Goal: Transaction & Acquisition: Book appointment/travel/reservation

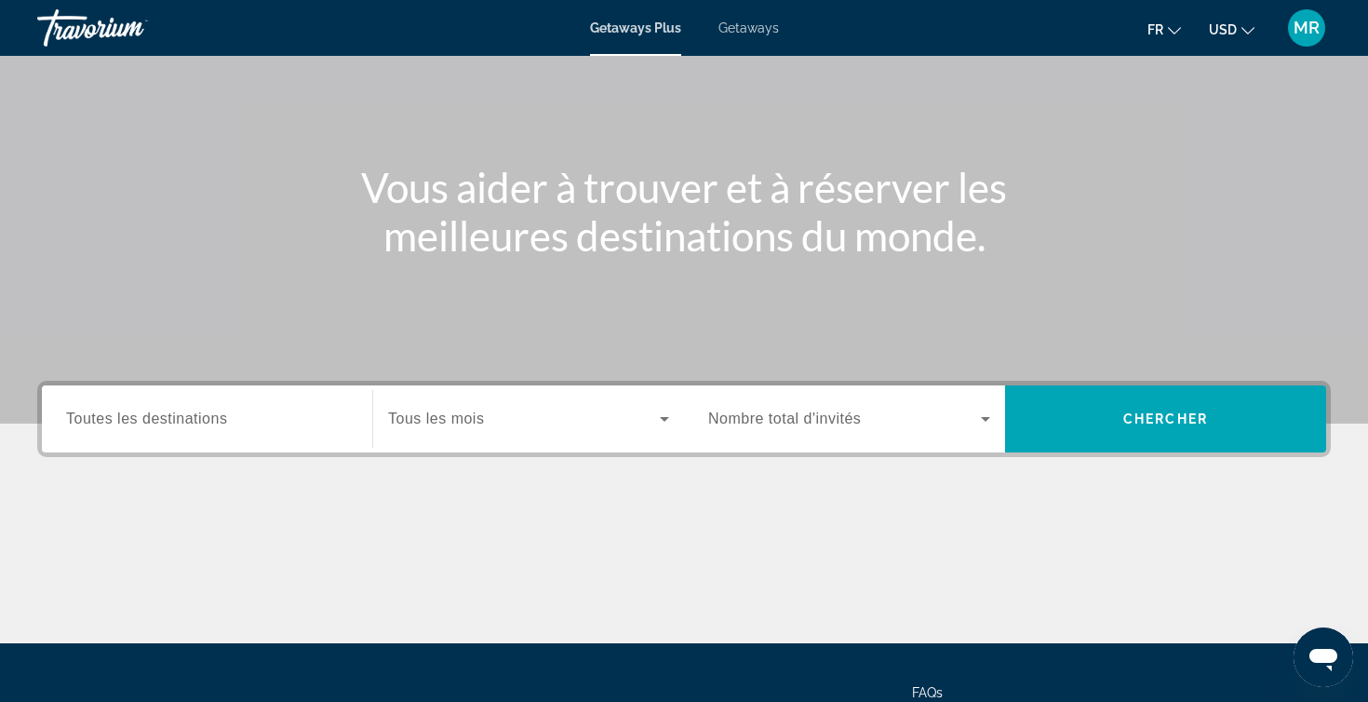
scroll to position [169, 0]
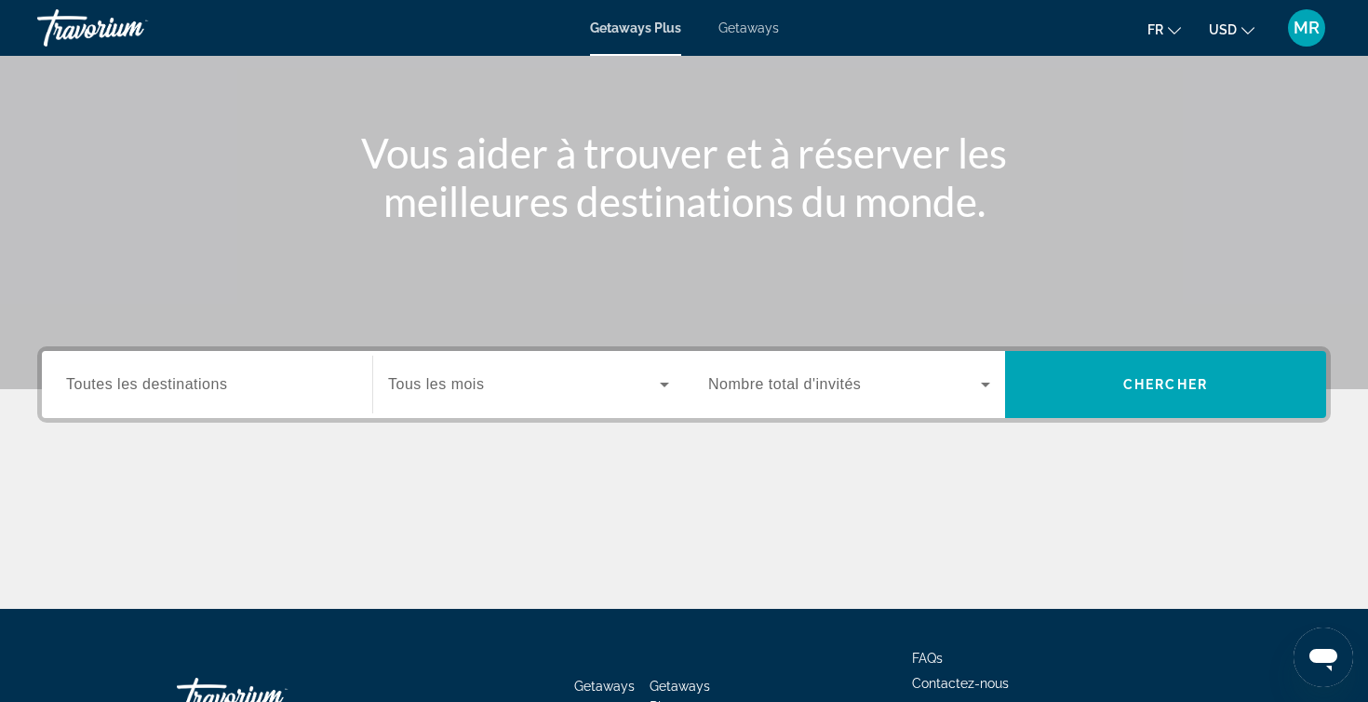
click at [742, 24] on span "Getaways" at bounding box center [748, 27] width 60 height 15
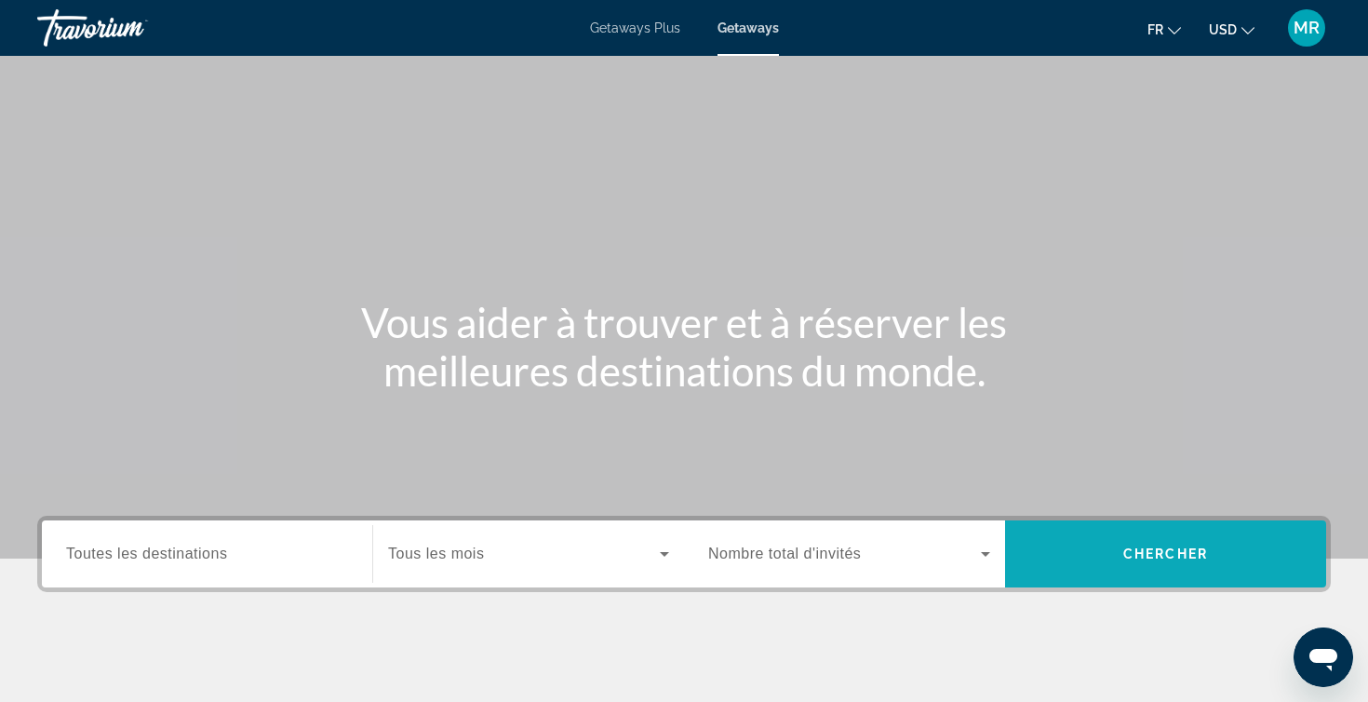
click at [1183, 568] on span "Search" at bounding box center [1165, 553] width 321 height 45
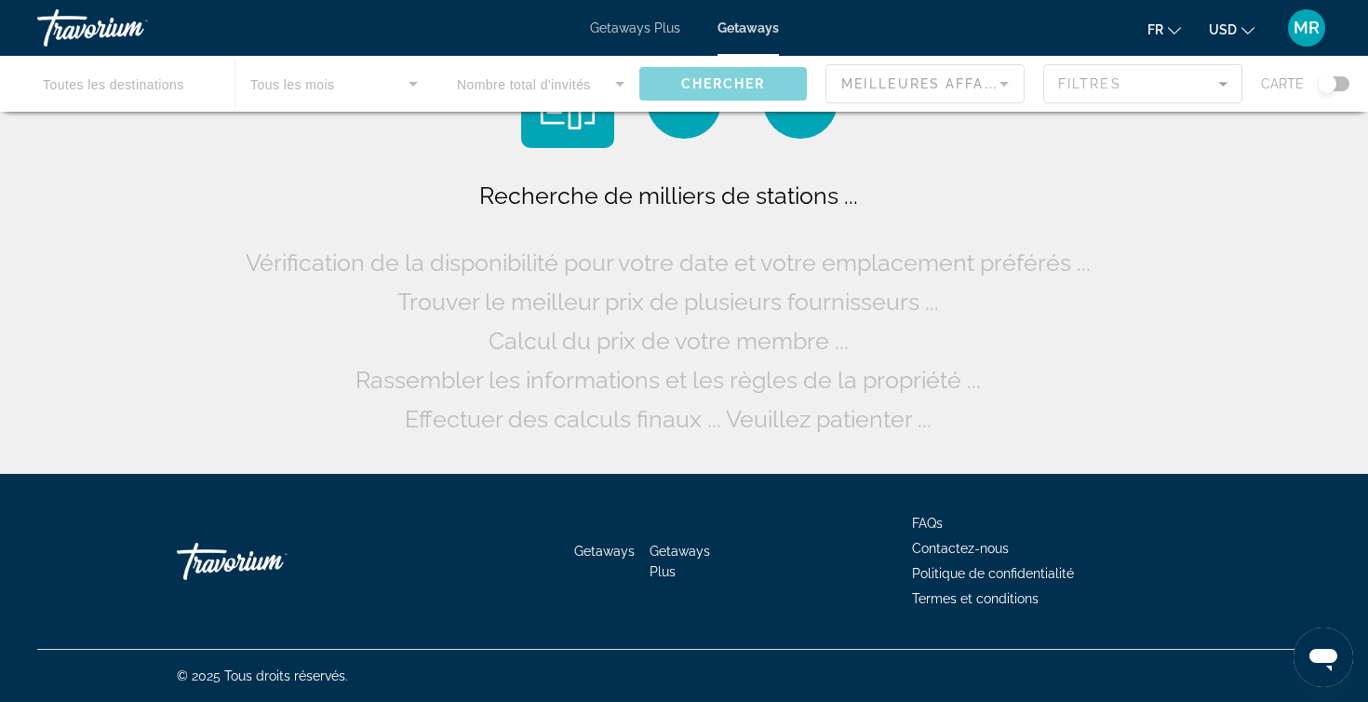
click at [1237, 31] on button "USD USD ($) MXN (Mex$) CAD (Can$) GBP (£) EUR (€) AUD (A$) NZD (NZ$) CNY (CN¥)" at bounding box center [1232, 29] width 46 height 27
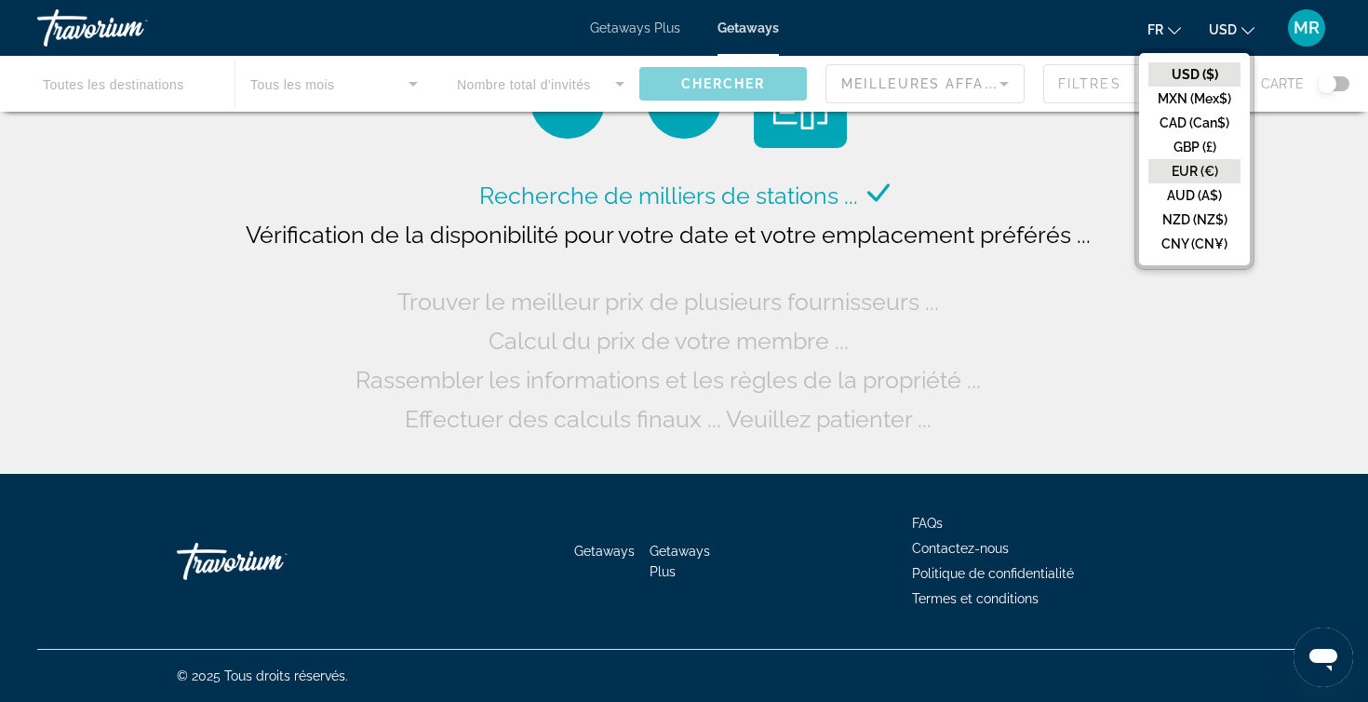
click at [1215, 166] on button "EUR (€)" at bounding box center [1194, 171] width 92 height 24
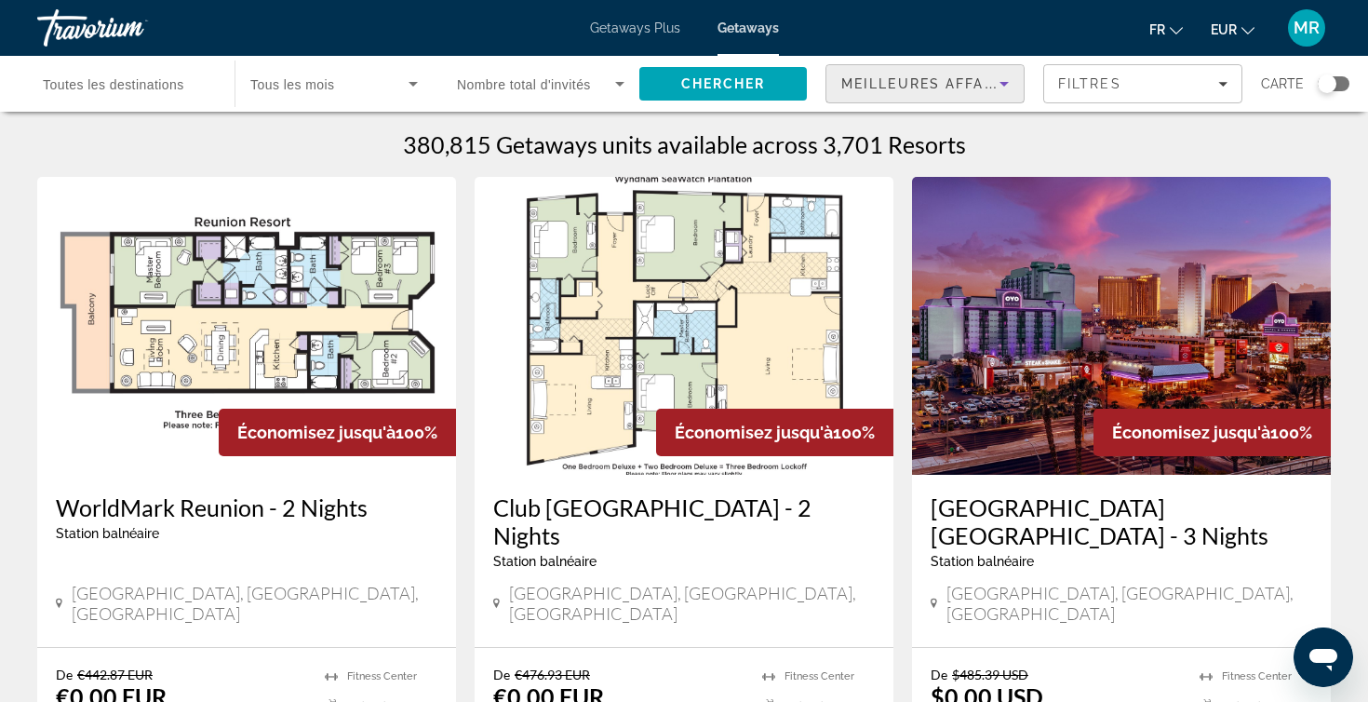
click at [980, 87] on span "Meilleures affaires" at bounding box center [930, 83] width 179 height 15
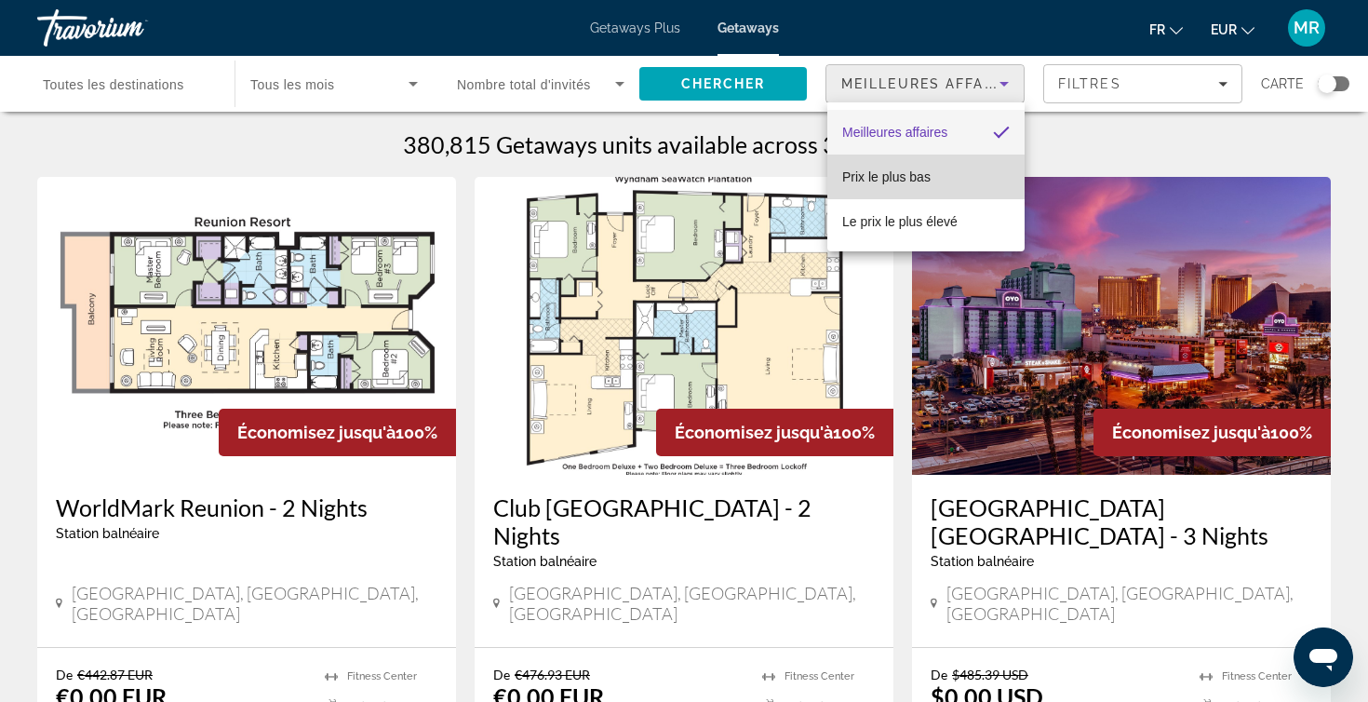
click at [921, 182] on span "Prix ​​le plus bas" at bounding box center [886, 176] width 88 height 15
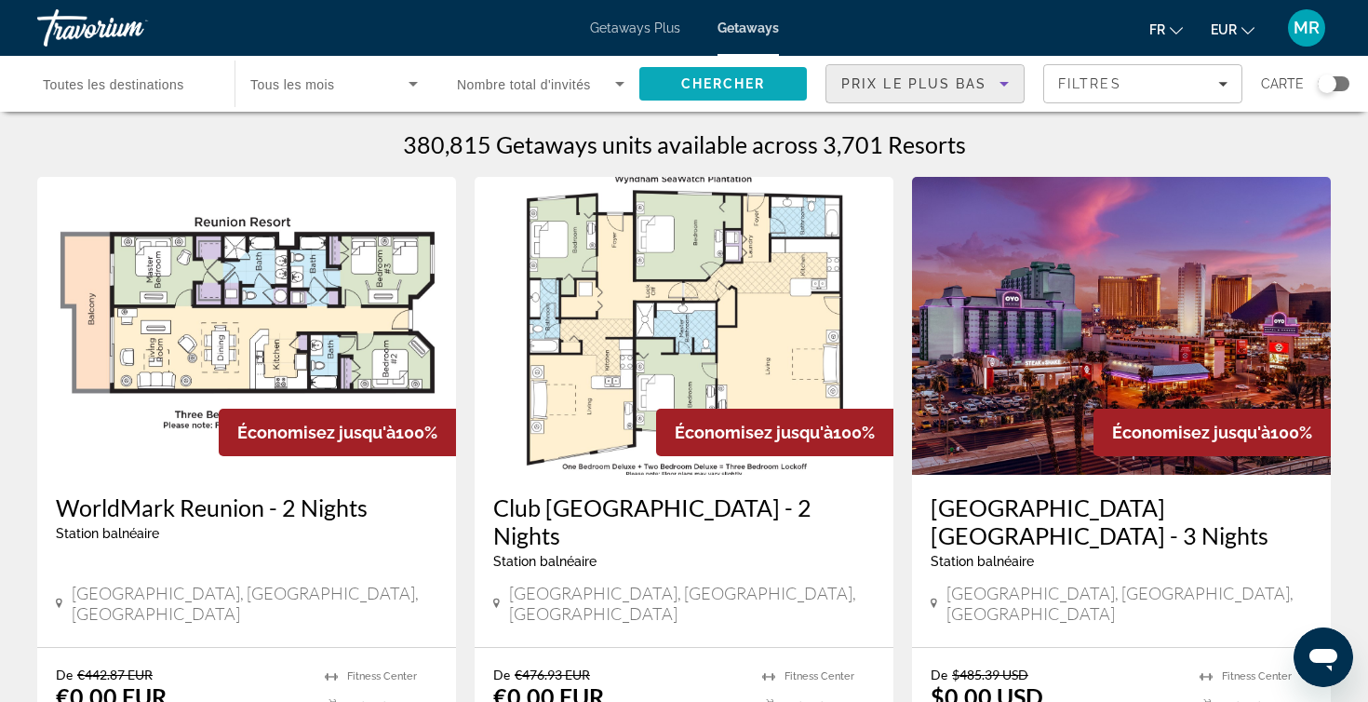
click at [749, 90] on span "Chercher" at bounding box center [723, 83] width 85 height 15
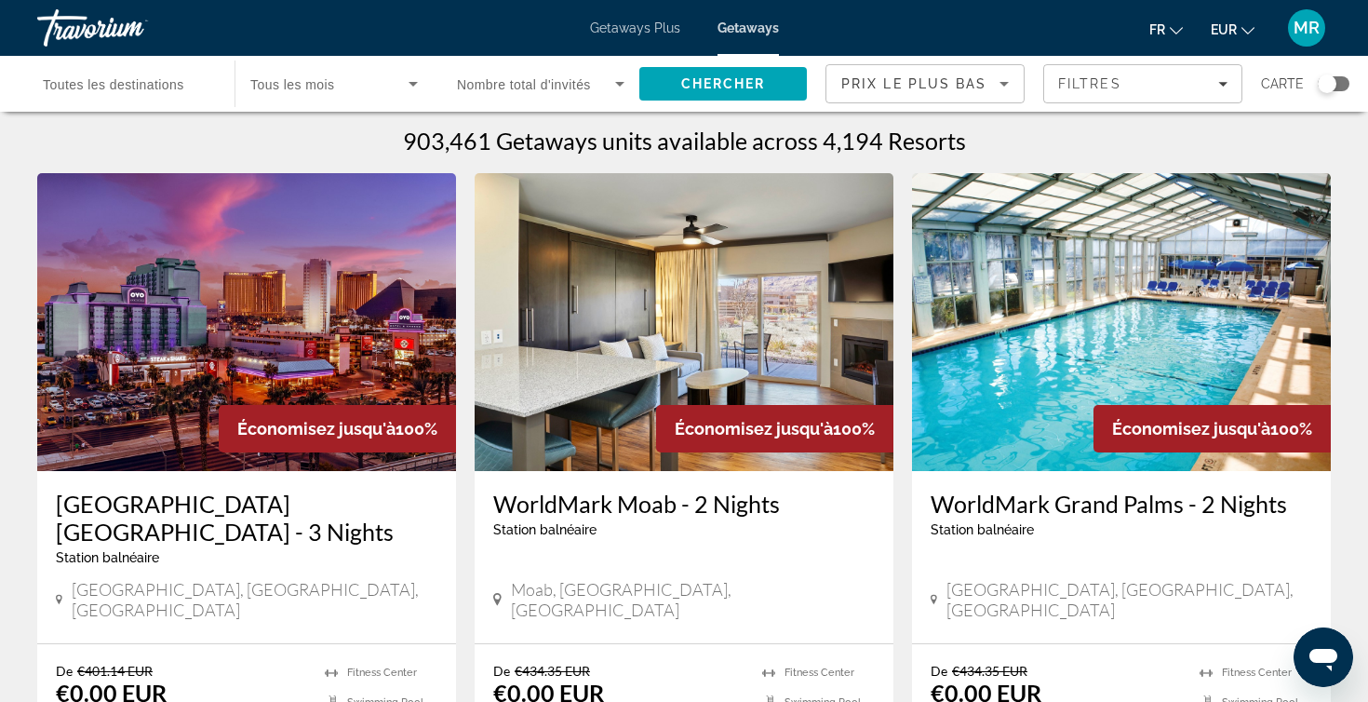
scroll to position [11, 0]
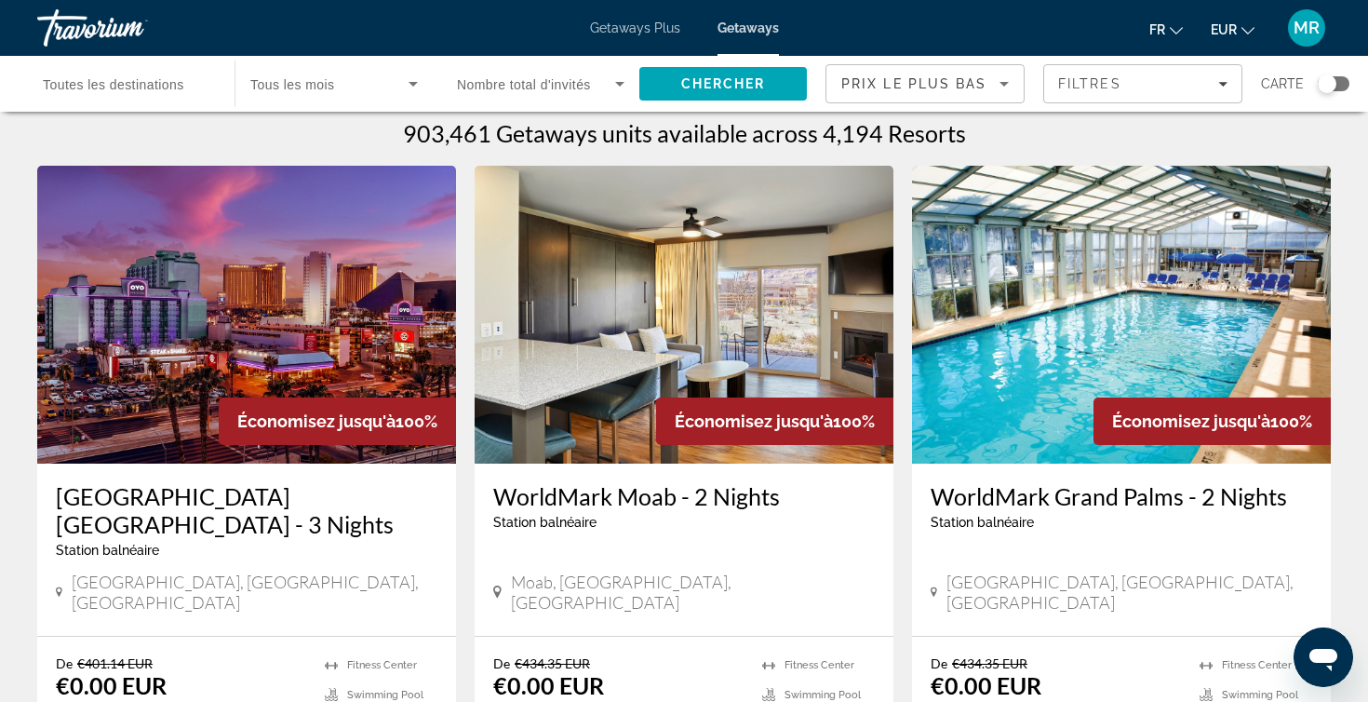
click at [262, 497] on h3 "[GEOGRAPHIC_DATA] [GEOGRAPHIC_DATA] - 3 Nights" at bounding box center [246, 510] width 381 height 56
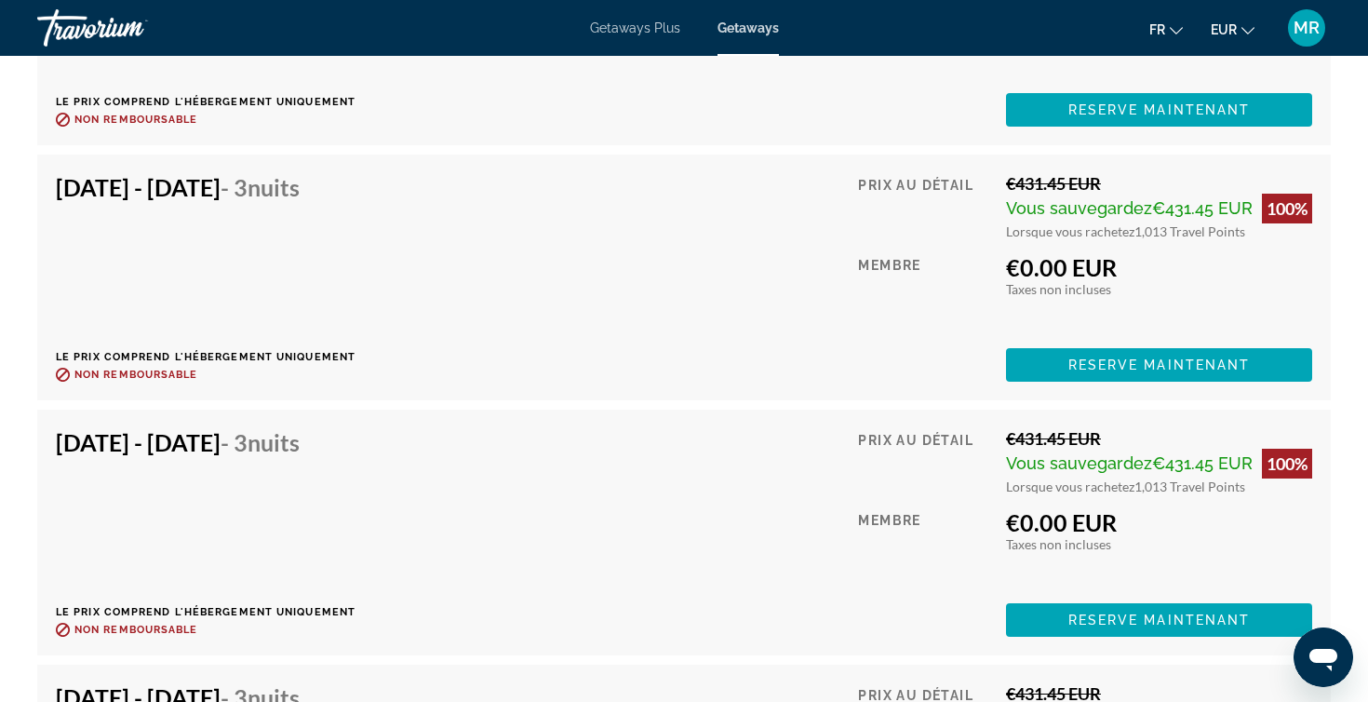
scroll to position [11156, 0]
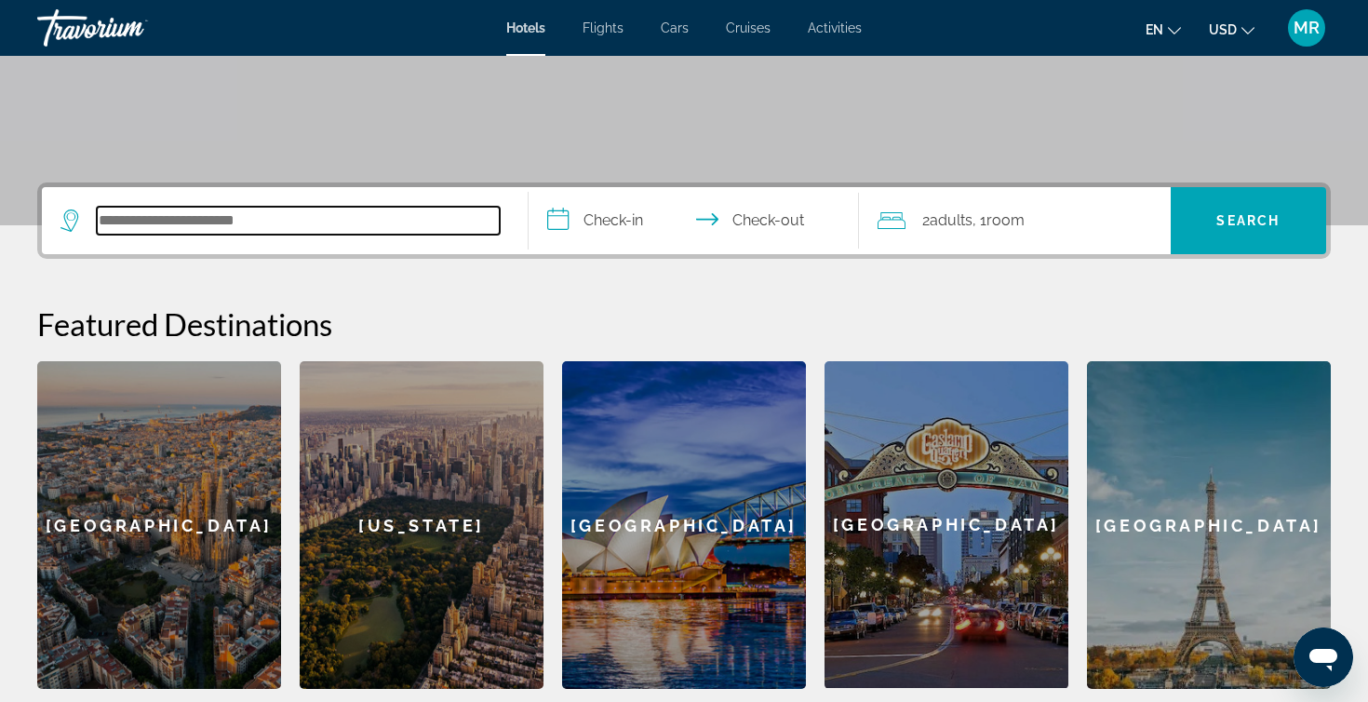
click at [355, 225] on input "Search hotel destination" at bounding box center [298, 221] width 403 height 28
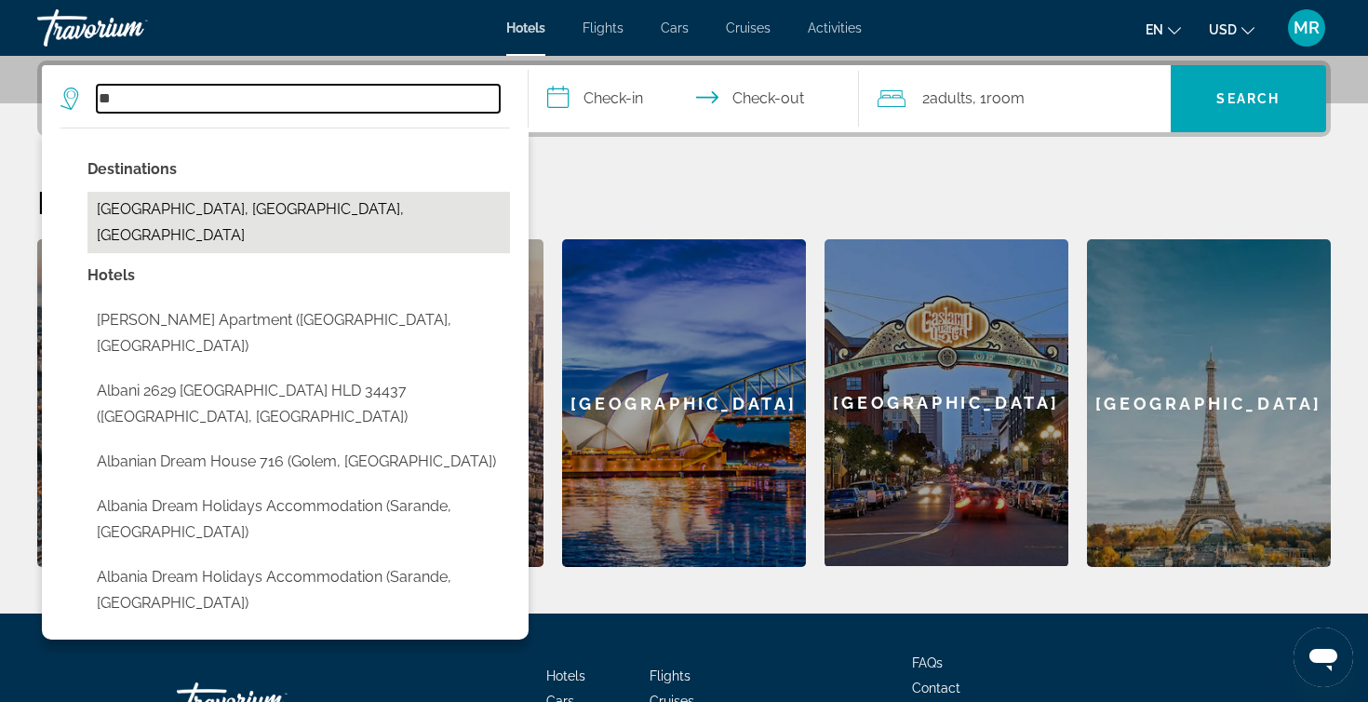
type input "*"
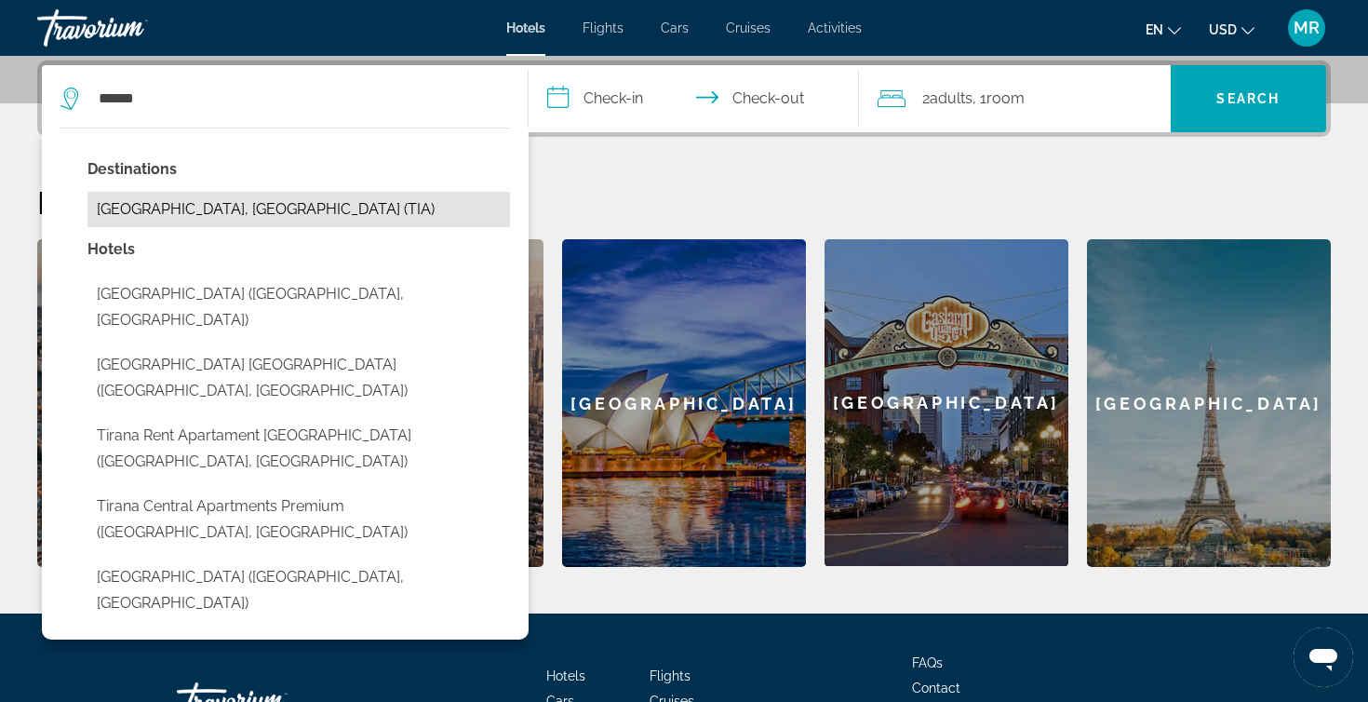
click at [213, 210] on button "Tirana, Albania (TIA)" at bounding box center [298, 209] width 422 height 35
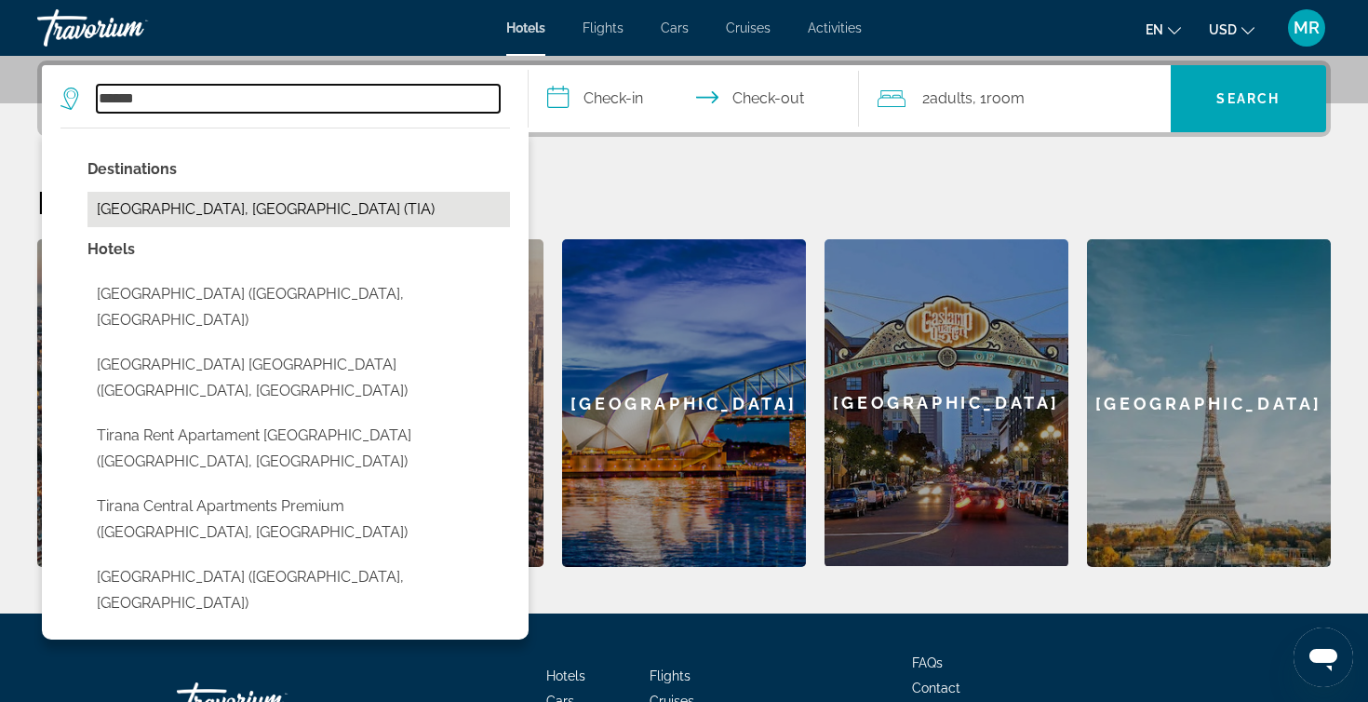
type input "**********"
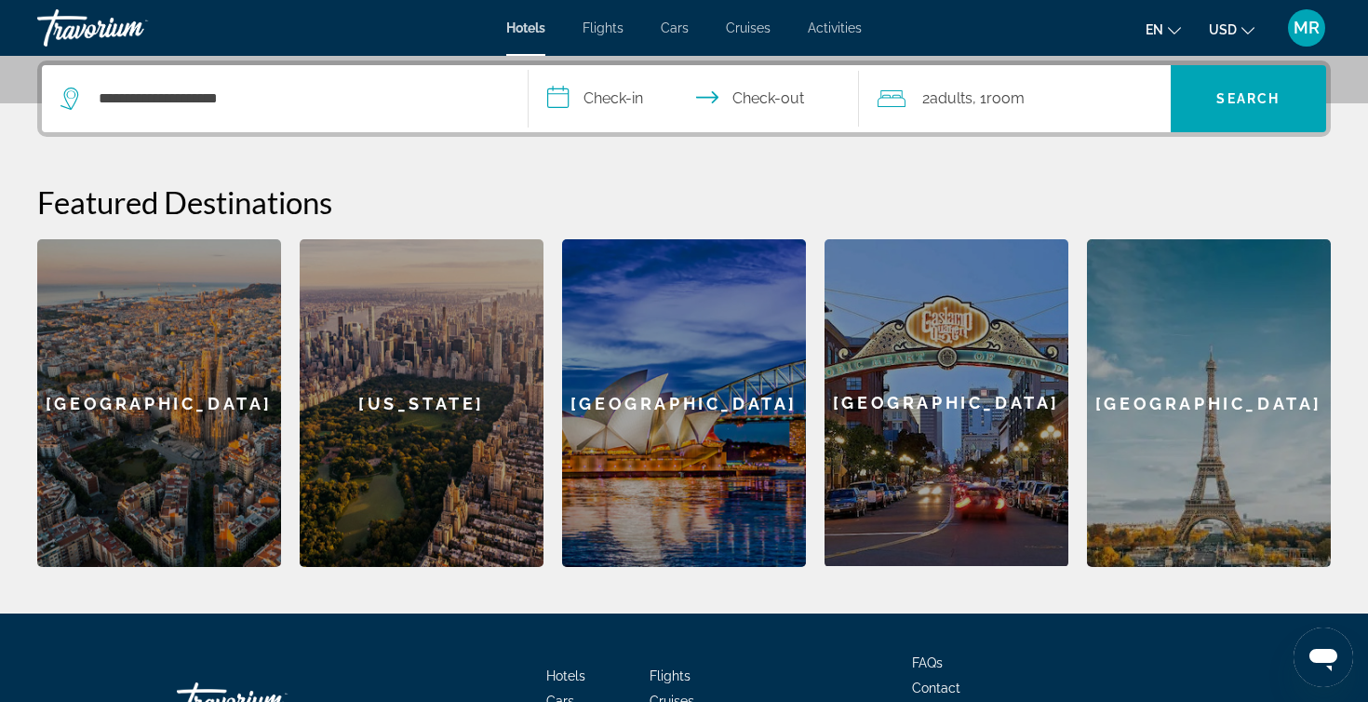
click at [630, 97] on input "**********" at bounding box center [697, 101] width 338 height 73
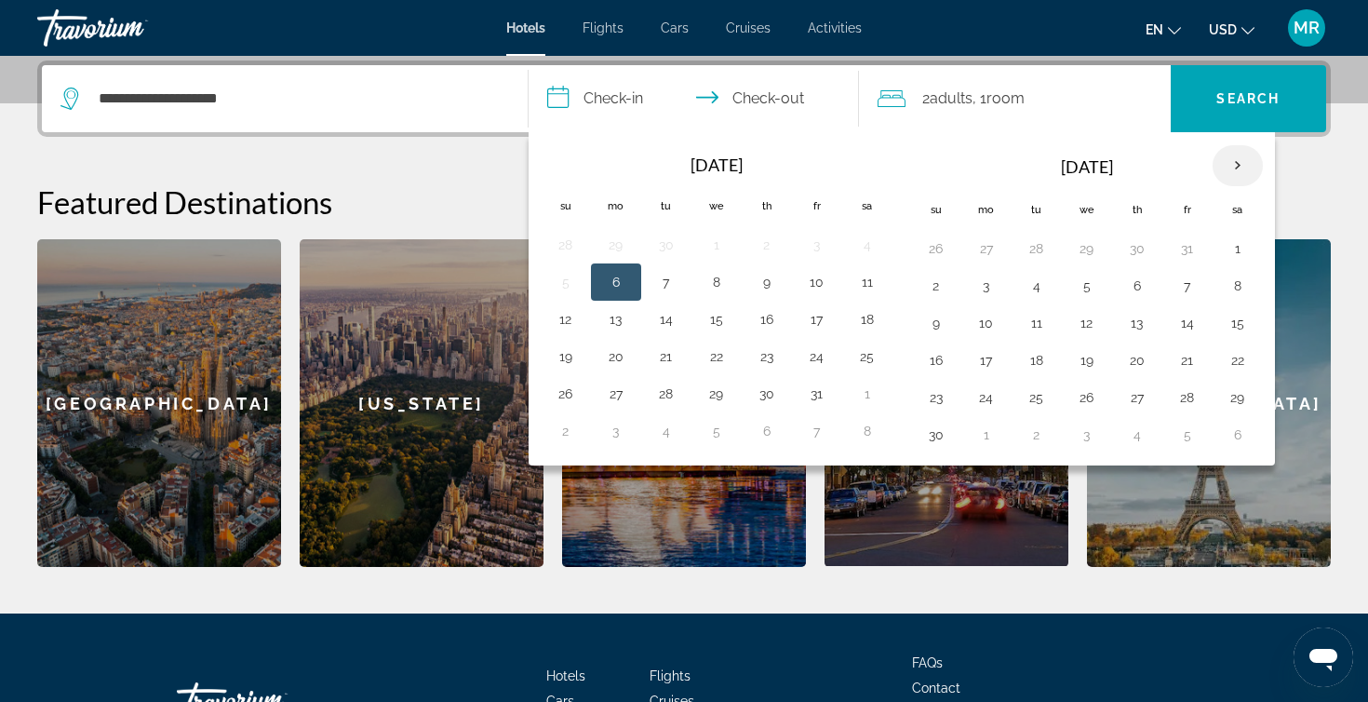
click at [1236, 166] on th "Next month" at bounding box center [1237, 165] width 50 height 41
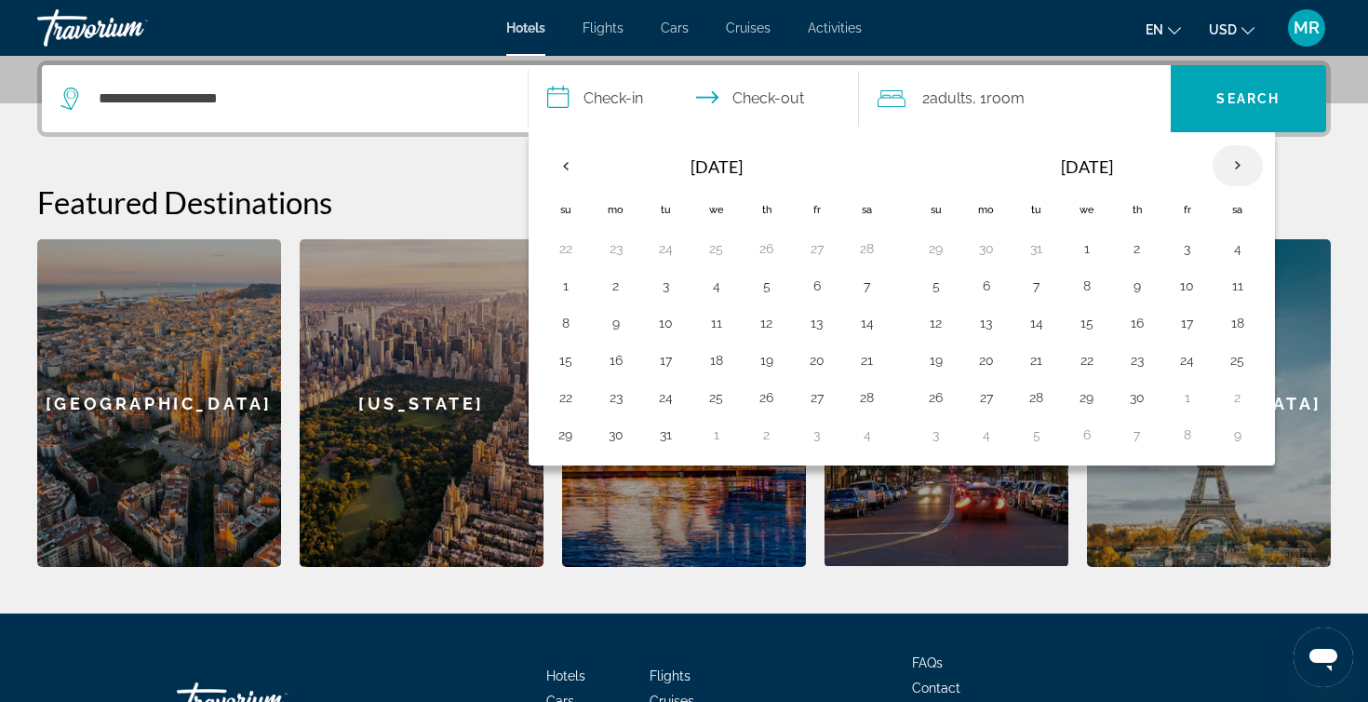
click at [1236, 166] on th "Next month" at bounding box center [1237, 165] width 50 height 41
click at [1196, 289] on button "10" at bounding box center [1187, 286] width 30 height 26
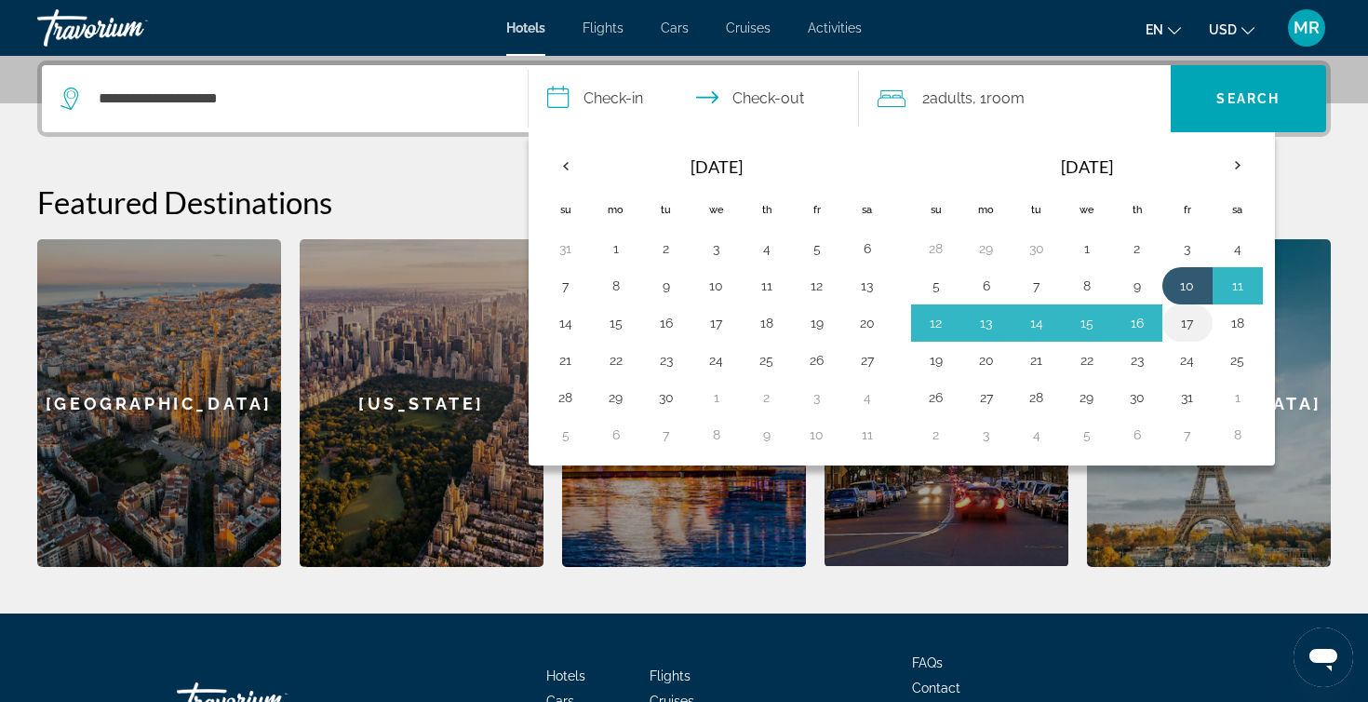
click at [1195, 322] on button "17" at bounding box center [1187, 323] width 30 height 26
type input "**********"
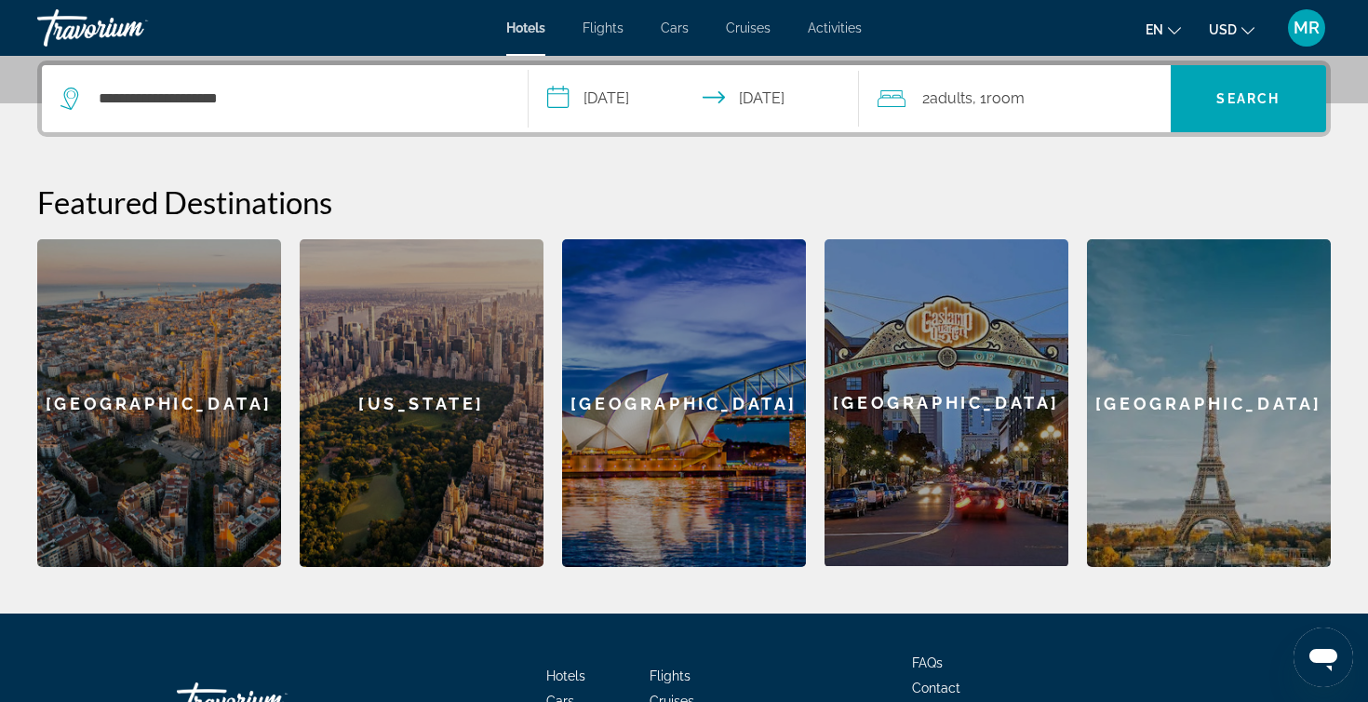
click at [1022, 103] on span "Room" at bounding box center [1005, 98] width 38 height 18
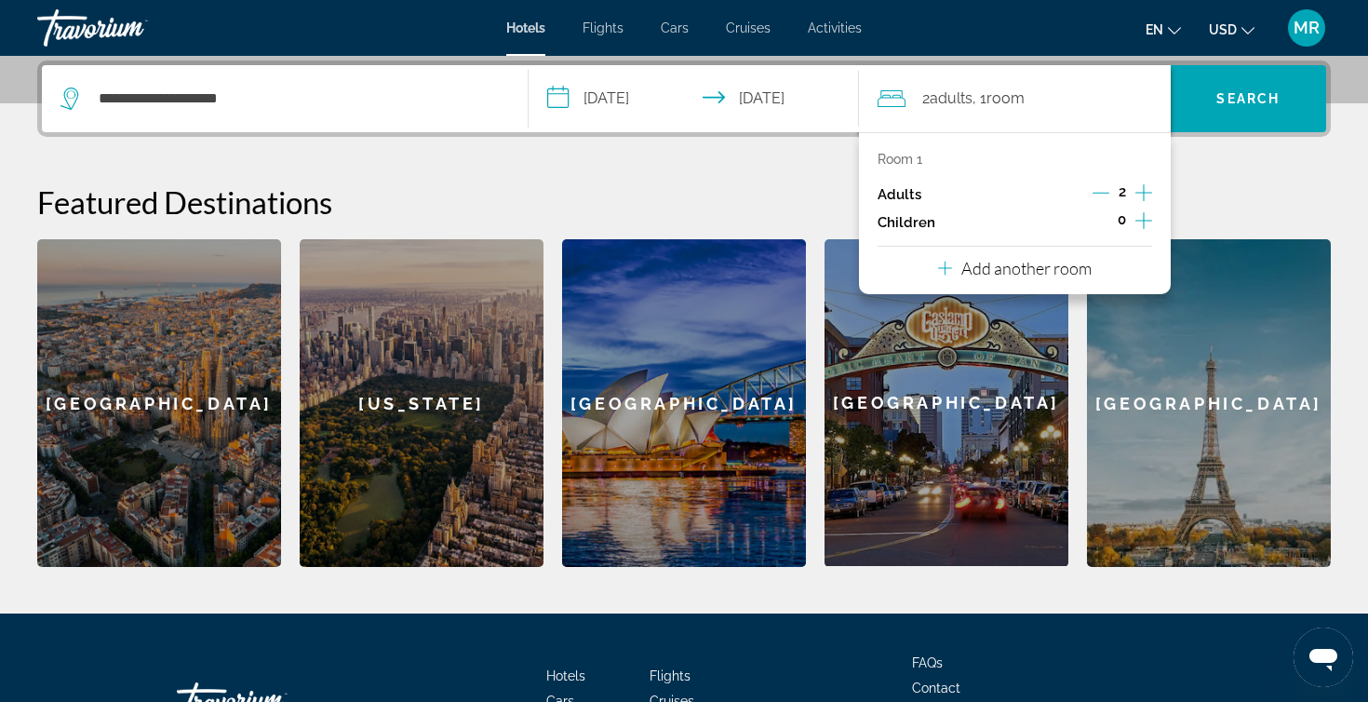
click at [1144, 188] on icon "Increment adults" at bounding box center [1143, 192] width 17 height 22
click at [1227, 113] on span "Search" at bounding box center [1248, 98] width 156 height 45
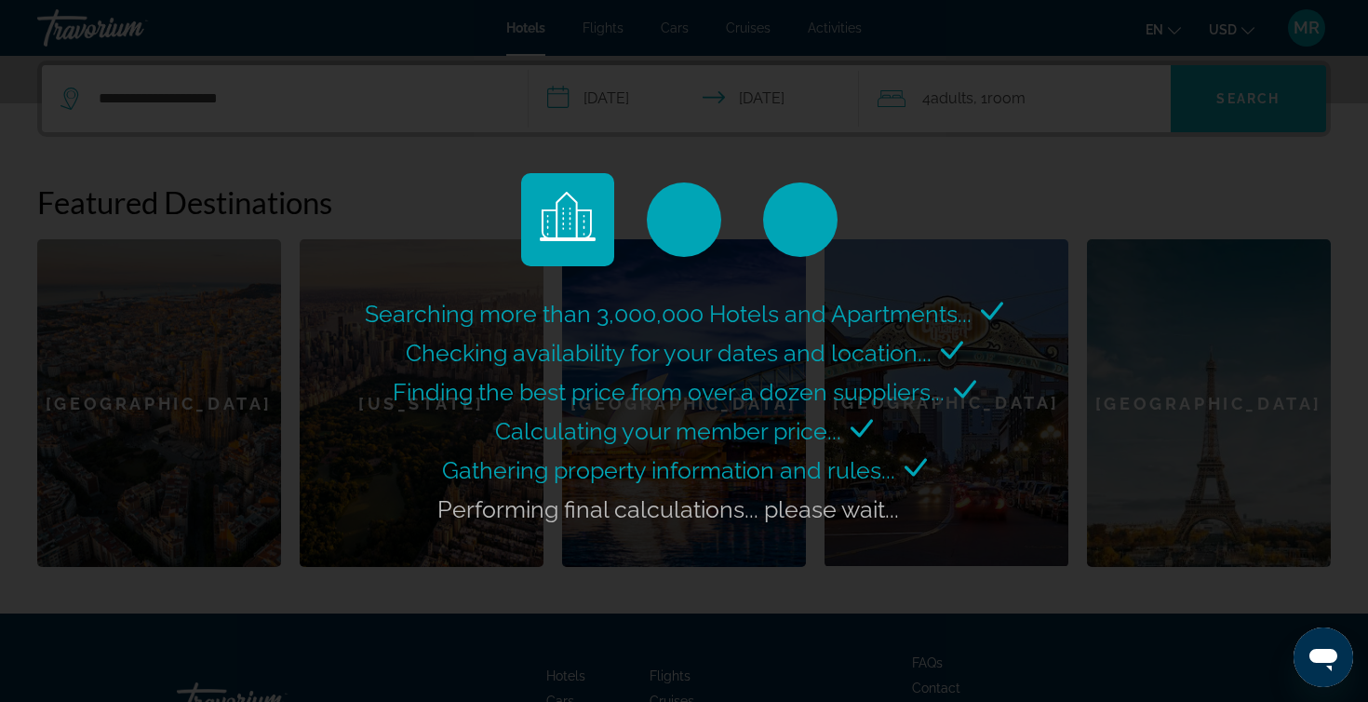
scroll to position [0, 0]
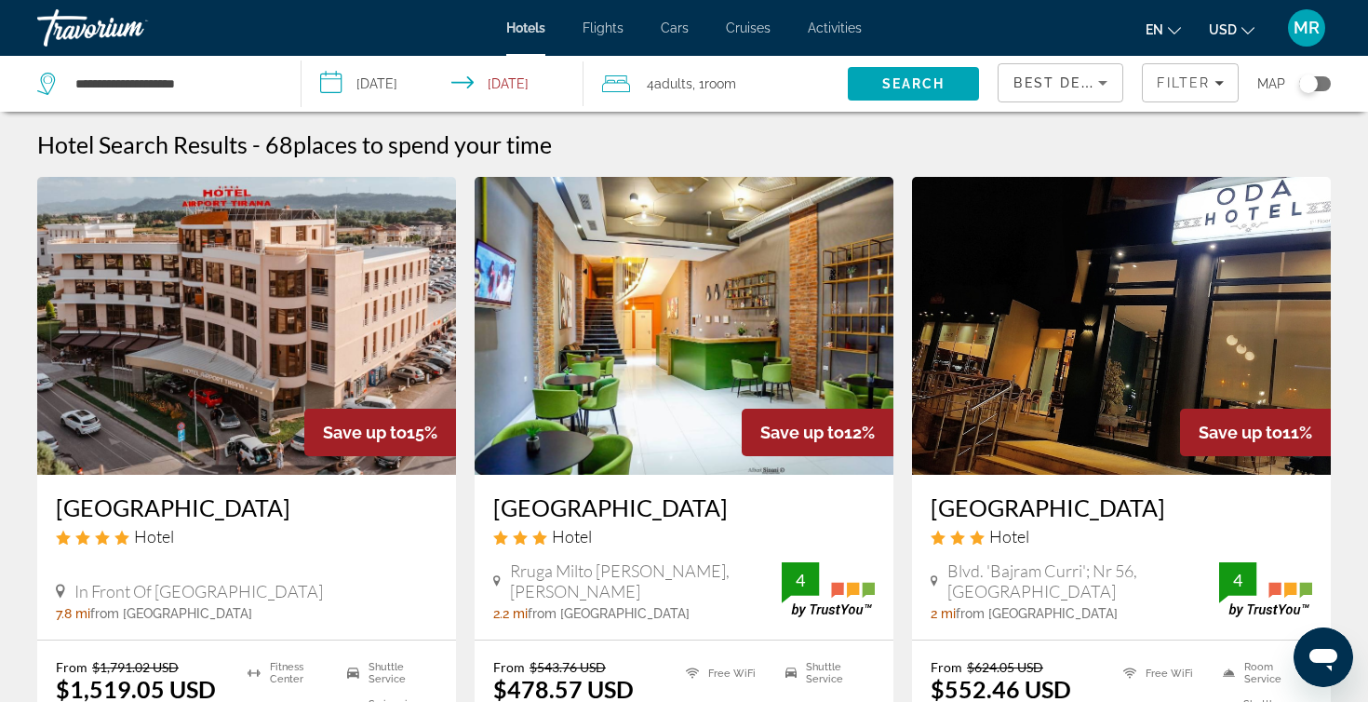
click at [1092, 87] on icon "Sort by" at bounding box center [1102, 83] width 22 height 22
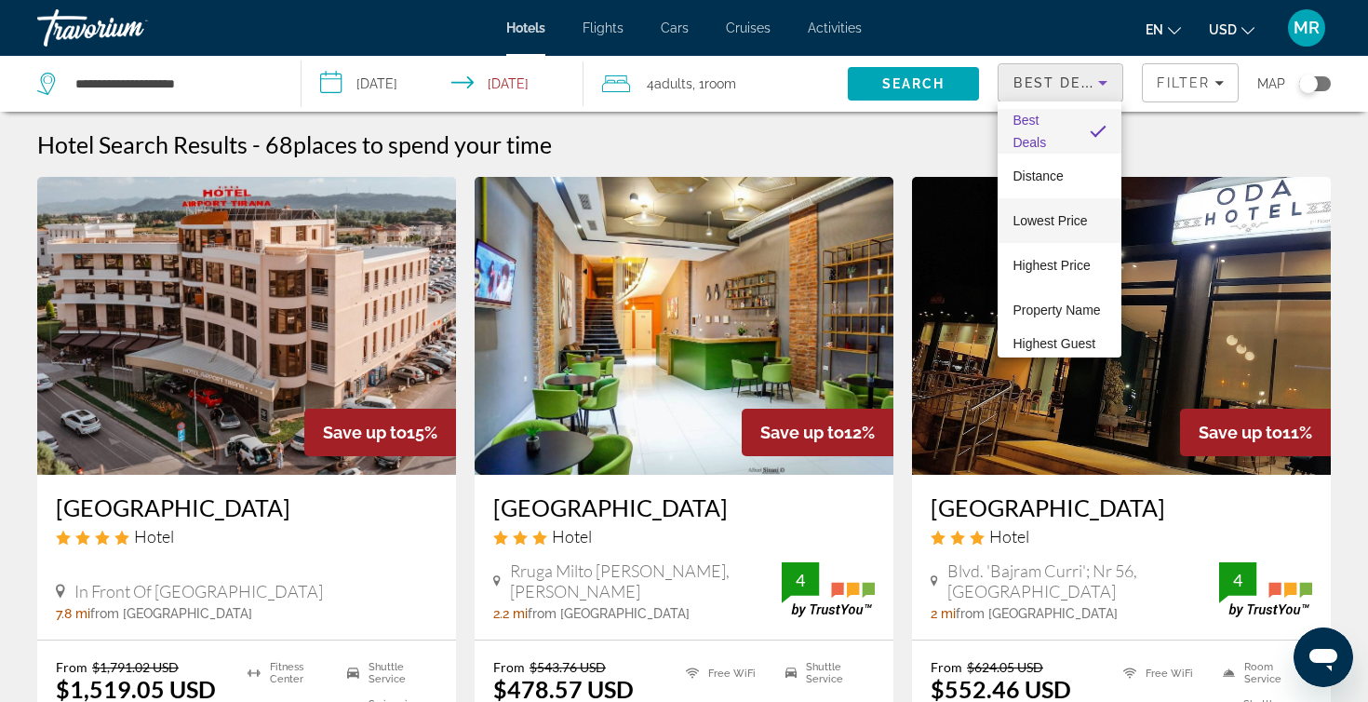
click at [1072, 219] on span "Lowest Price" at bounding box center [1049, 220] width 74 height 15
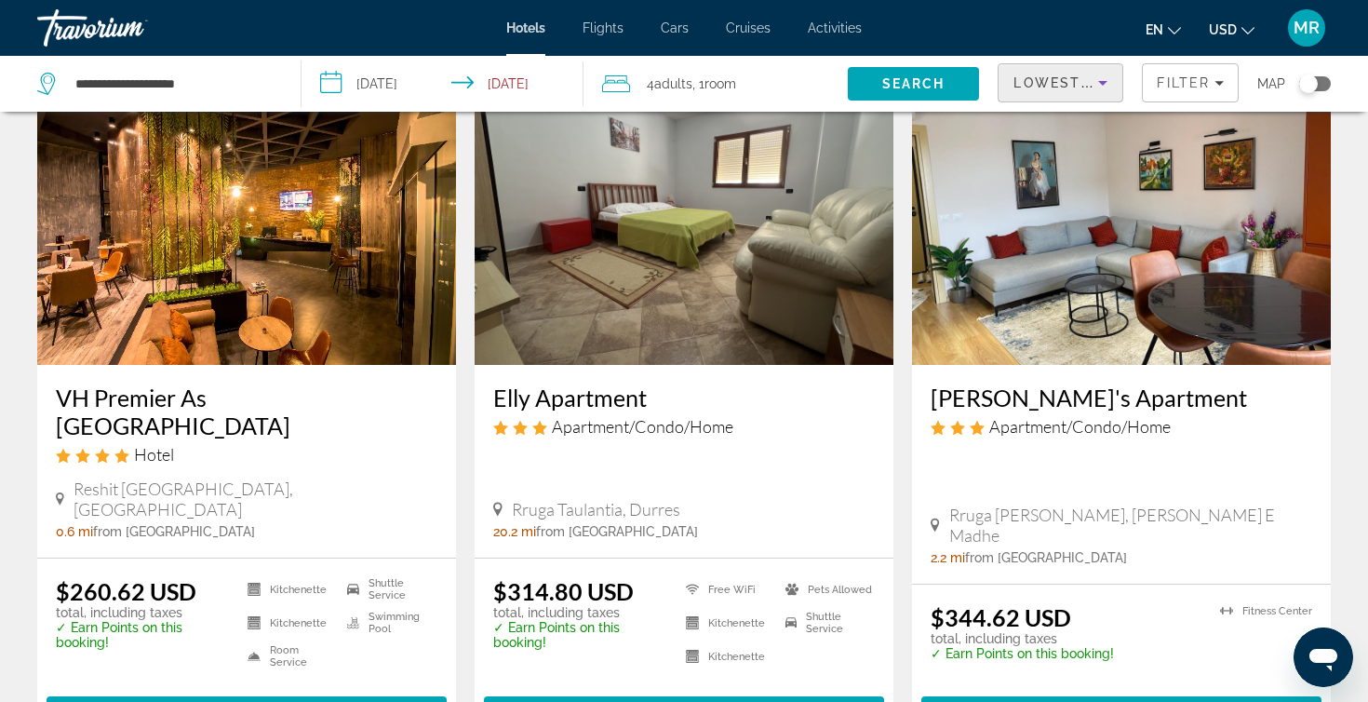
scroll to position [110, 0]
click at [1223, 32] on span "USD" at bounding box center [1223, 29] width 28 height 15
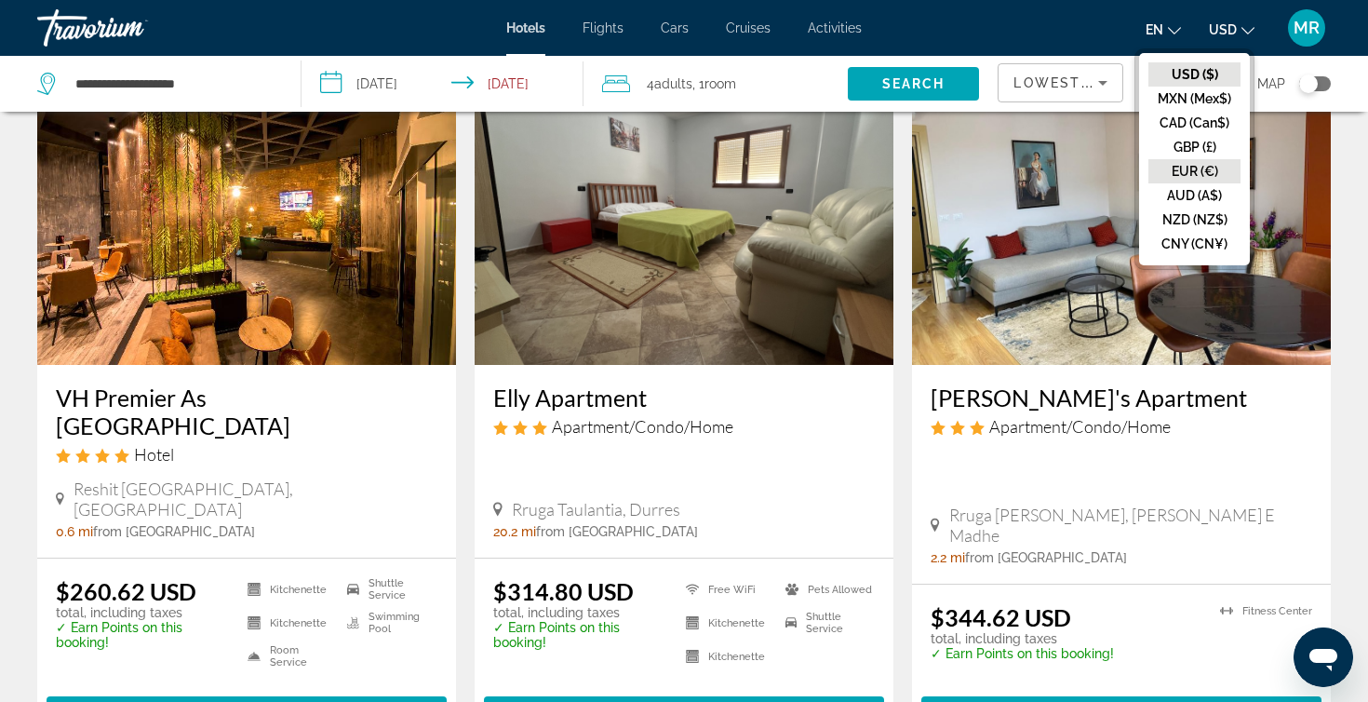
click at [1189, 163] on button "EUR (€)" at bounding box center [1194, 171] width 92 height 24
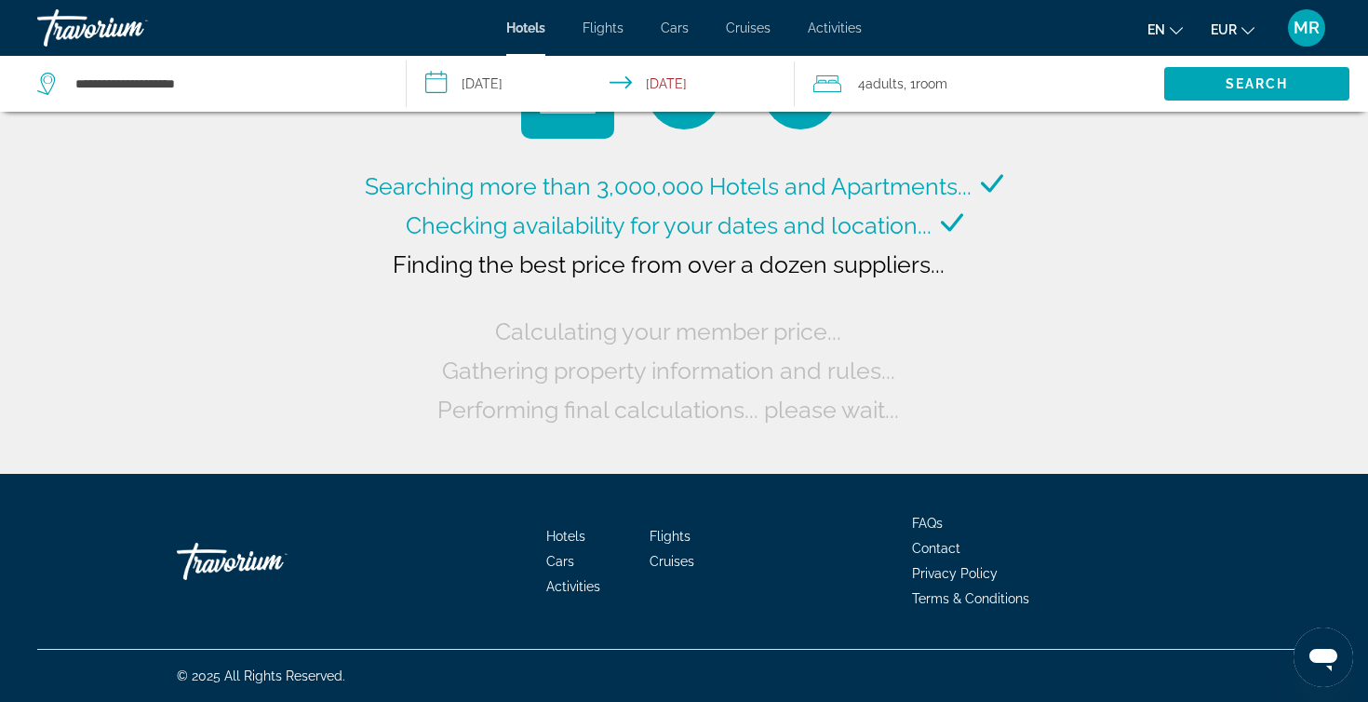
scroll to position [0, 0]
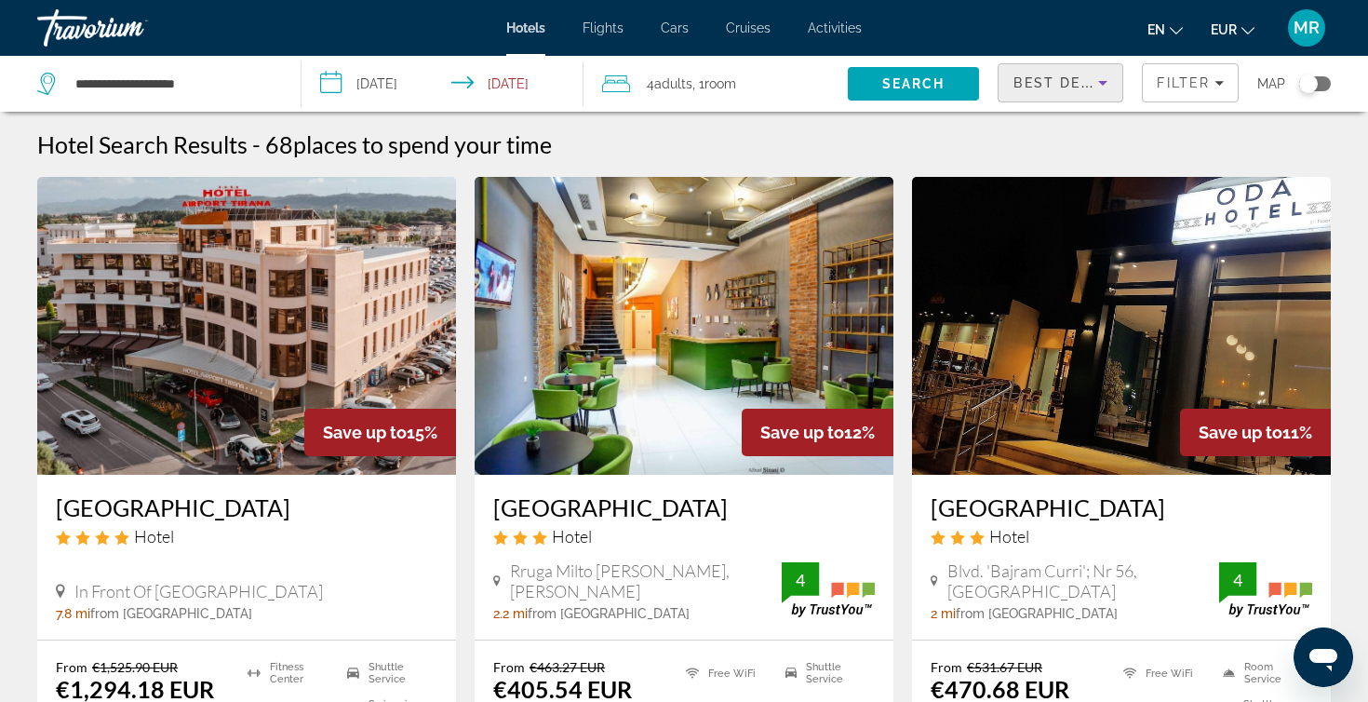
click at [1066, 85] on span "Best Deals" at bounding box center [1061, 82] width 97 height 15
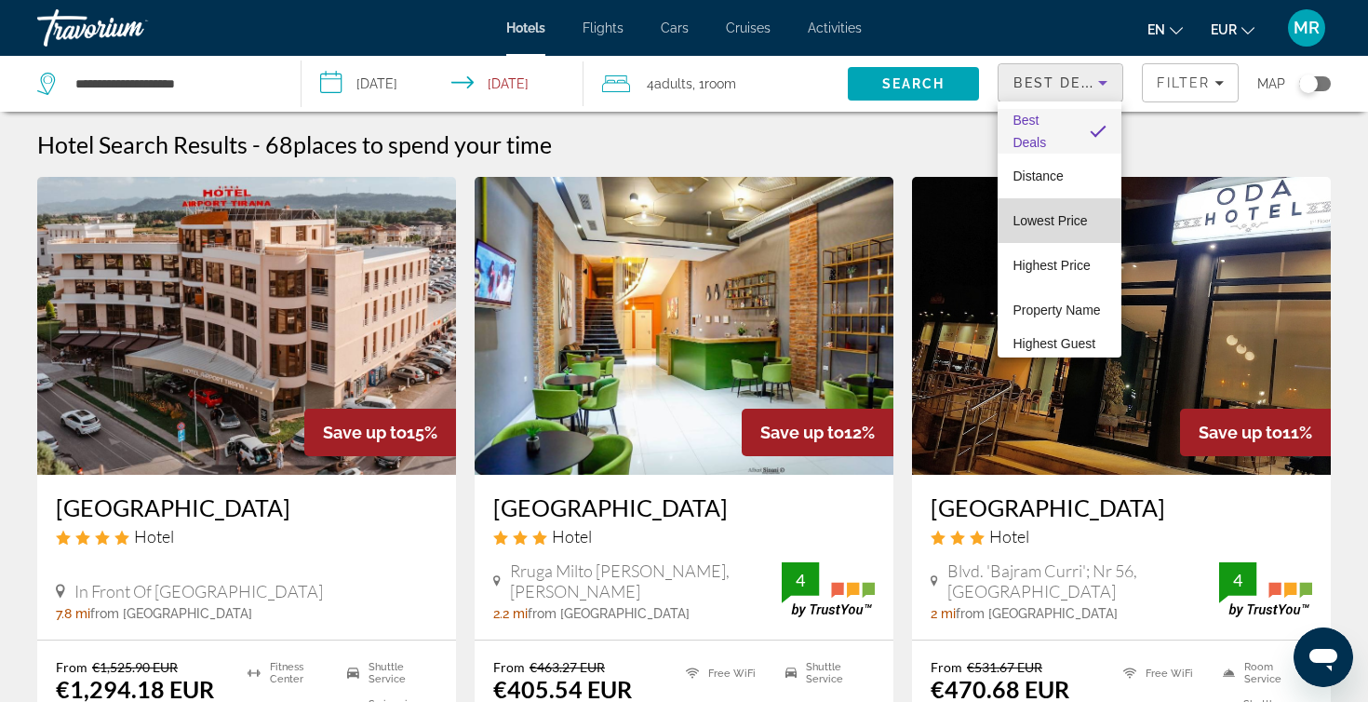
click at [1052, 227] on span "Lowest Price" at bounding box center [1049, 220] width 74 height 15
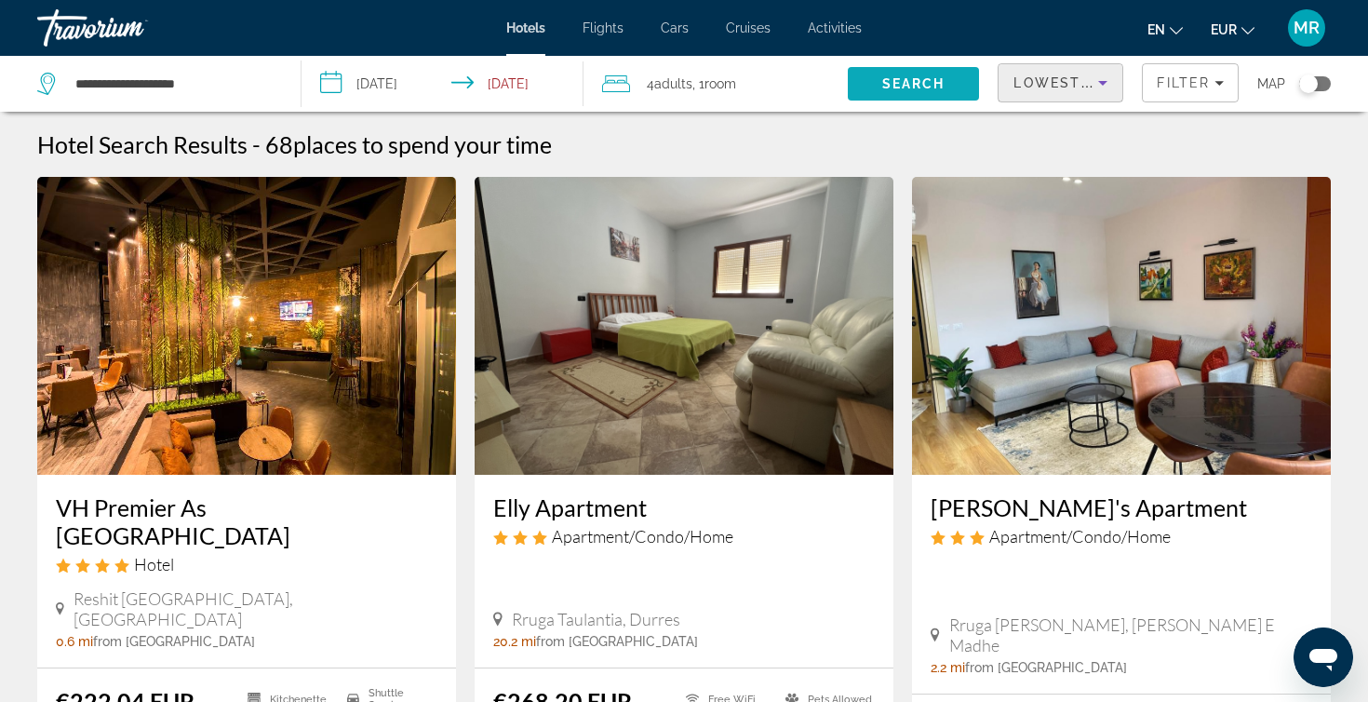
click at [901, 89] on span "Search" at bounding box center [913, 83] width 63 height 15
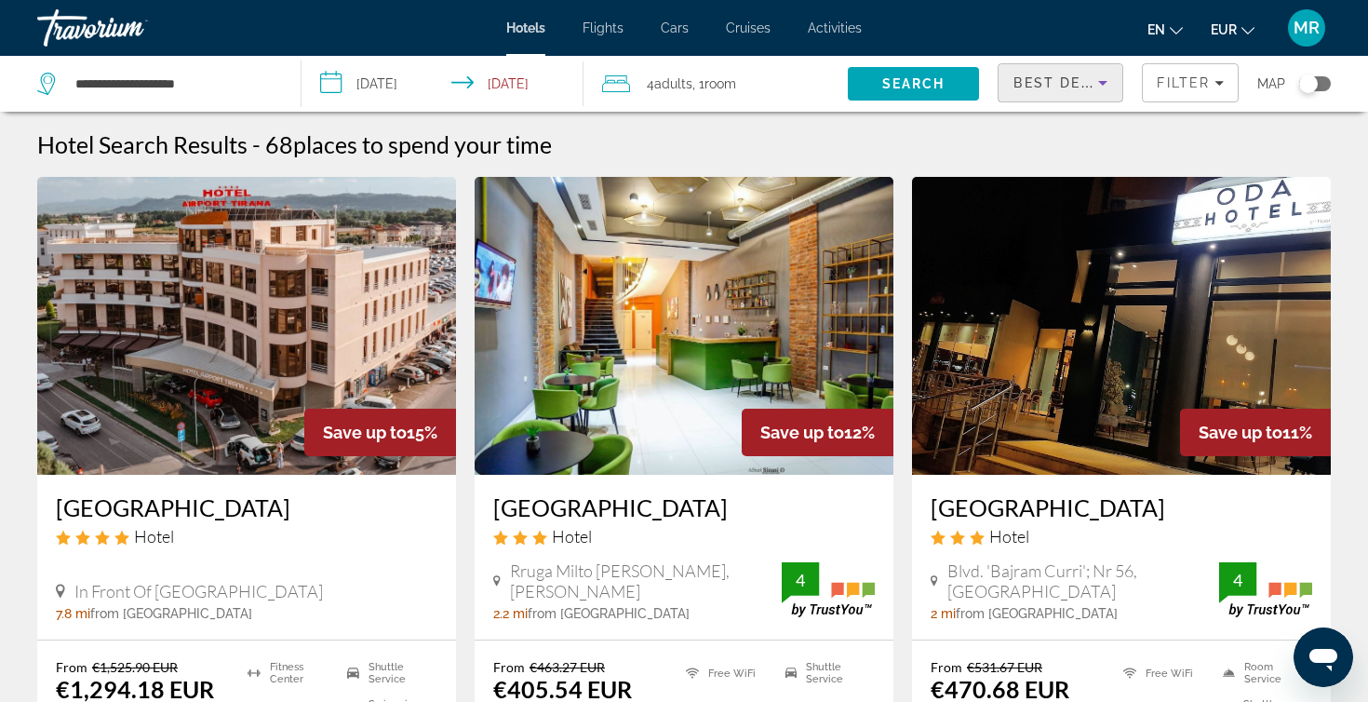
click at [1073, 74] on div "Best Deals" at bounding box center [1055, 83] width 85 height 22
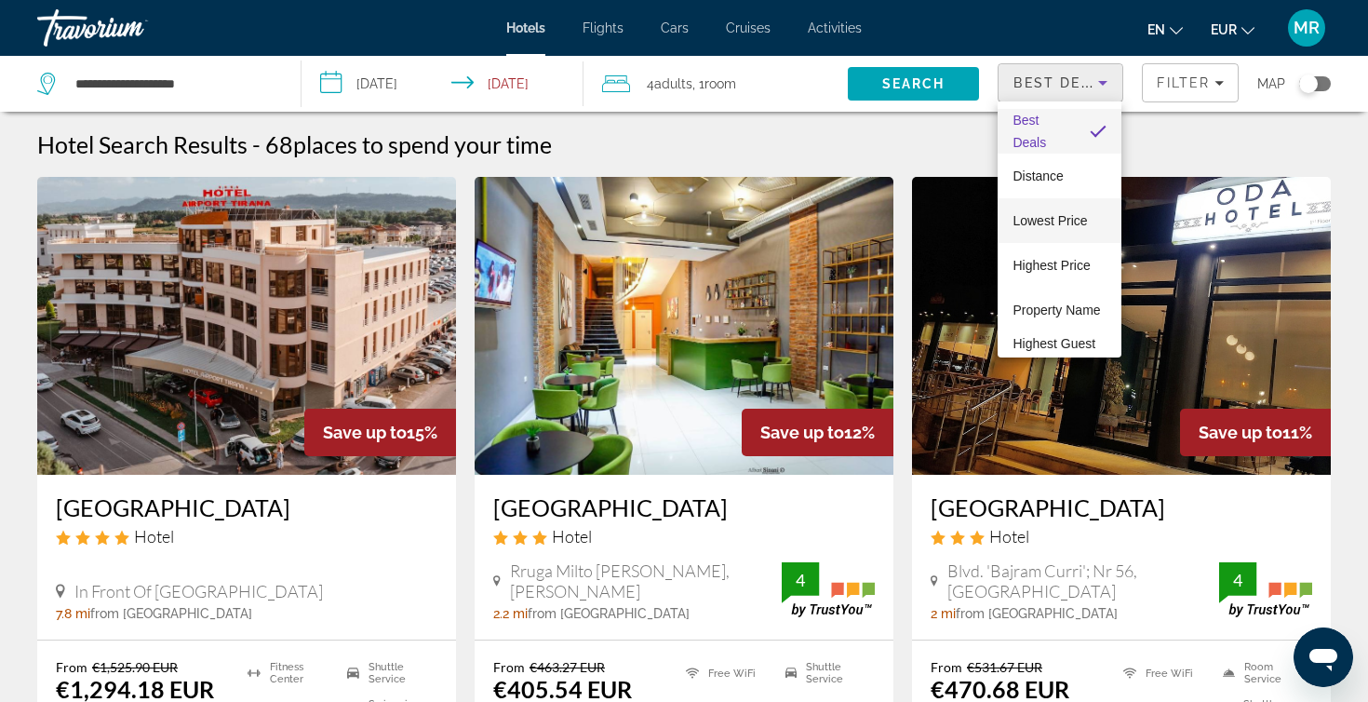
click at [1058, 220] on span "Lowest Price" at bounding box center [1049, 220] width 74 height 15
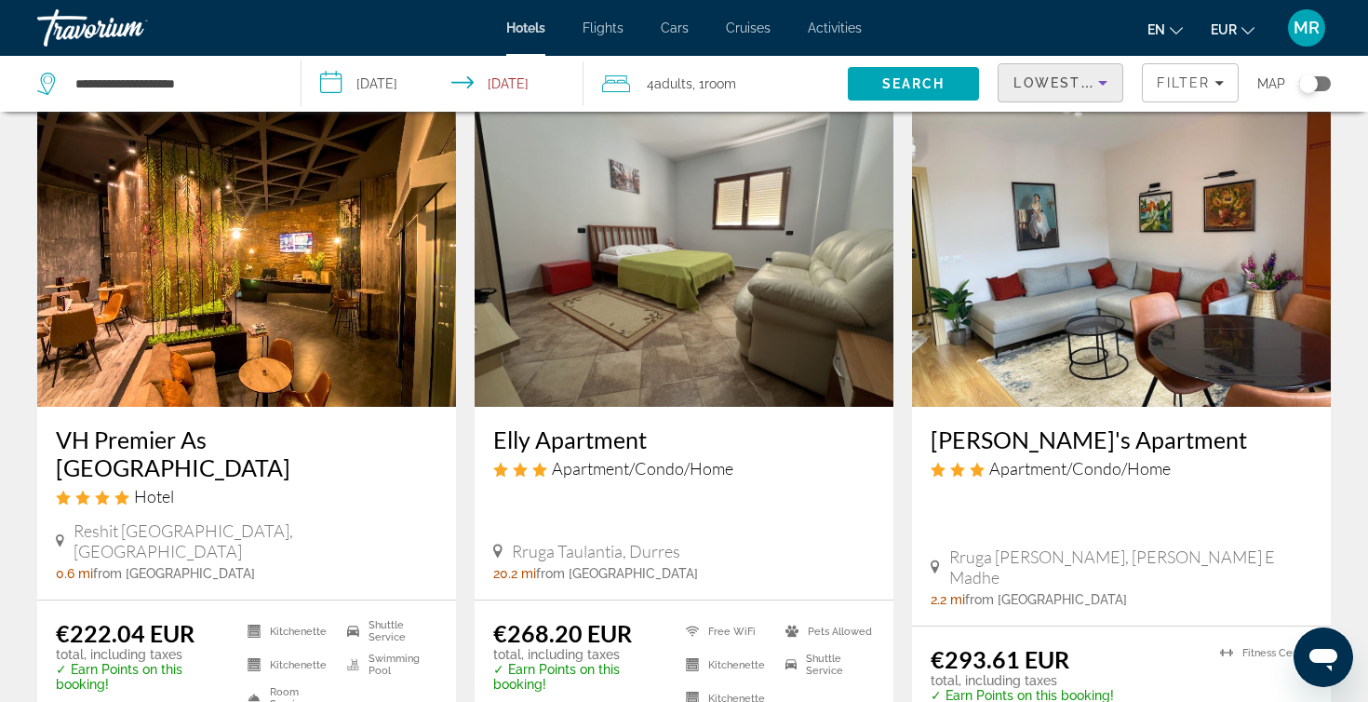
click at [251, 436] on h3 "VH Premier As Tirana Hotel" at bounding box center [246, 453] width 381 height 56
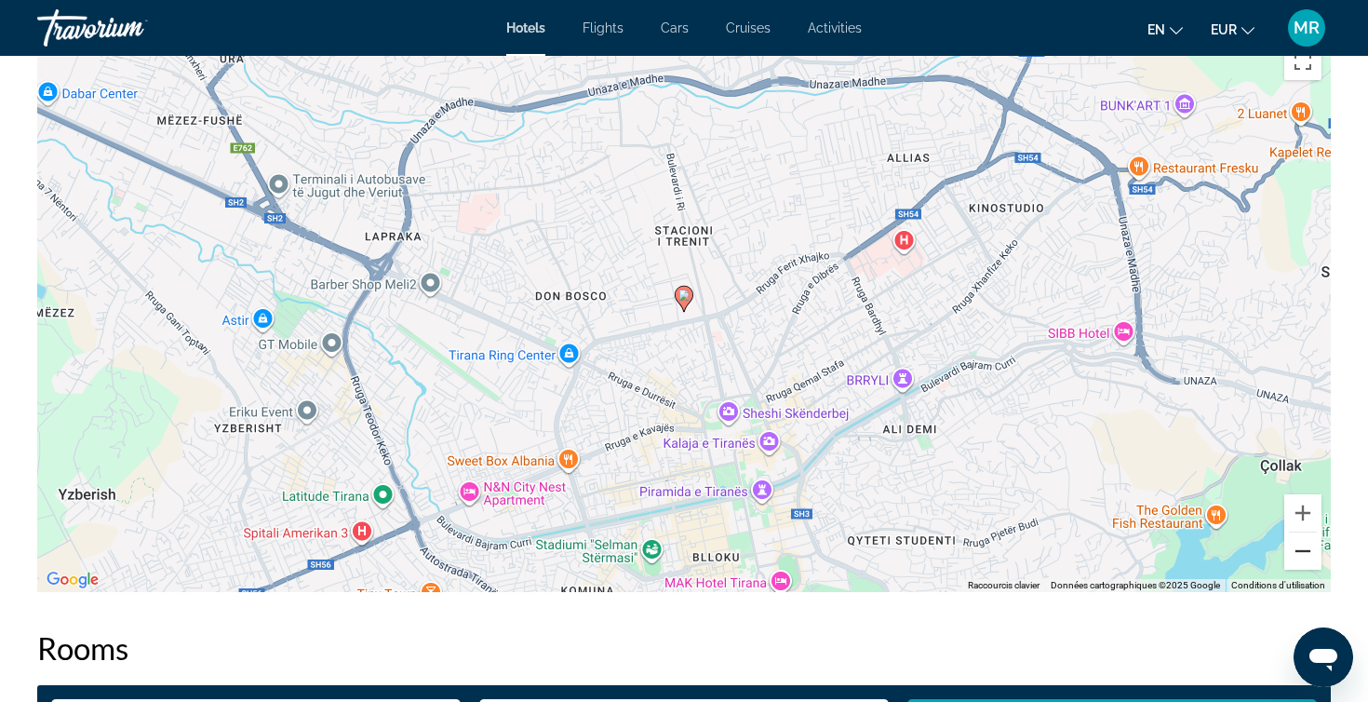
click at [1300, 557] on button "Zoom arrière" at bounding box center [1302, 550] width 37 height 37
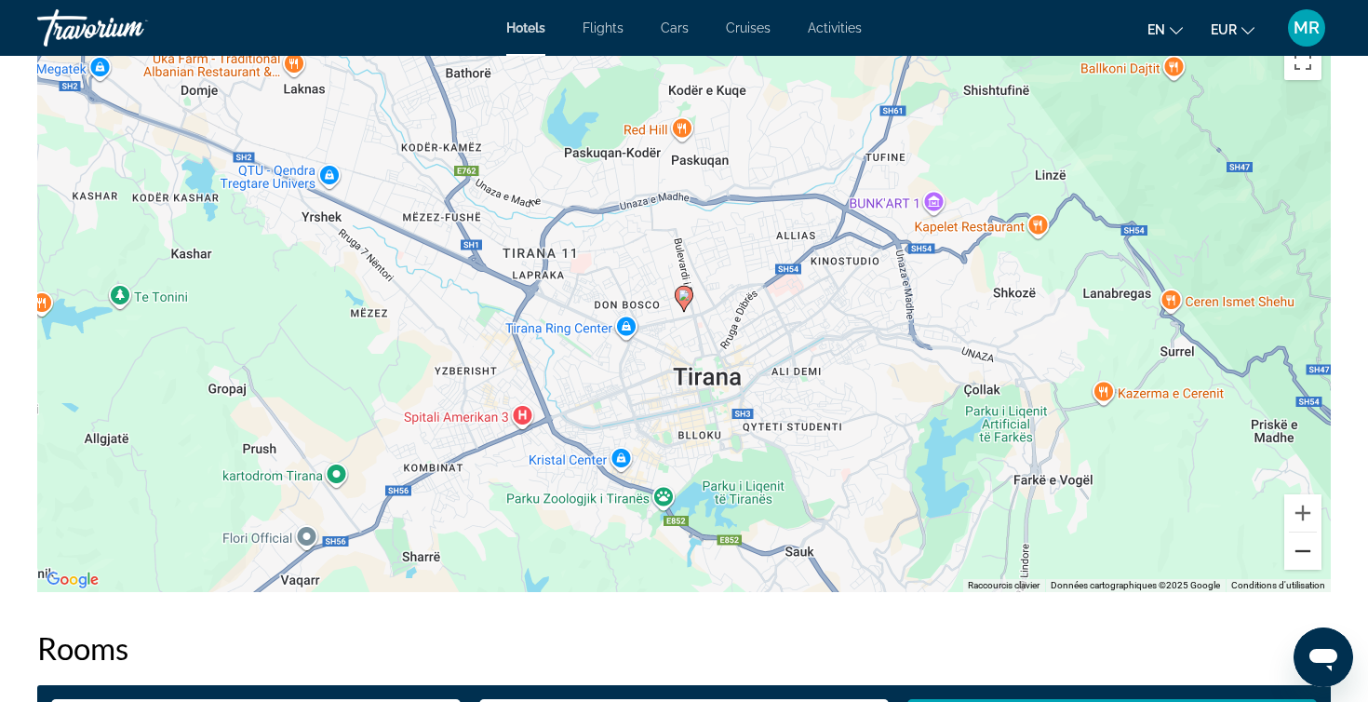
click at [1300, 555] on button "Zoom arrière" at bounding box center [1302, 550] width 37 height 37
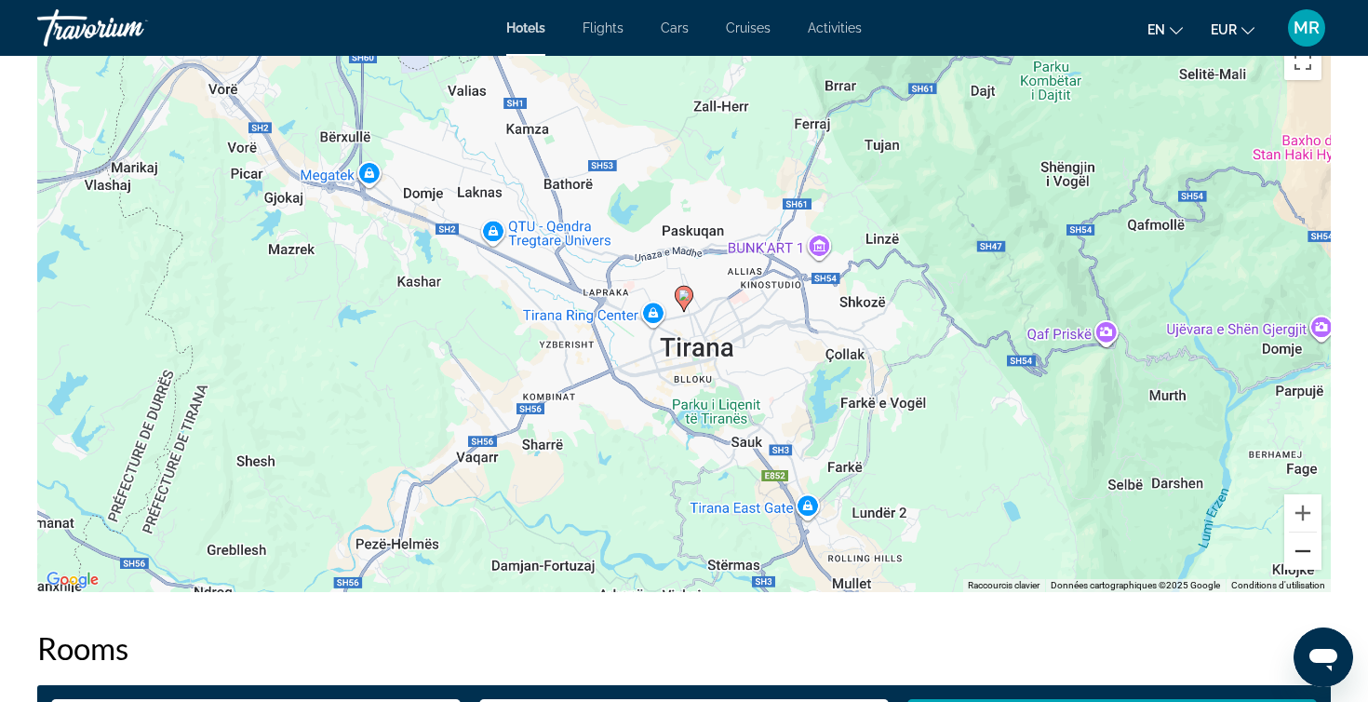
click at [1300, 555] on button "Zoom arrière" at bounding box center [1302, 550] width 37 height 37
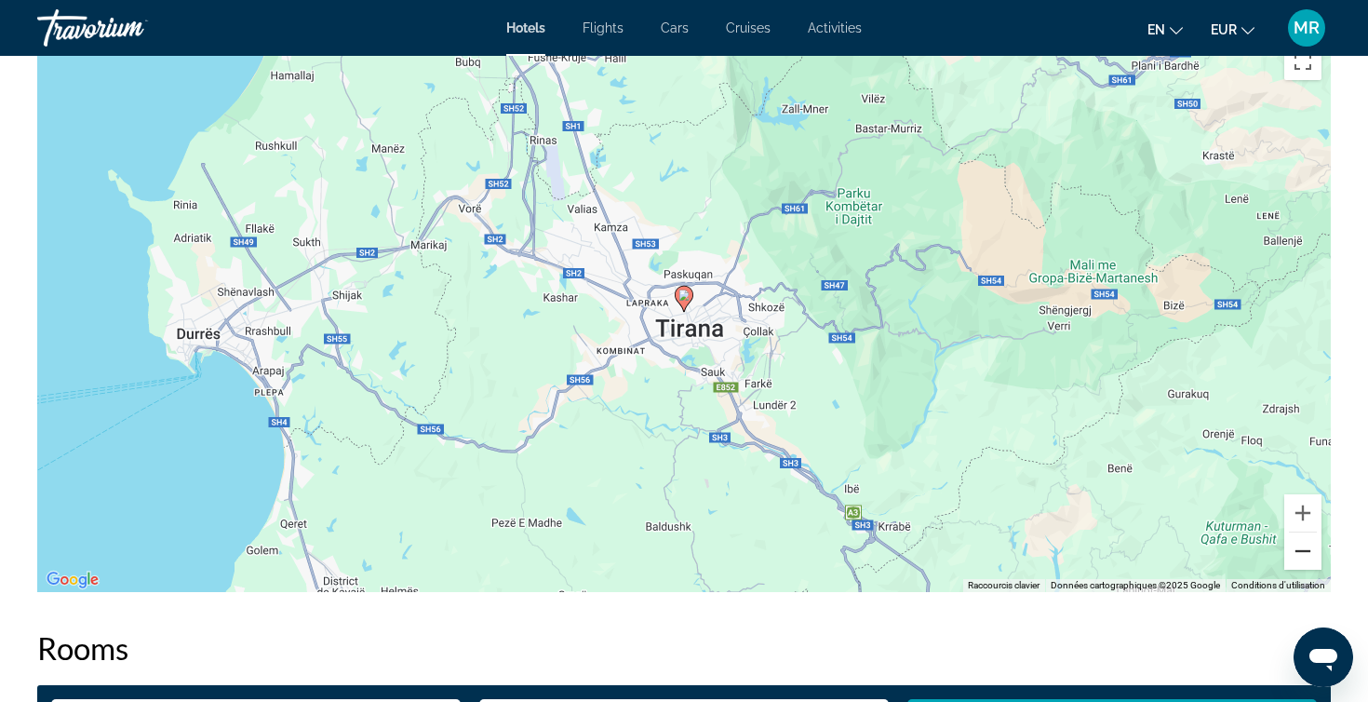
click at [1300, 555] on button "Zoom arrière" at bounding box center [1302, 550] width 37 height 37
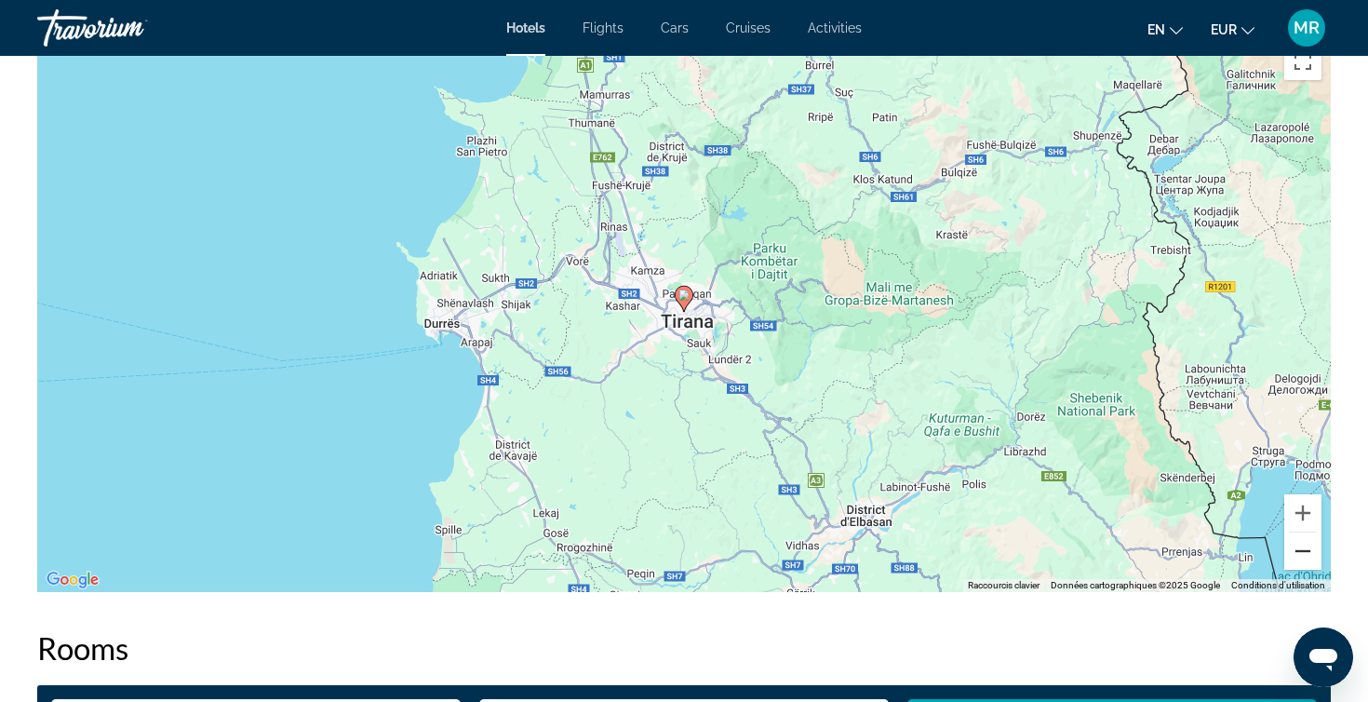
click at [1300, 555] on button "Zoom arrière" at bounding box center [1302, 550] width 37 height 37
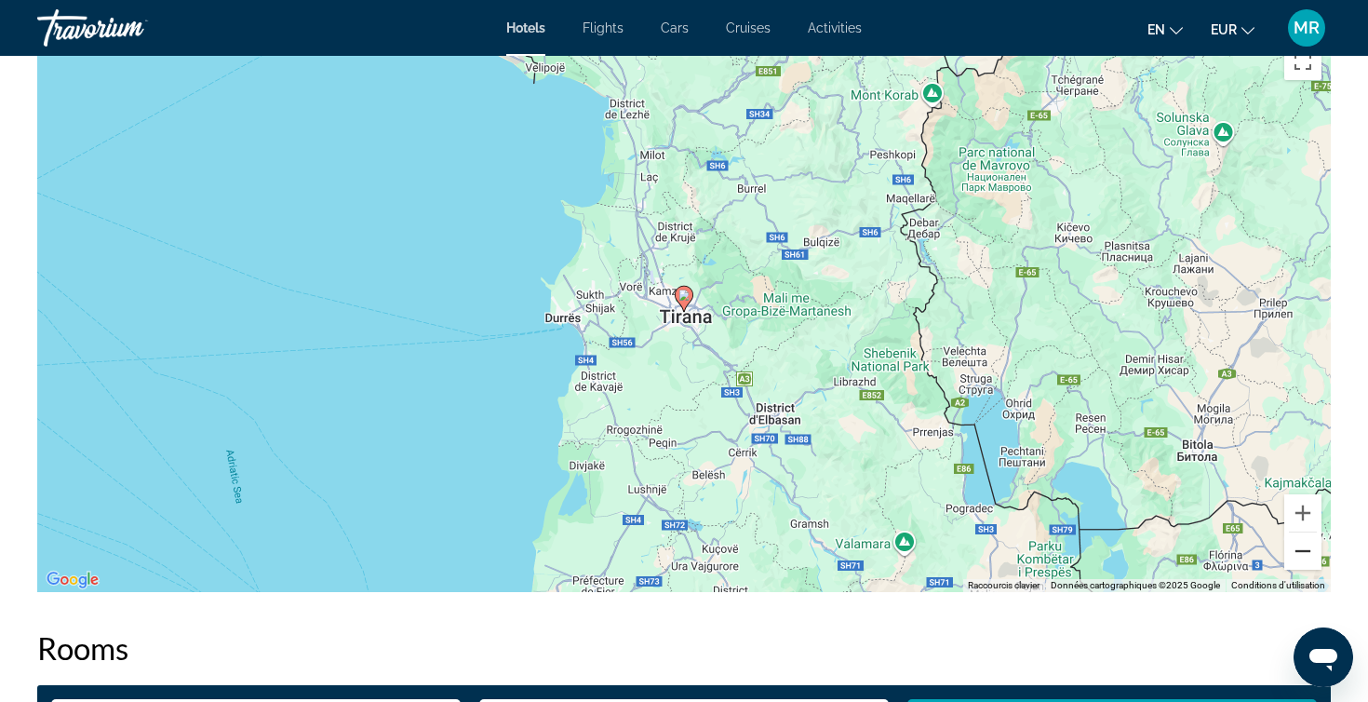
click at [1300, 555] on button "Zoom arrière" at bounding box center [1302, 550] width 37 height 37
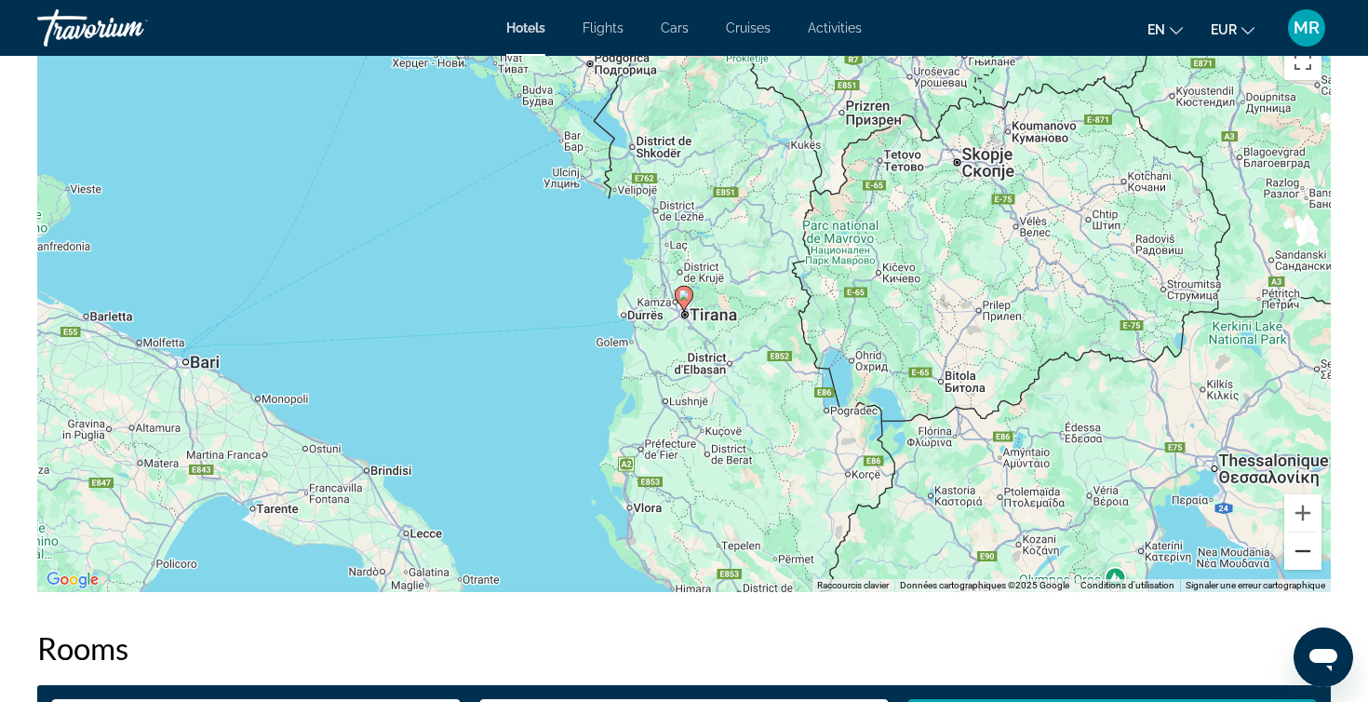
click at [1300, 555] on button "Zoom arrière" at bounding box center [1302, 550] width 37 height 37
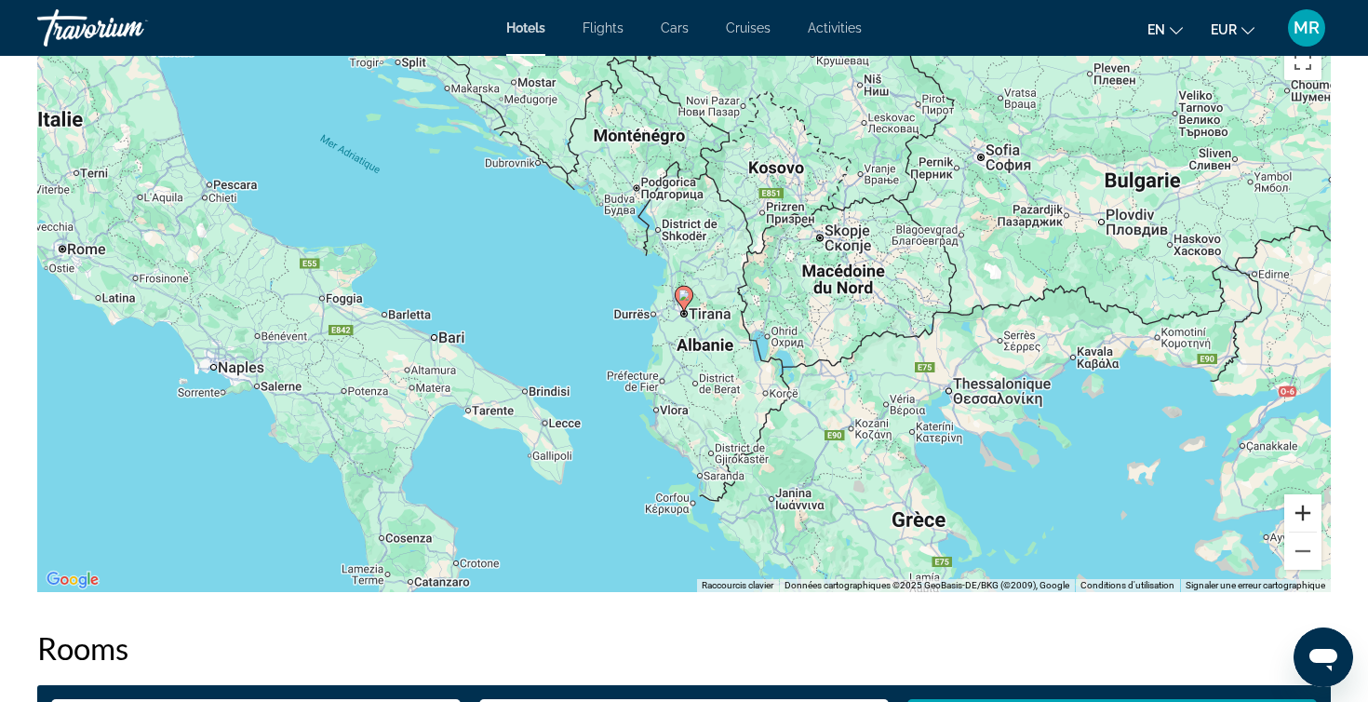
click at [1303, 523] on button "Zoom avant" at bounding box center [1302, 512] width 37 height 37
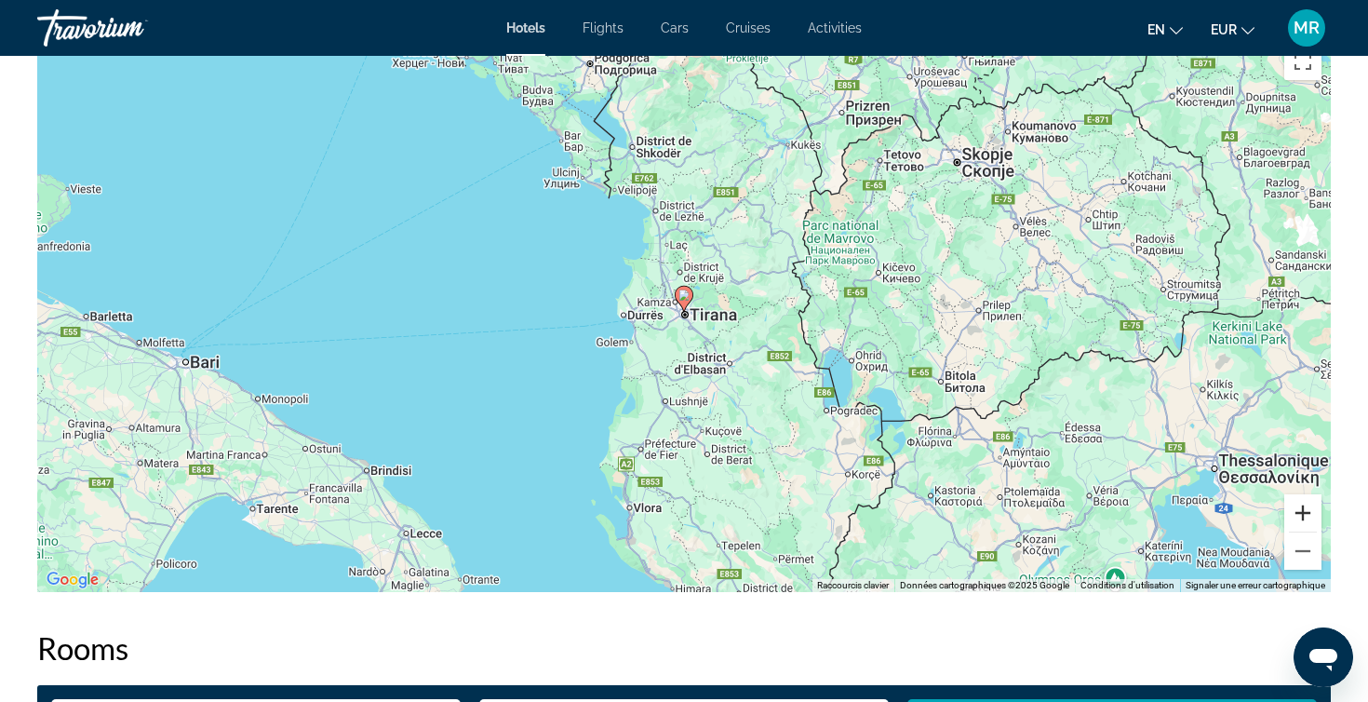
click at [1303, 523] on button "Zoom avant" at bounding box center [1302, 512] width 37 height 37
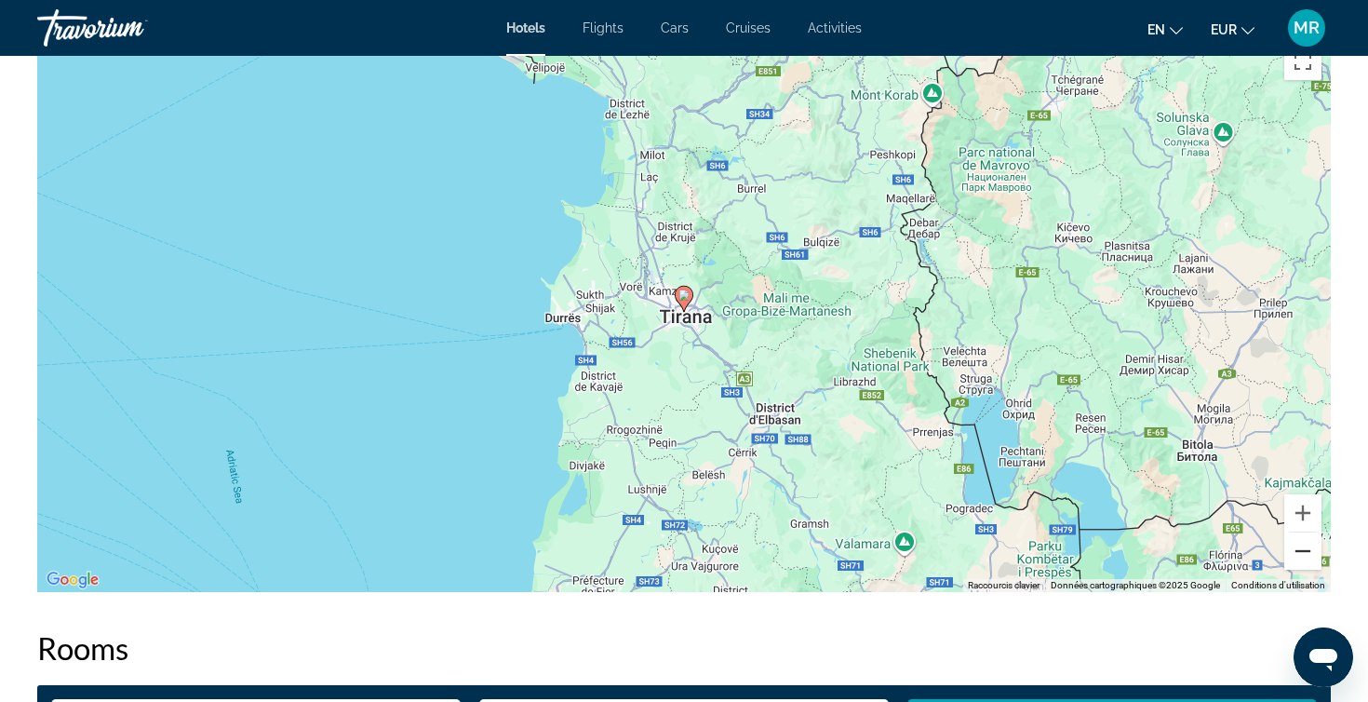
click at [1303, 547] on button "Zoom arrière" at bounding box center [1302, 550] width 37 height 37
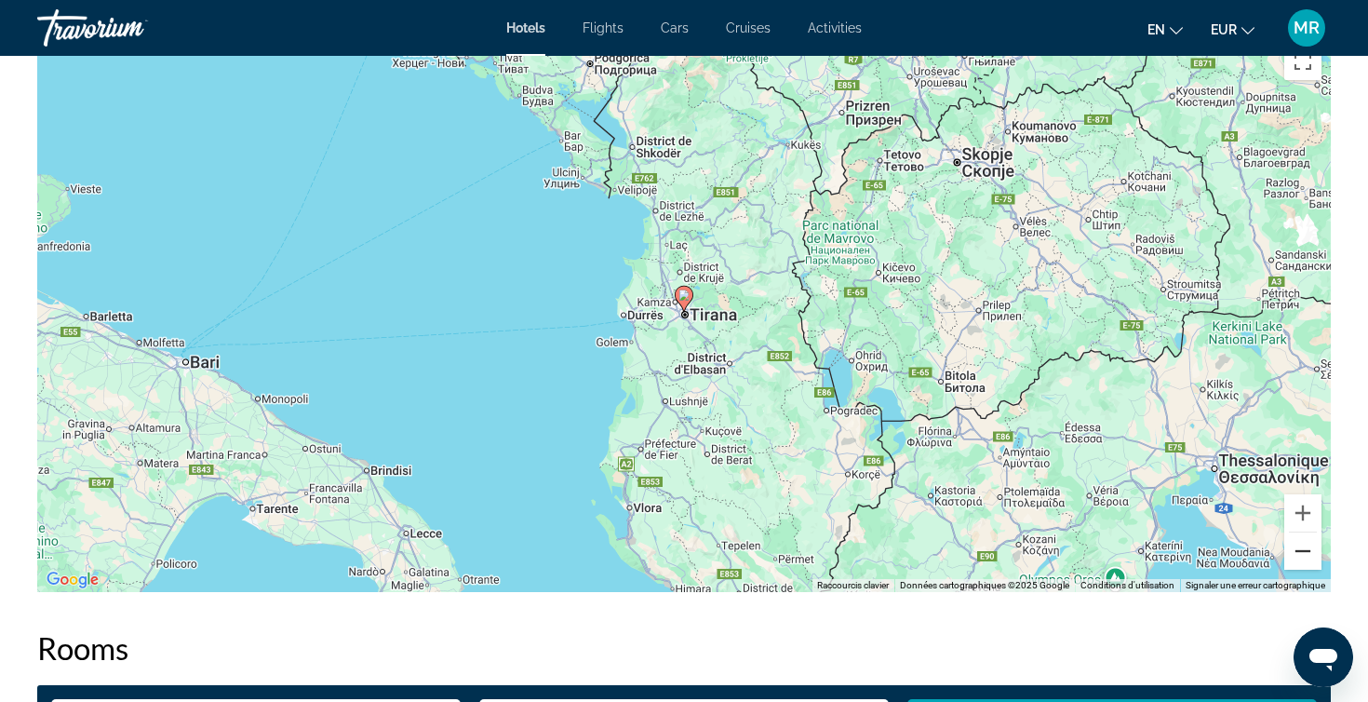
click at [1303, 547] on button "Zoom arrière" at bounding box center [1302, 550] width 37 height 37
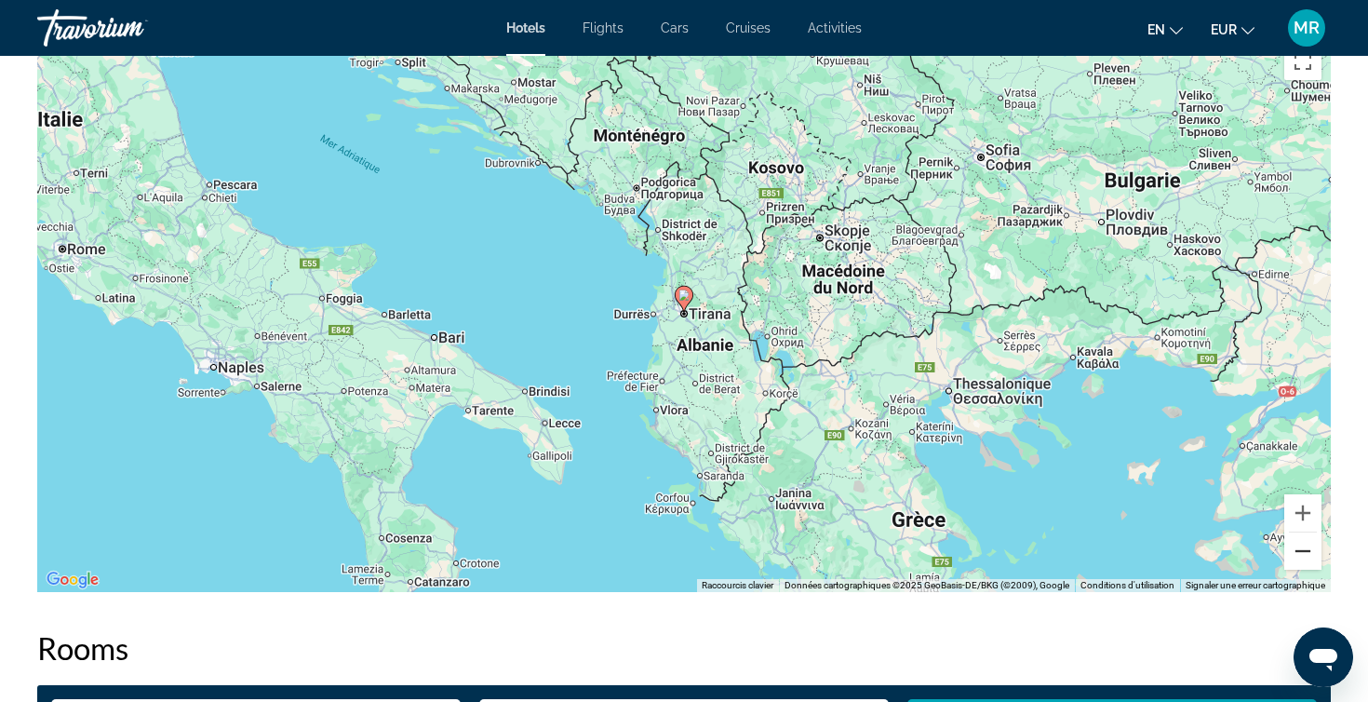
click at [1303, 548] on button "Zoom arrière" at bounding box center [1302, 550] width 37 height 37
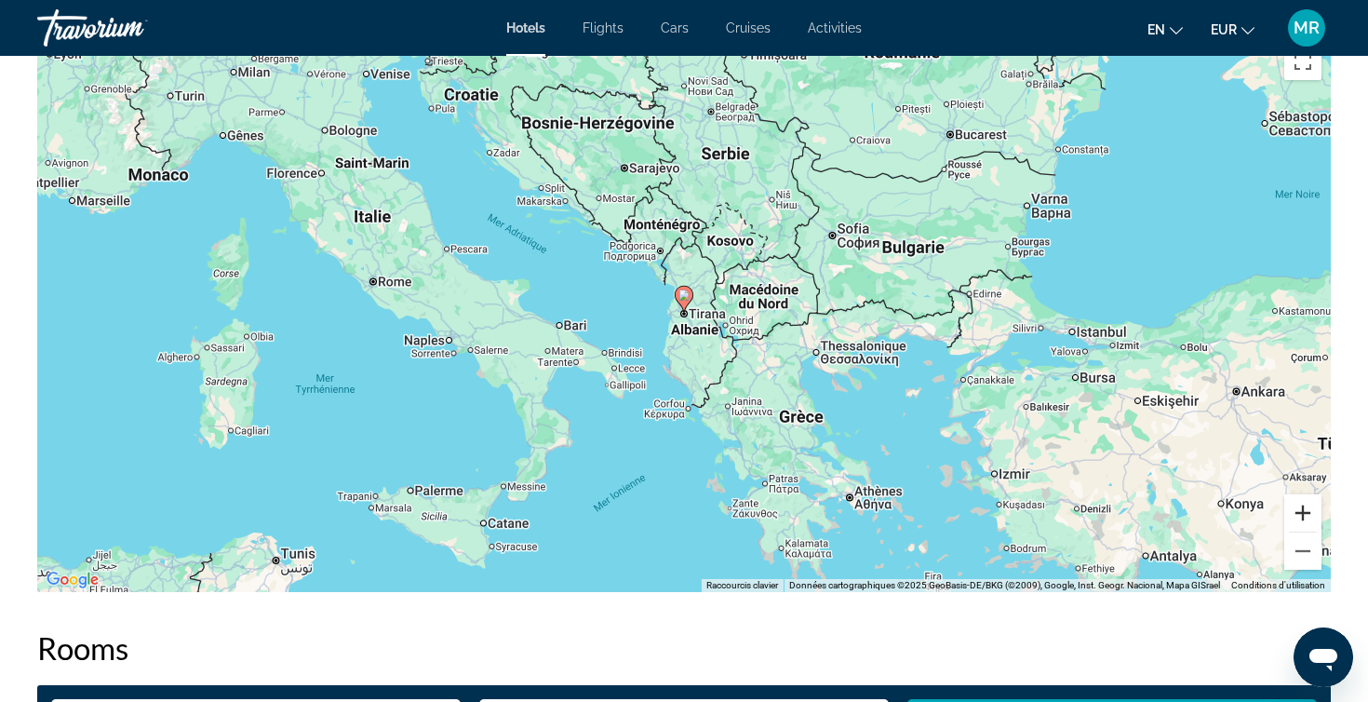
click at [1298, 516] on button "Zoom avant" at bounding box center [1302, 512] width 37 height 37
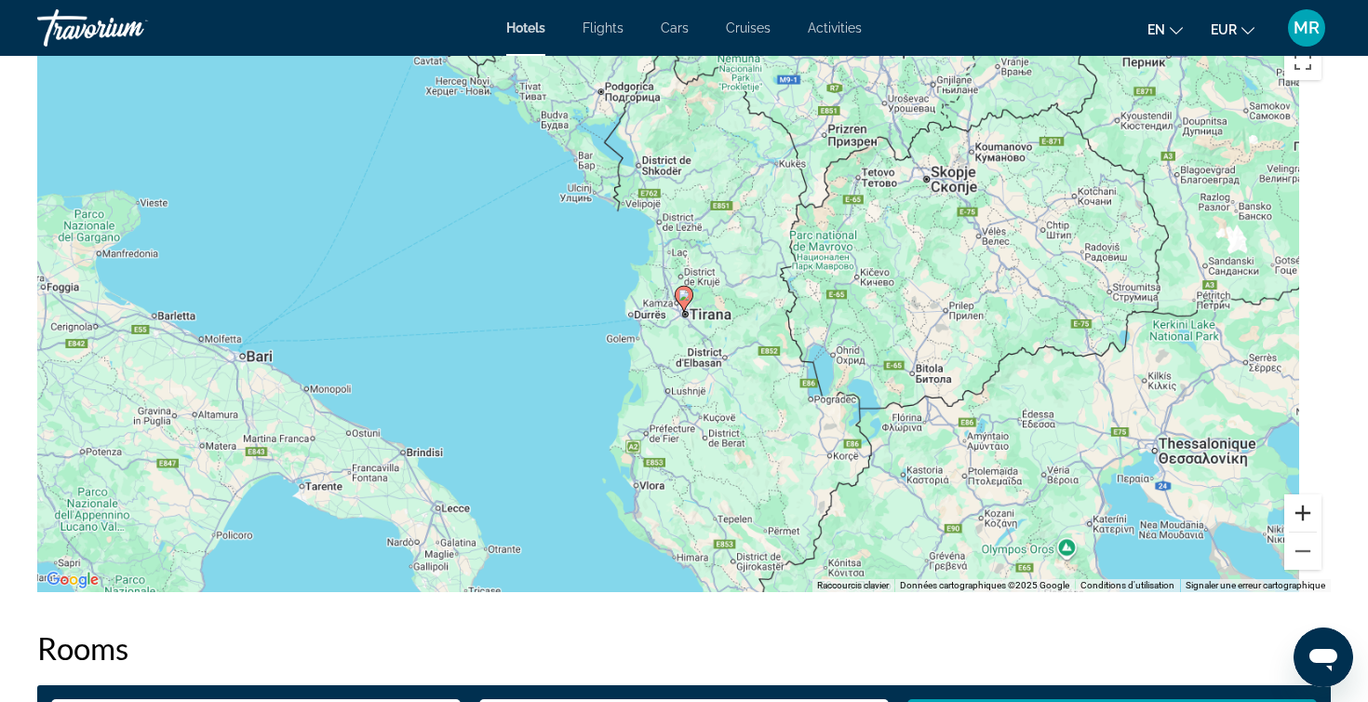
click at [1298, 516] on button "Zoom avant" at bounding box center [1302, 512] width 37 height 37
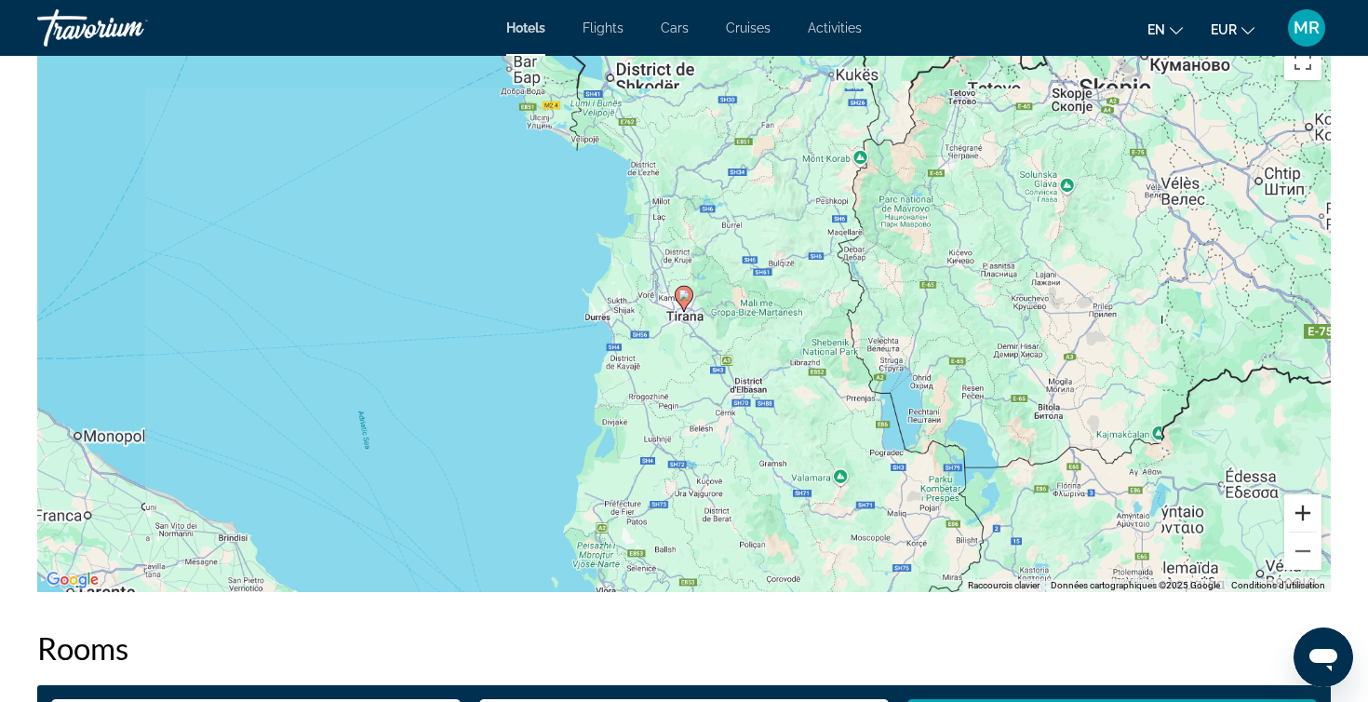
click at [1298, 516] on button "Zoom avant" at bounding box center [1302, 512] width 37 height 37
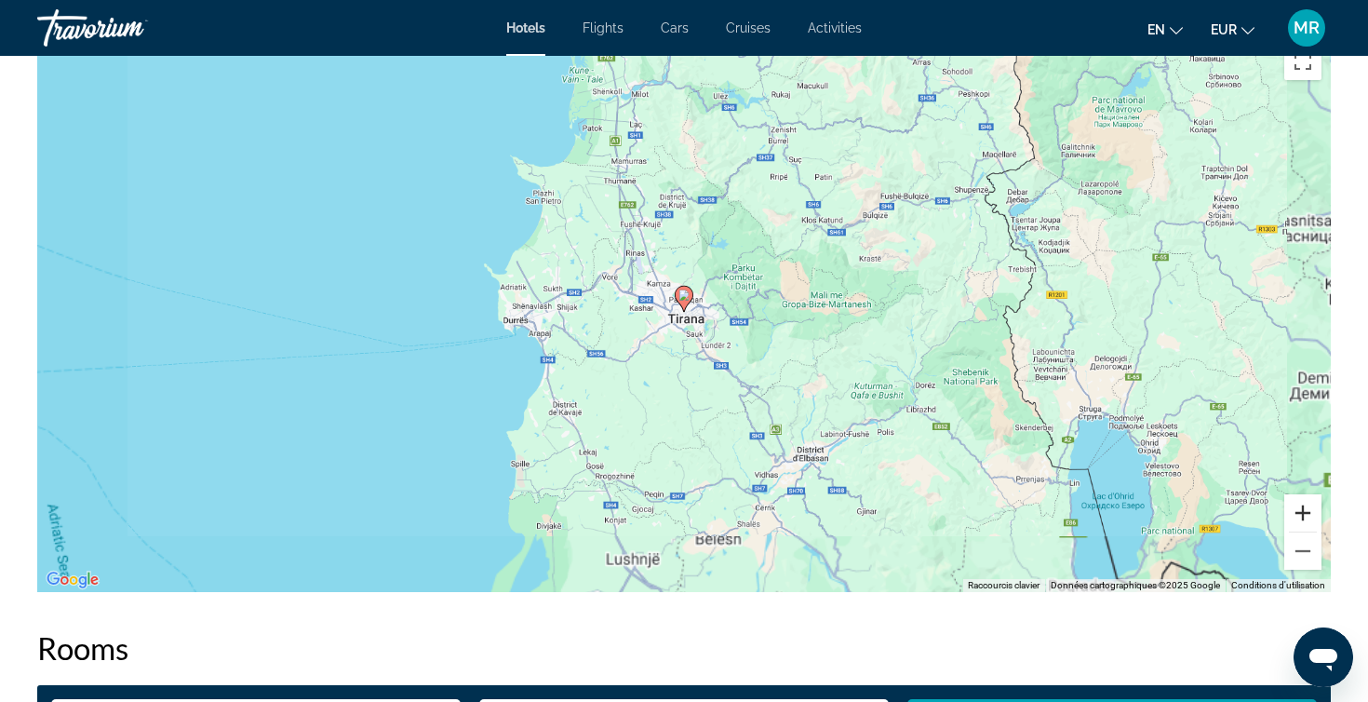
click at [1298, 516] on button "Zoom avant" at bounding box center [1302, 512] width 37 height 37
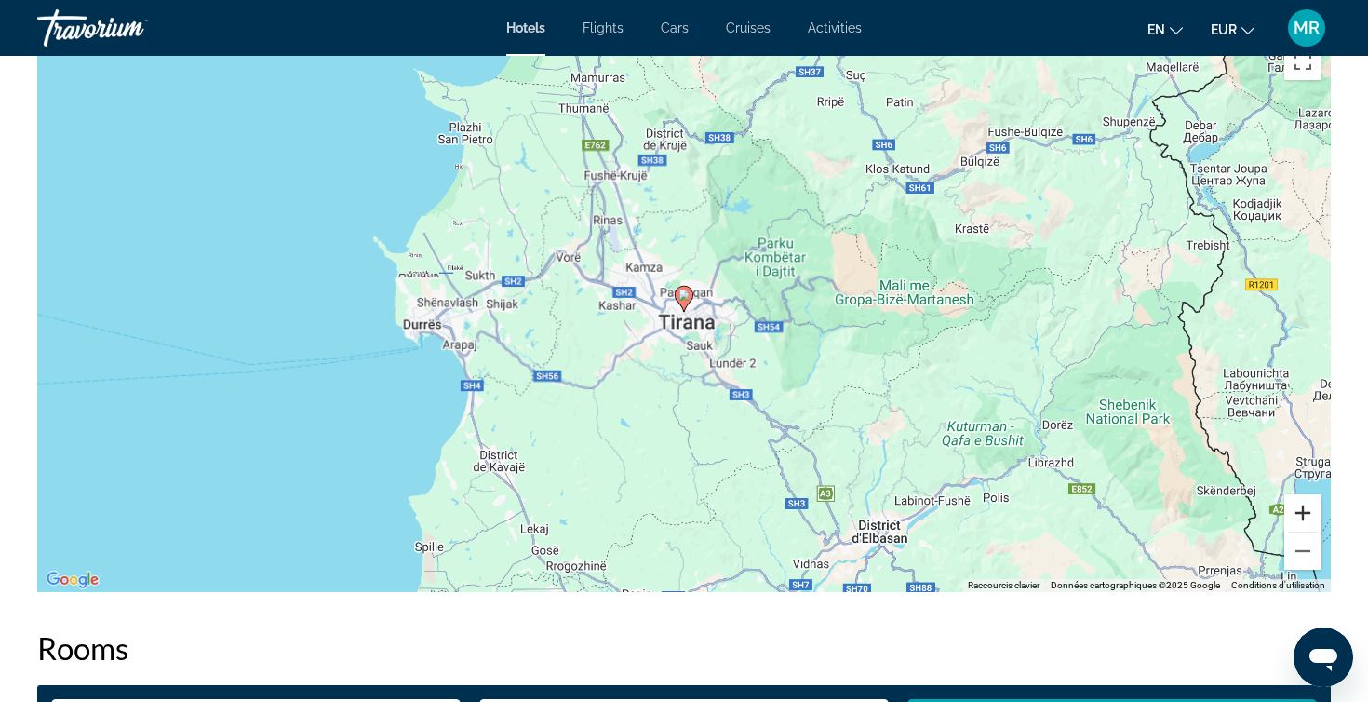
click at [1298, 516] on button "Zoom avant" at bounding box center [1302, 512] width 37 height 37
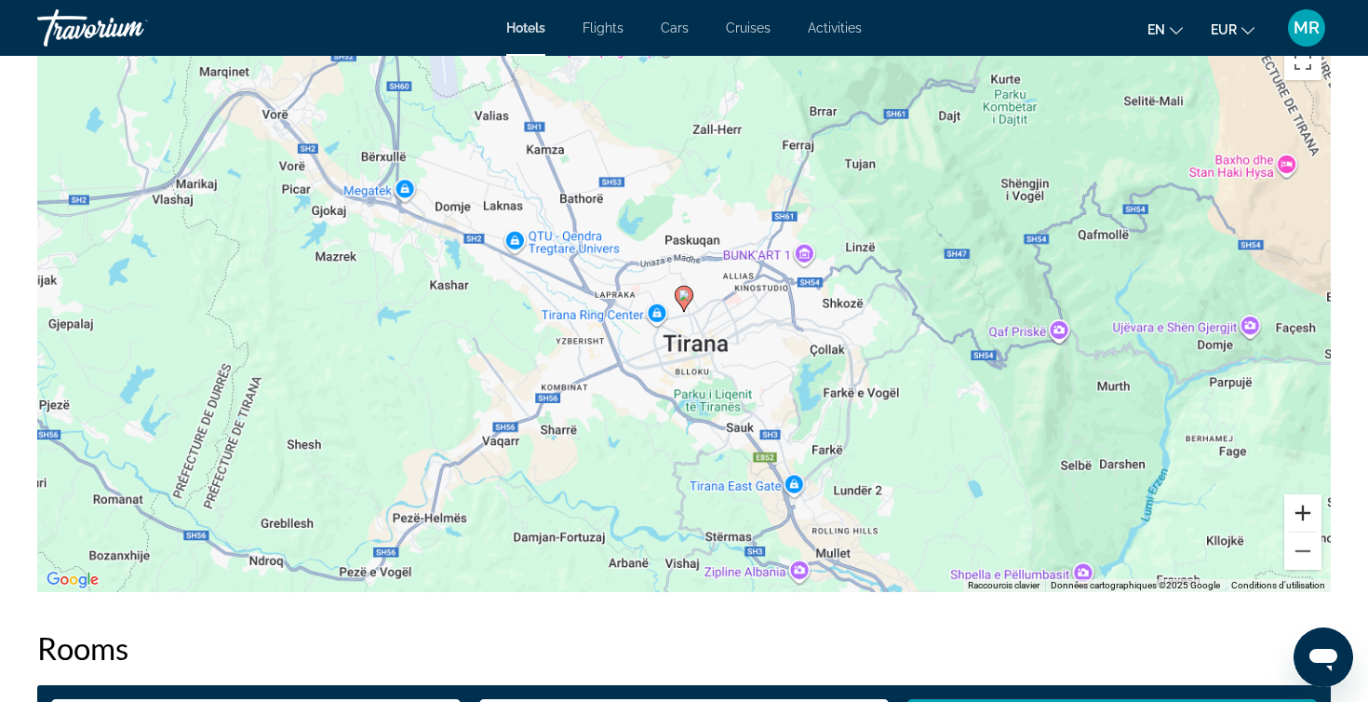
click at [1298, 516] on button "Zoom avant" at bounding box center [1302, 512] width 37 height 37
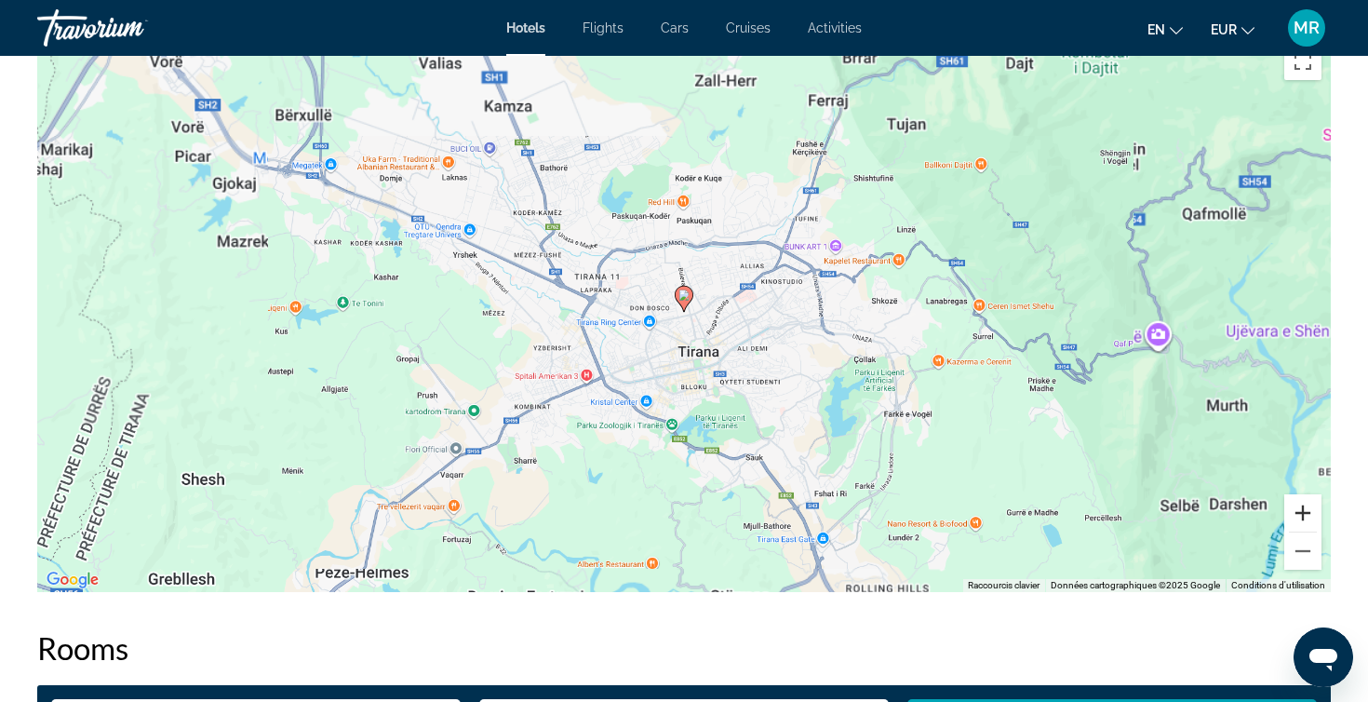
click at [1298, 516] on button "Zoom avant" at bounding box center [1302, 512] width 37 height 37
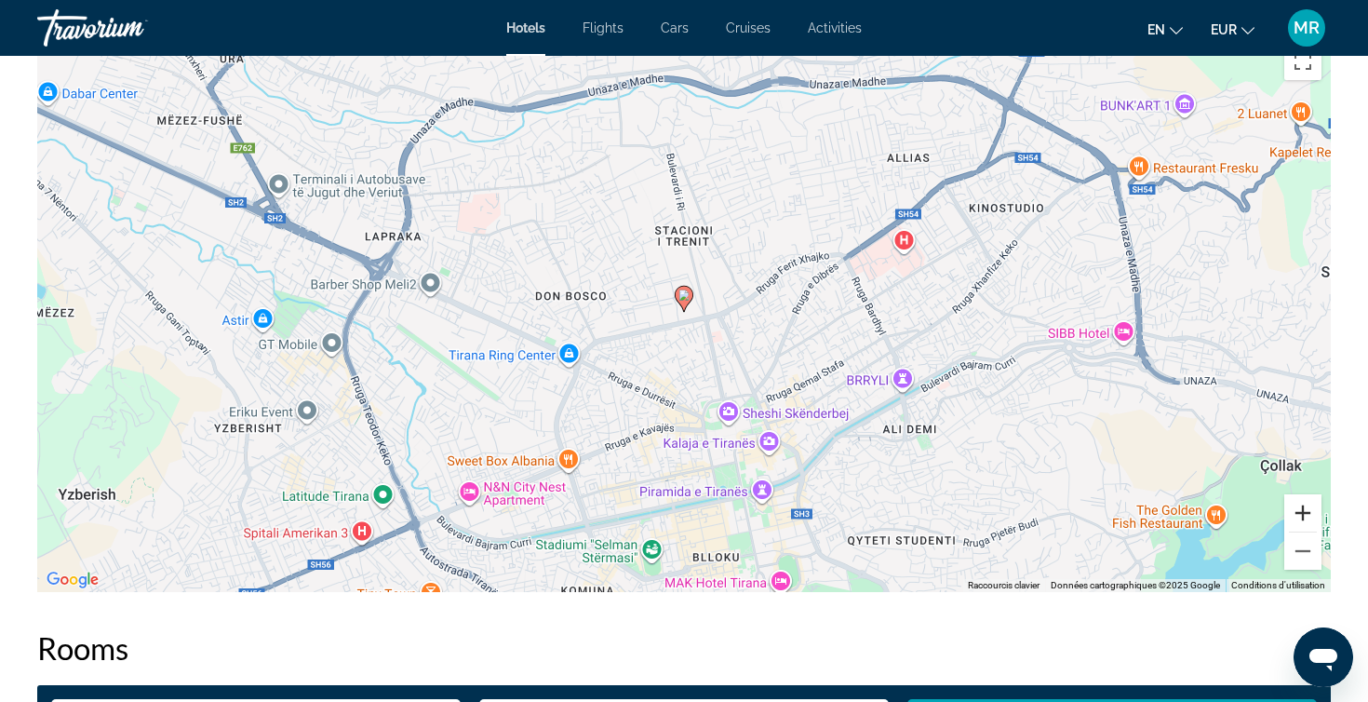
click at [1298, 516] on button "Zoom avant" at bounding box center [1302, 512] width 37 height 37
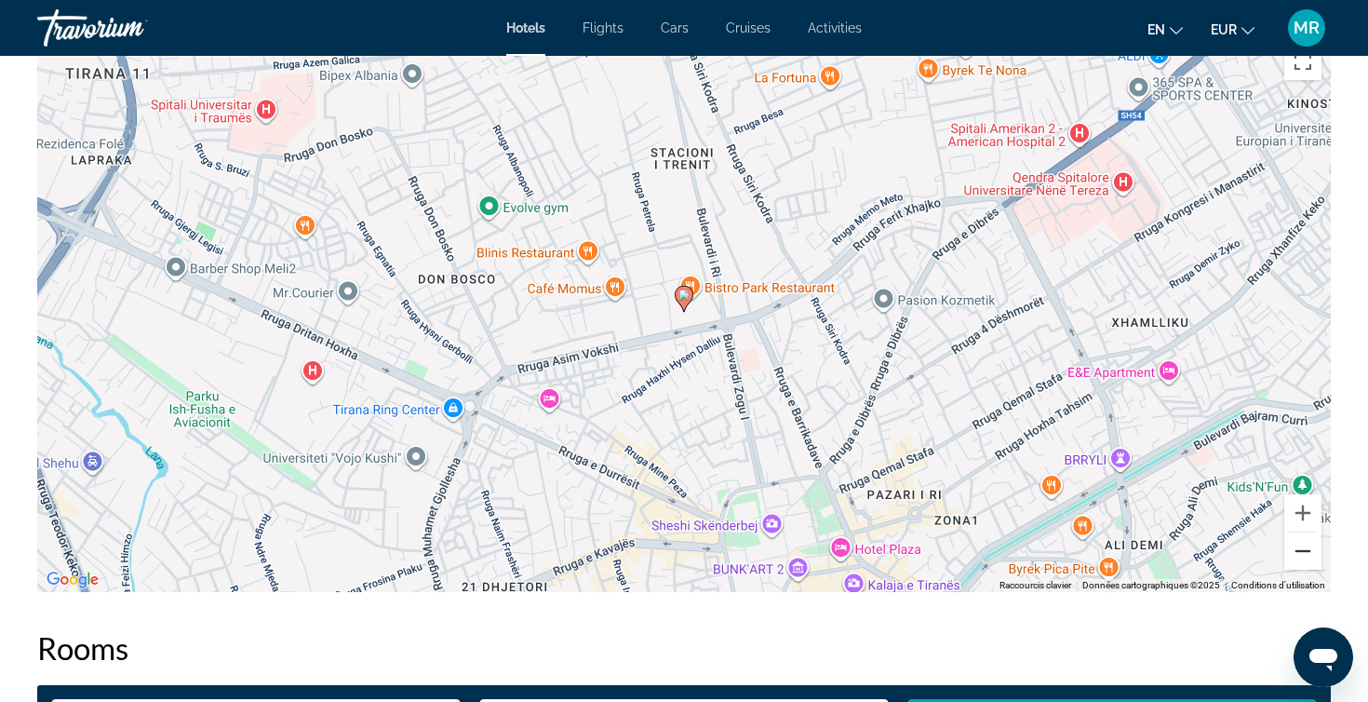
click at [1310, 554] on button "Zoom arrière" at bounding box center [1302, 550] width 37 height 37
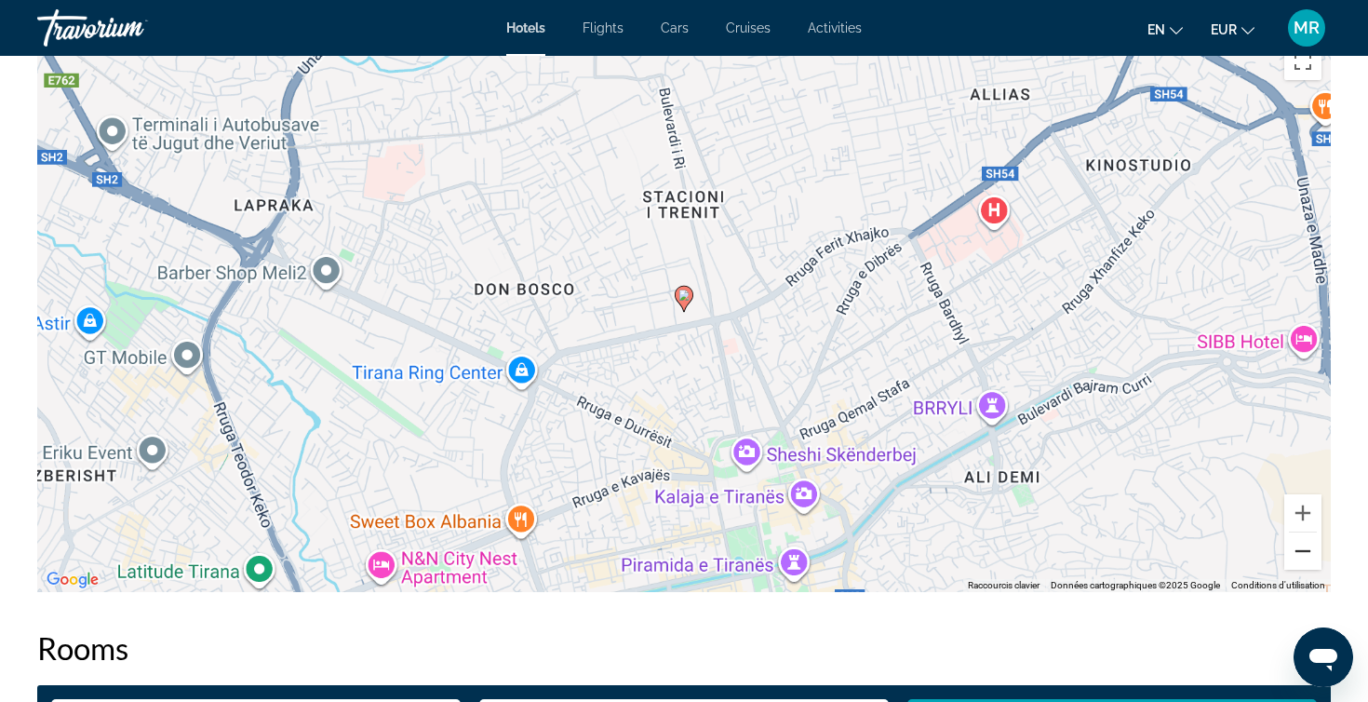
click at [1310, 554] on button "Zoom arrière" at bounding box center [1302, 550] width 37 height 37
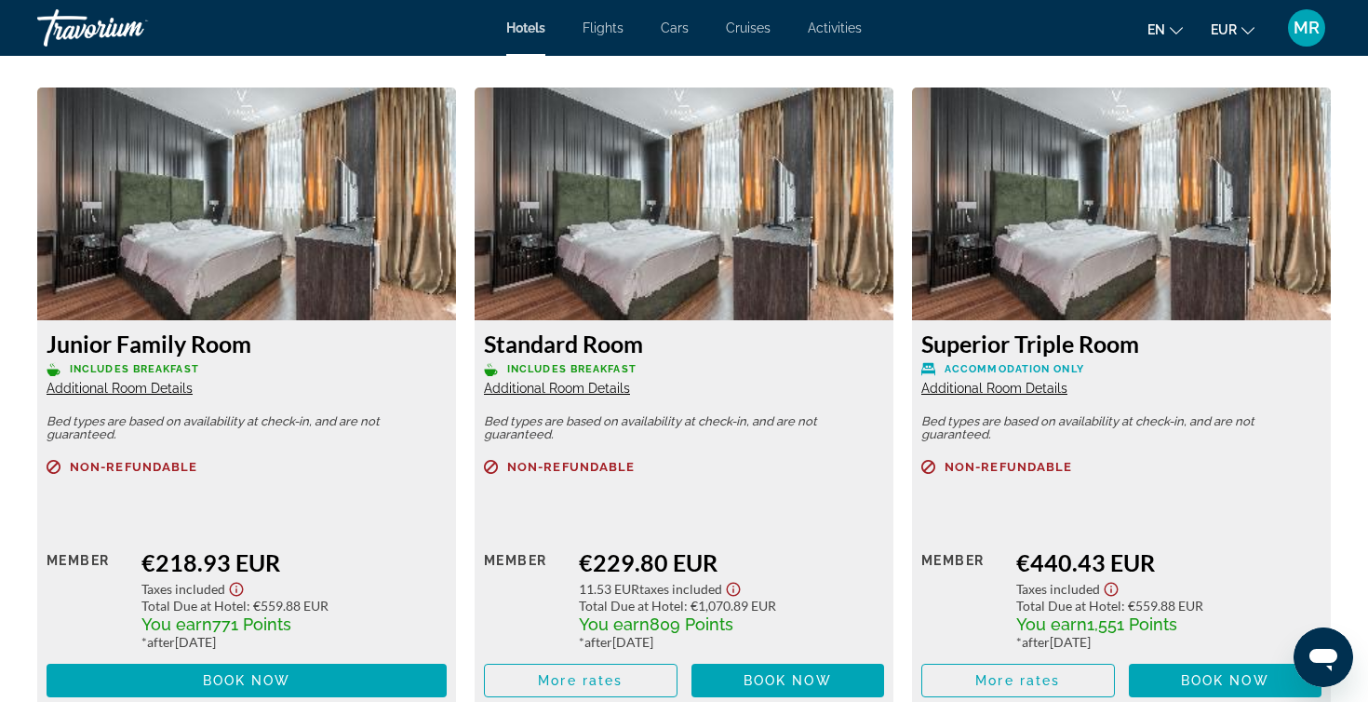
click at [242, 590] on icon "Show Taxes and Fees disclaimer" at bounding box center [237, 589] width 14 height 14
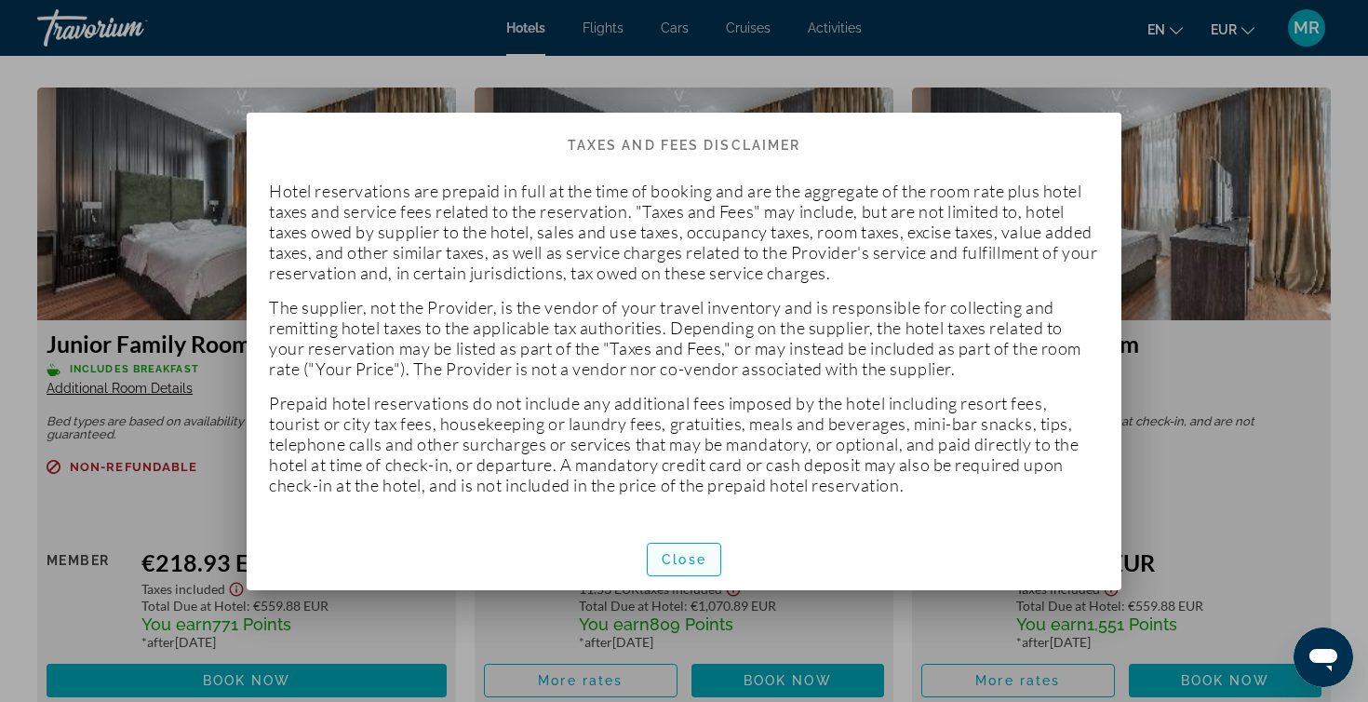
click at [687, 568] on span "button" at bounding box center [684, 559] width 73 height 45
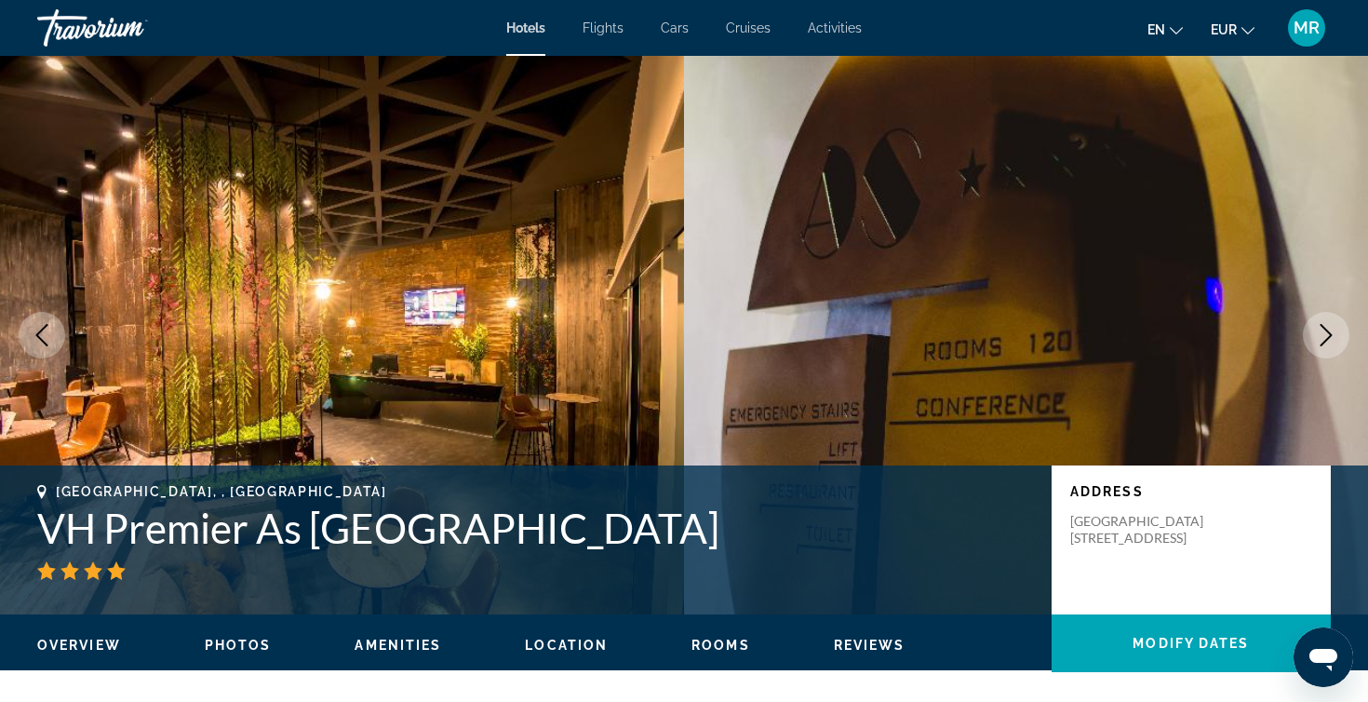
scroll to position [2546, 0]
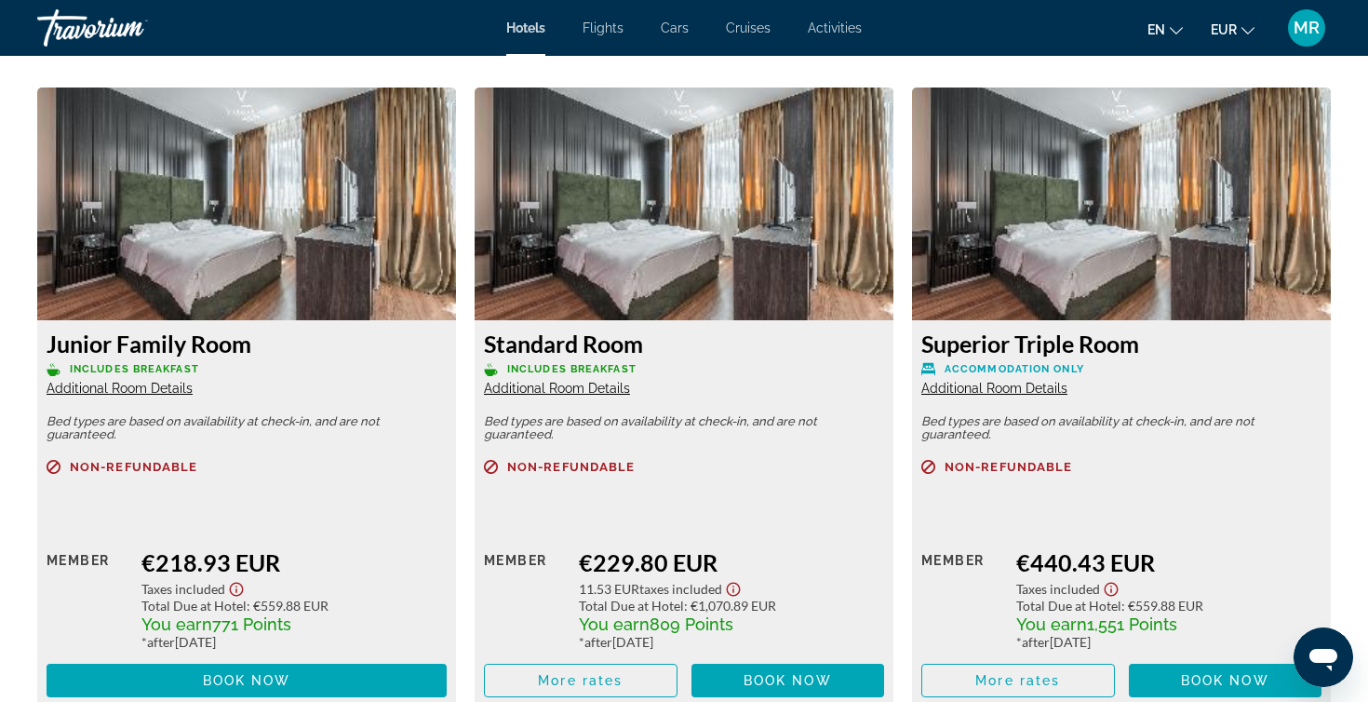
click at [1171, 33] on icon "Change language" at bounding box center [1175, 30] width 13 height 13
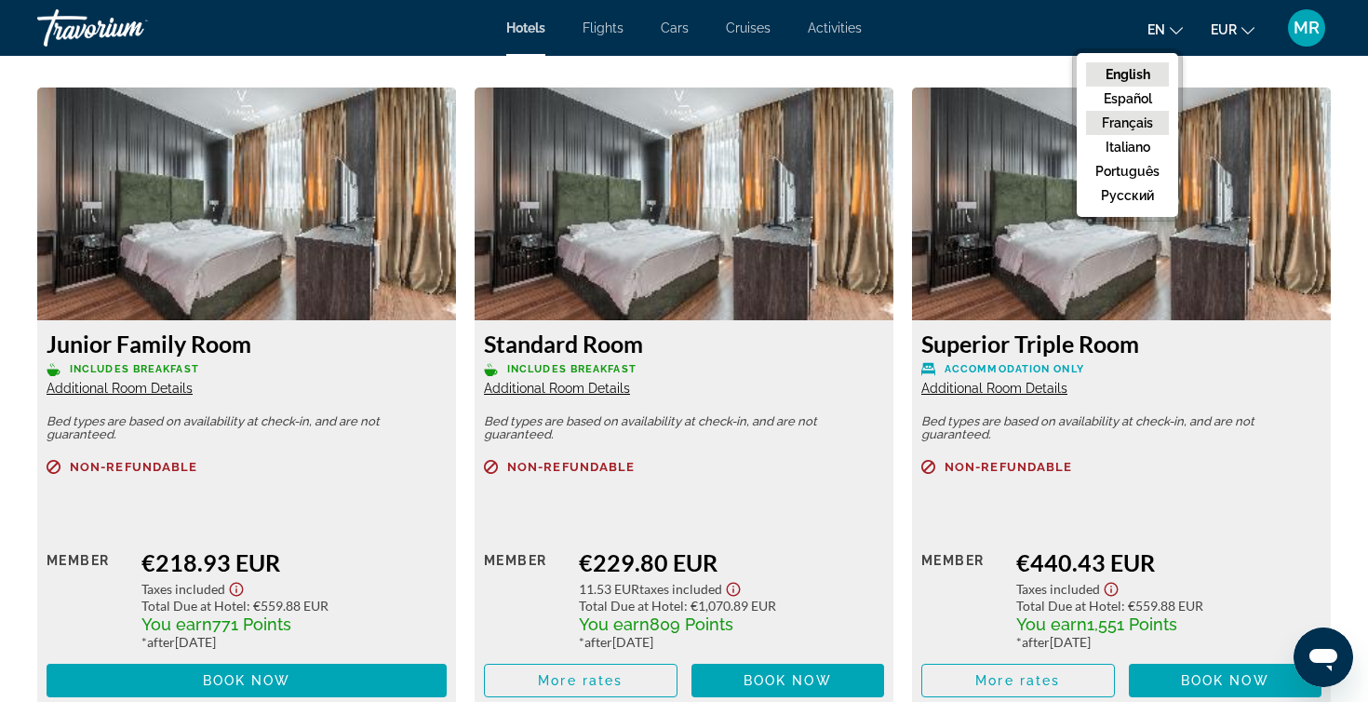
click at [1141, 127] on button "Français" at bounding box center [1127, 123] width 83 height 24
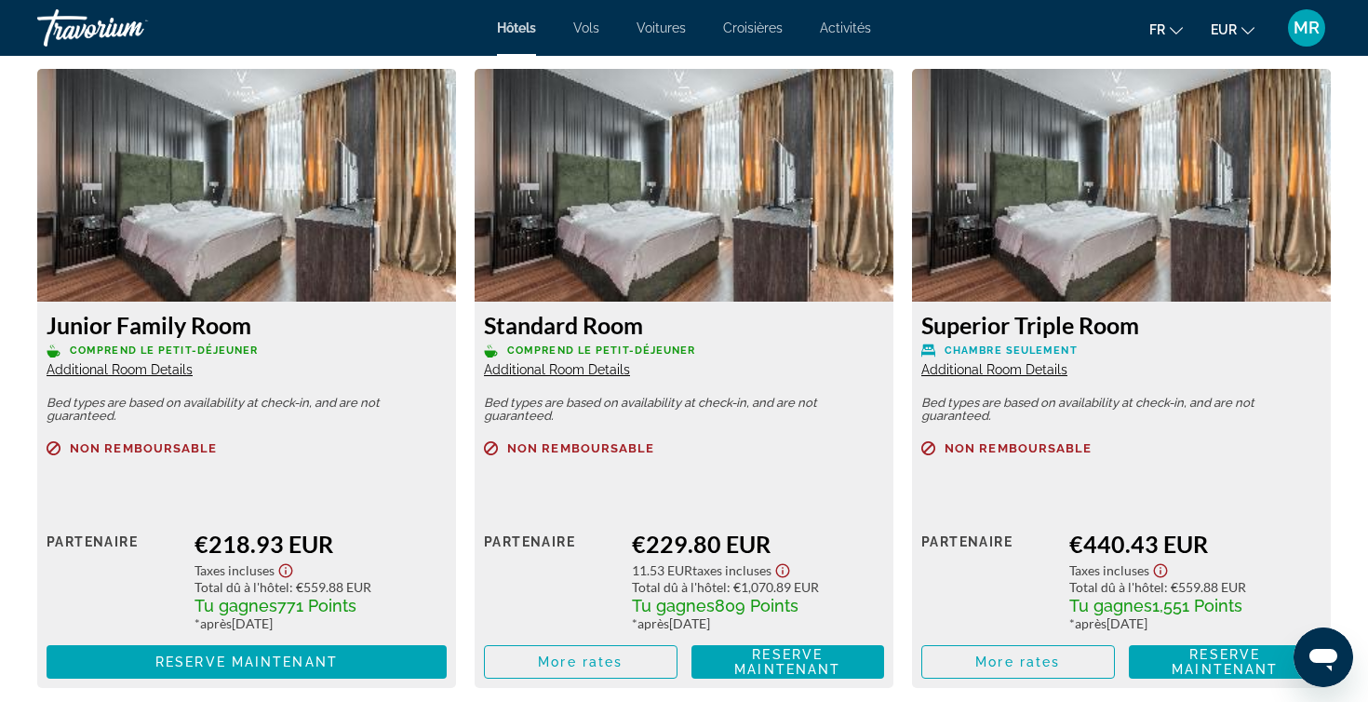
scroll to position [2566, 0]
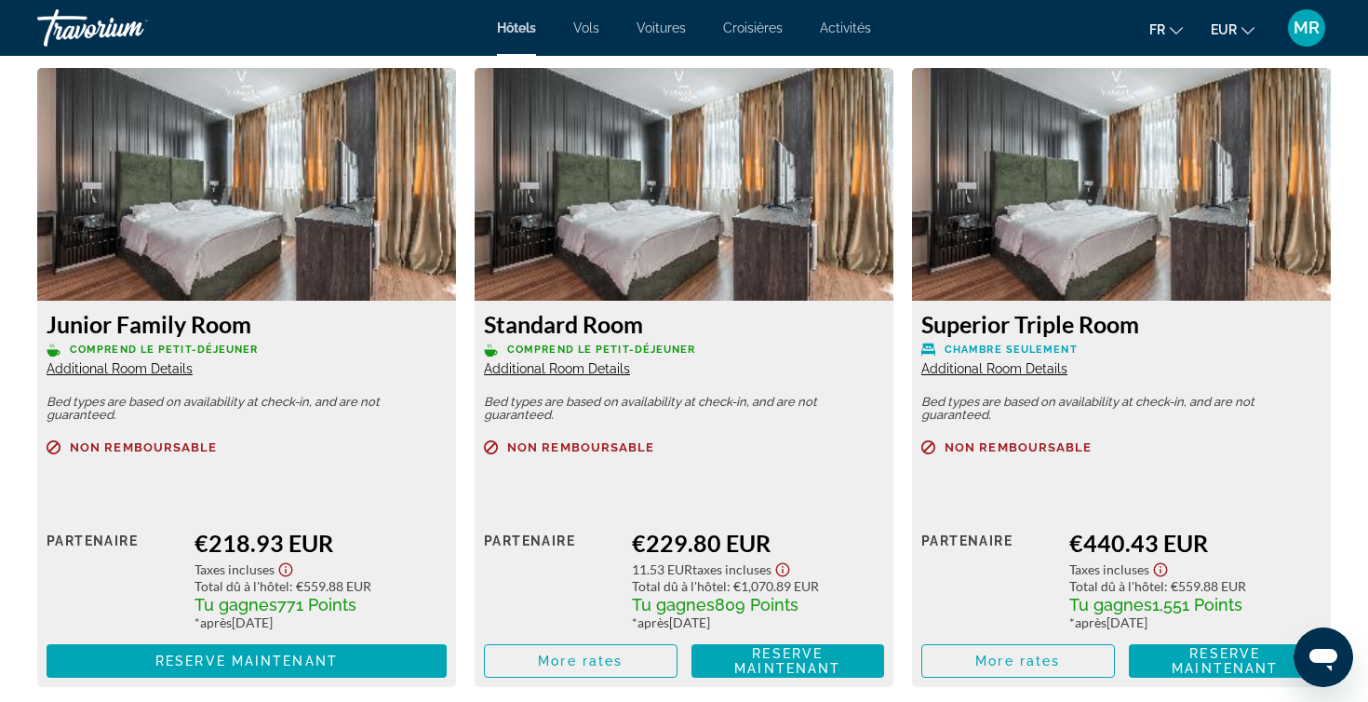
click at [279, 573] on icon "Show Taxes and Fees disclaimer" at bounding box center [285, 570] width 14 height 14
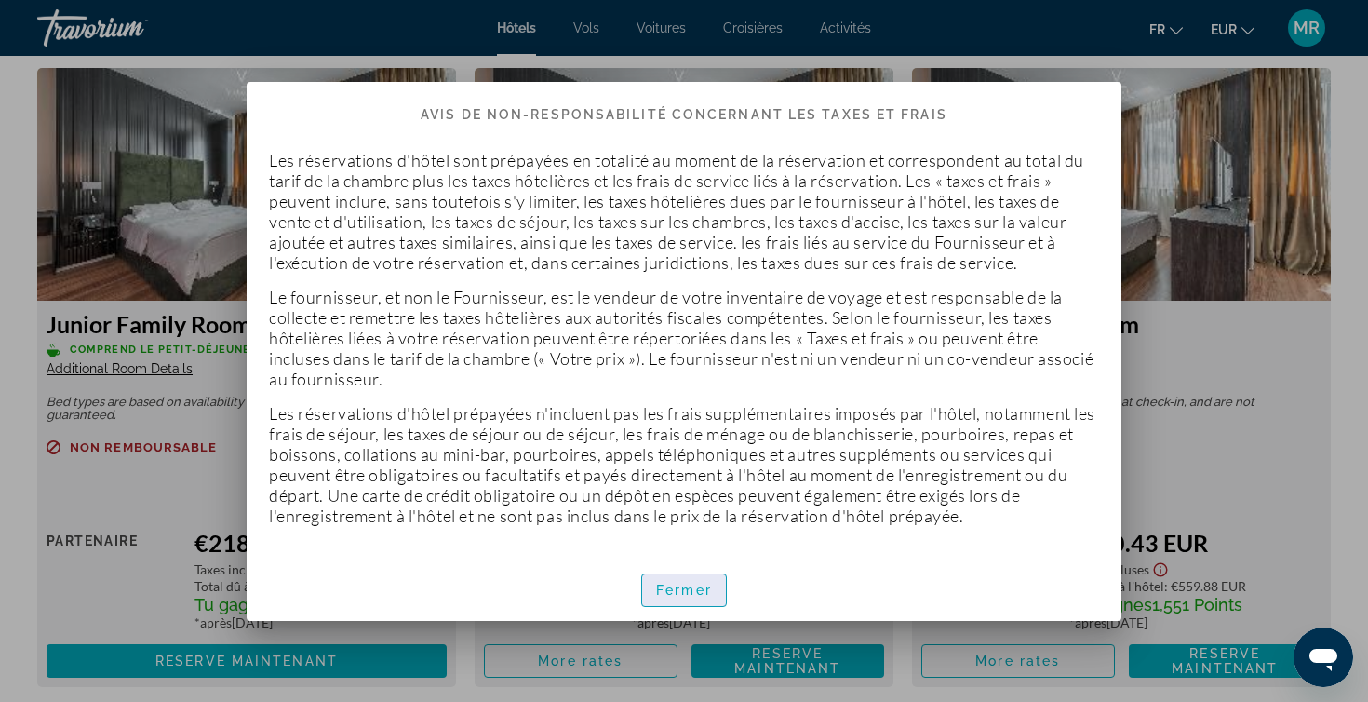
click at [688, 582] on span "Fermer" at bounding box center [684, 589] width 56 height 15
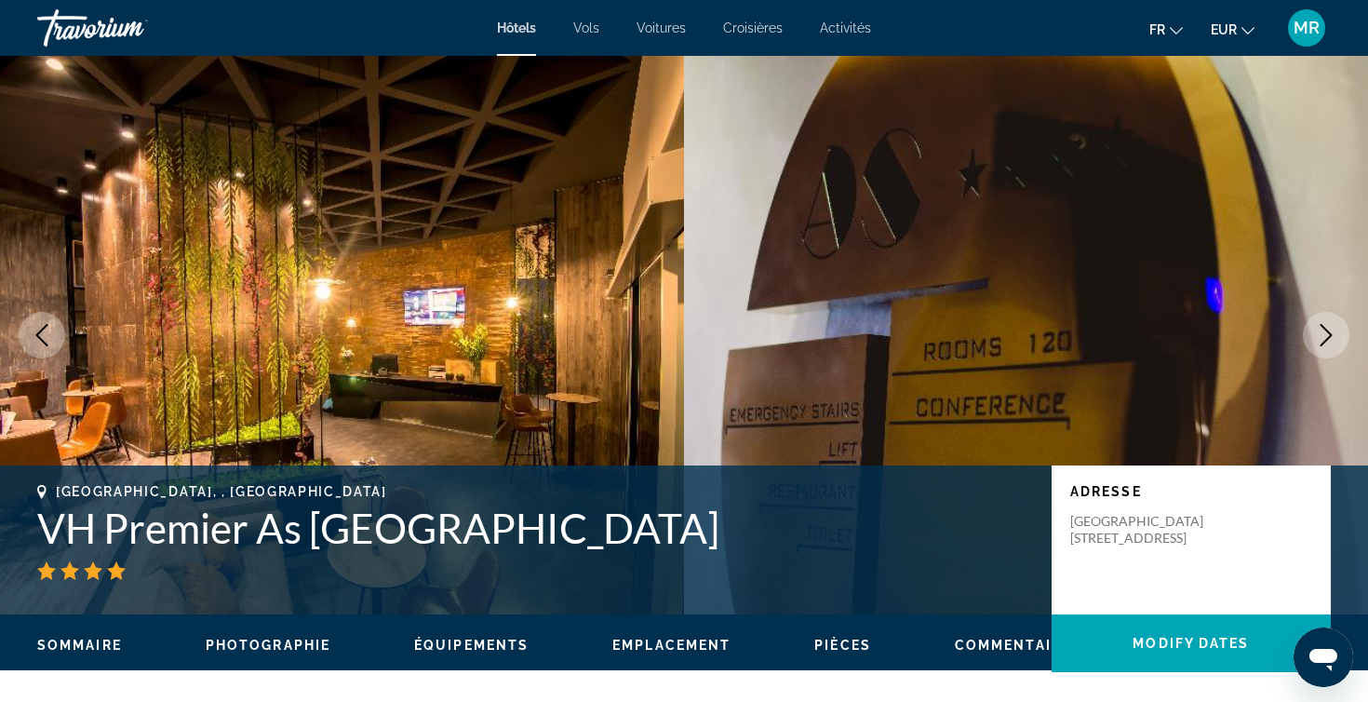
scroll to position [2566, 0]
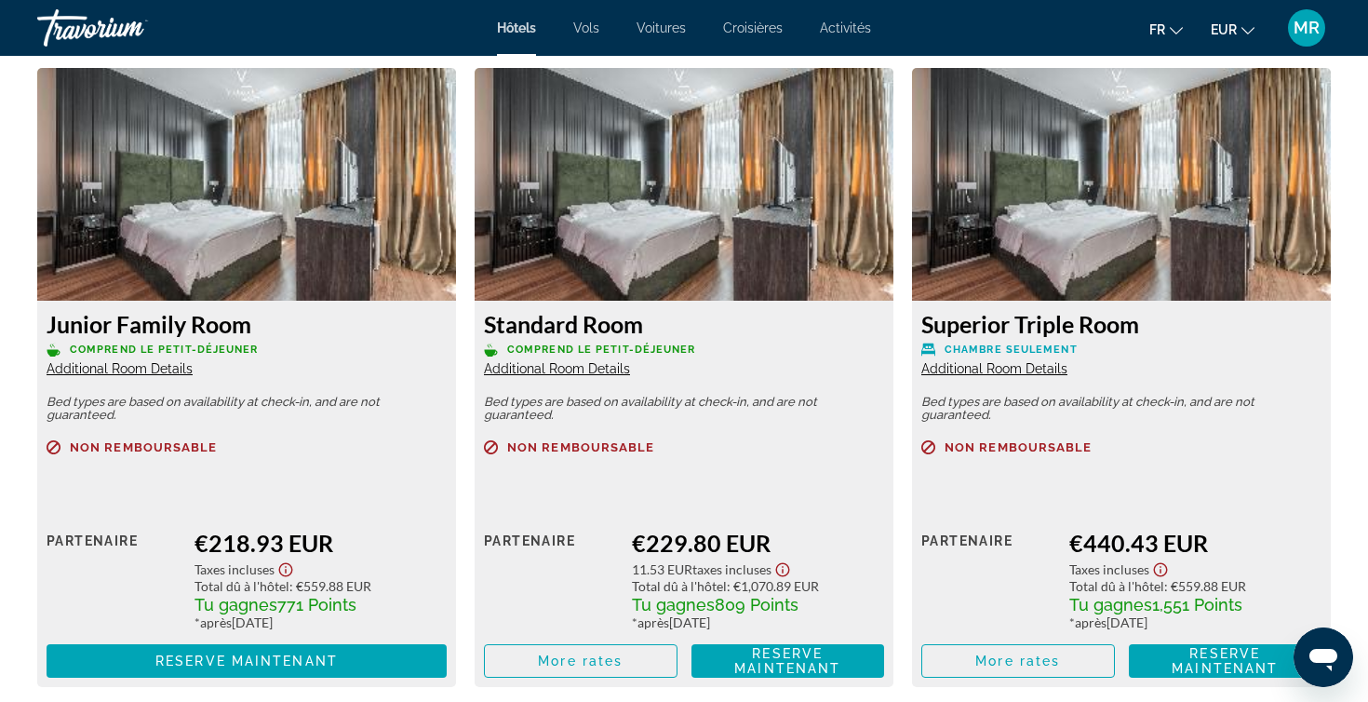
click at [175, 372] on span "Additional Room Details" at bounding box center [120, 368] width 146 height 15
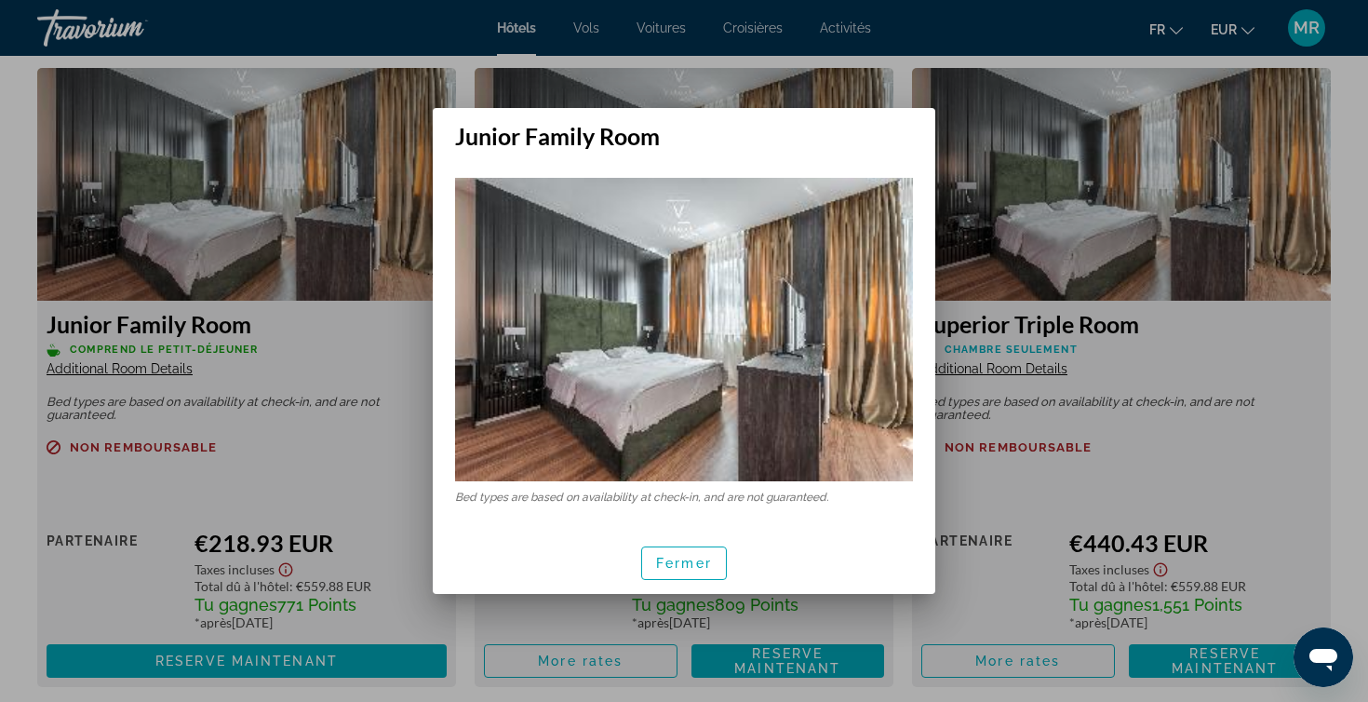
scroll to position [0, 0]
click at [694, 576] on span "button" at bounding box center [684, 563] width 84 height 45
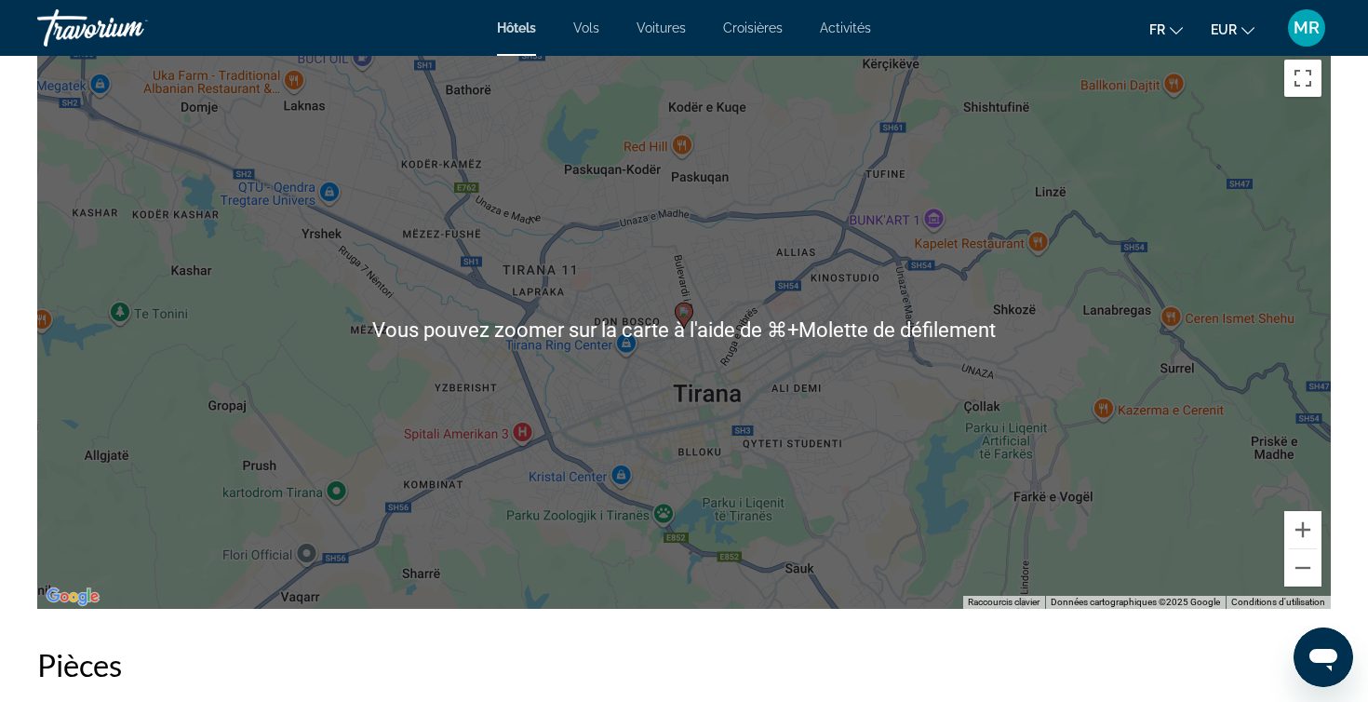
scroll to position [1835, 0]
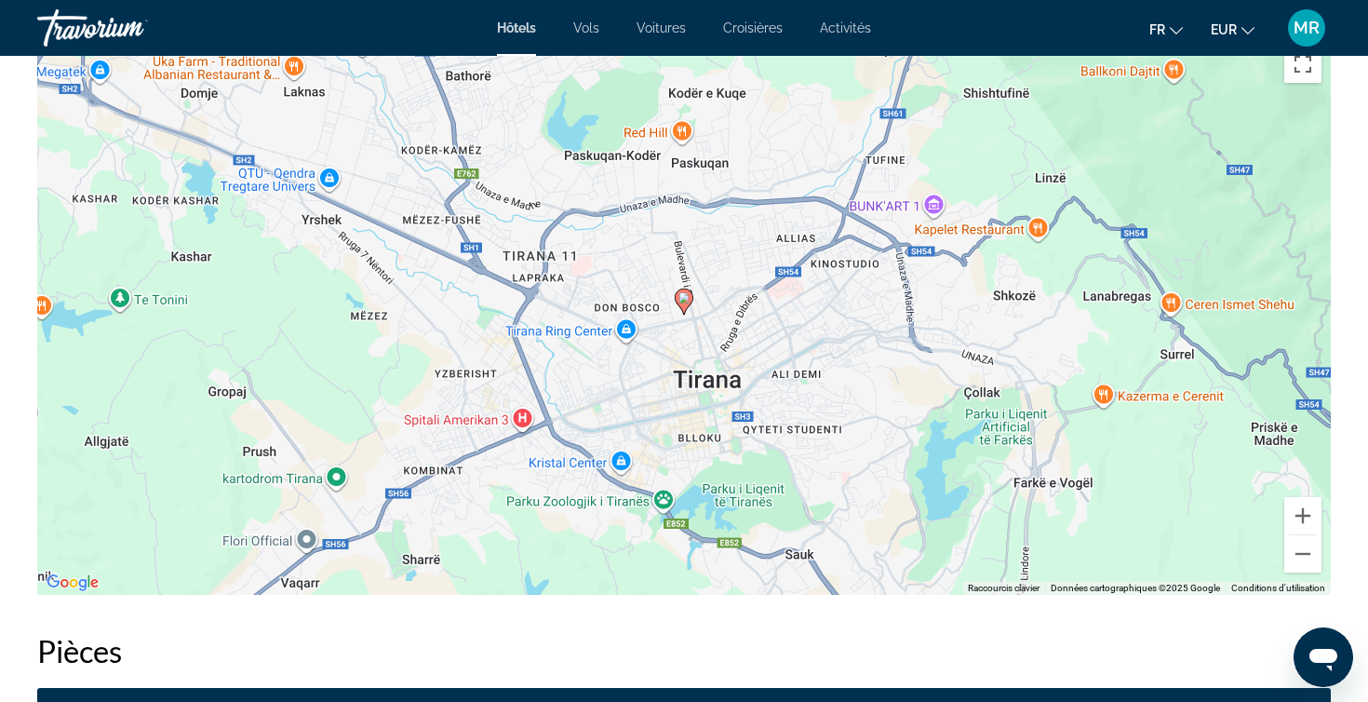
click at [1346, 433] on div "Sommaire Catégorie Hotel Adresse Reshit Petrel Street, Tirana 1001, Albania La …" at bounding box center [684, 529] width 1368 height 3315
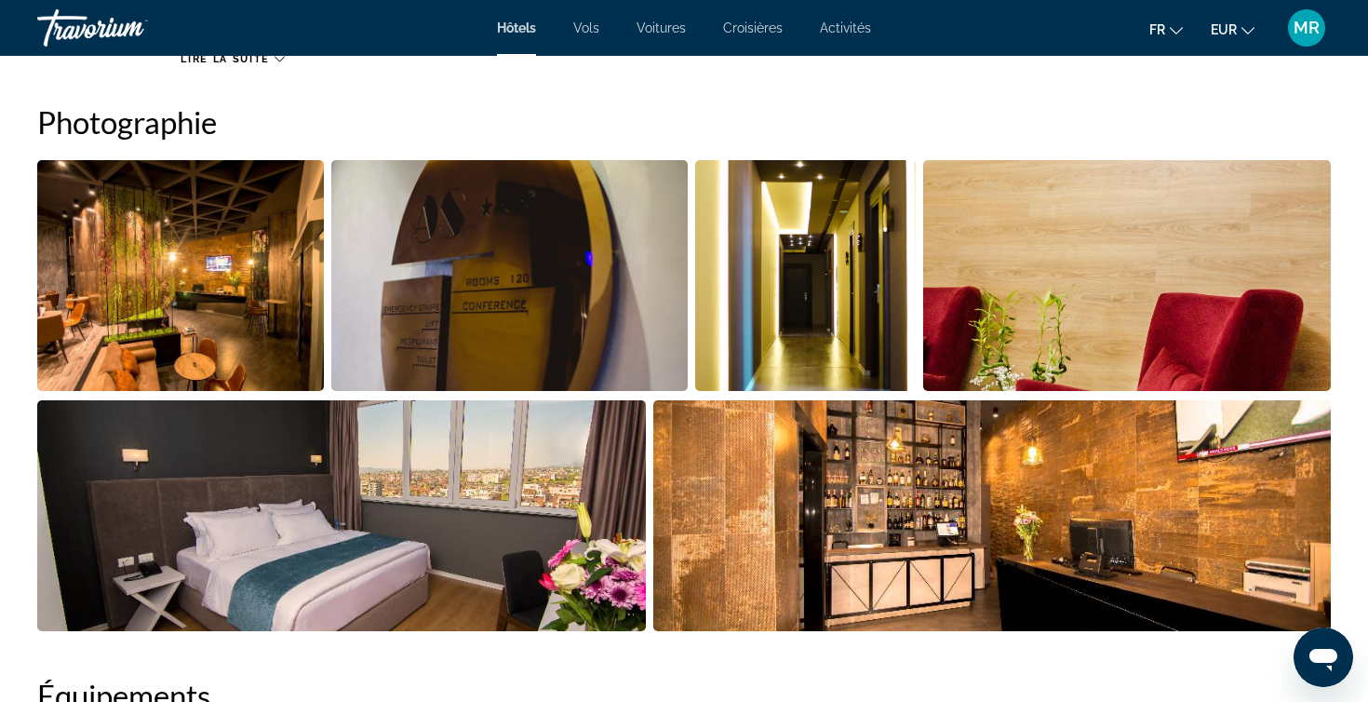
scroll to position [925, 0]
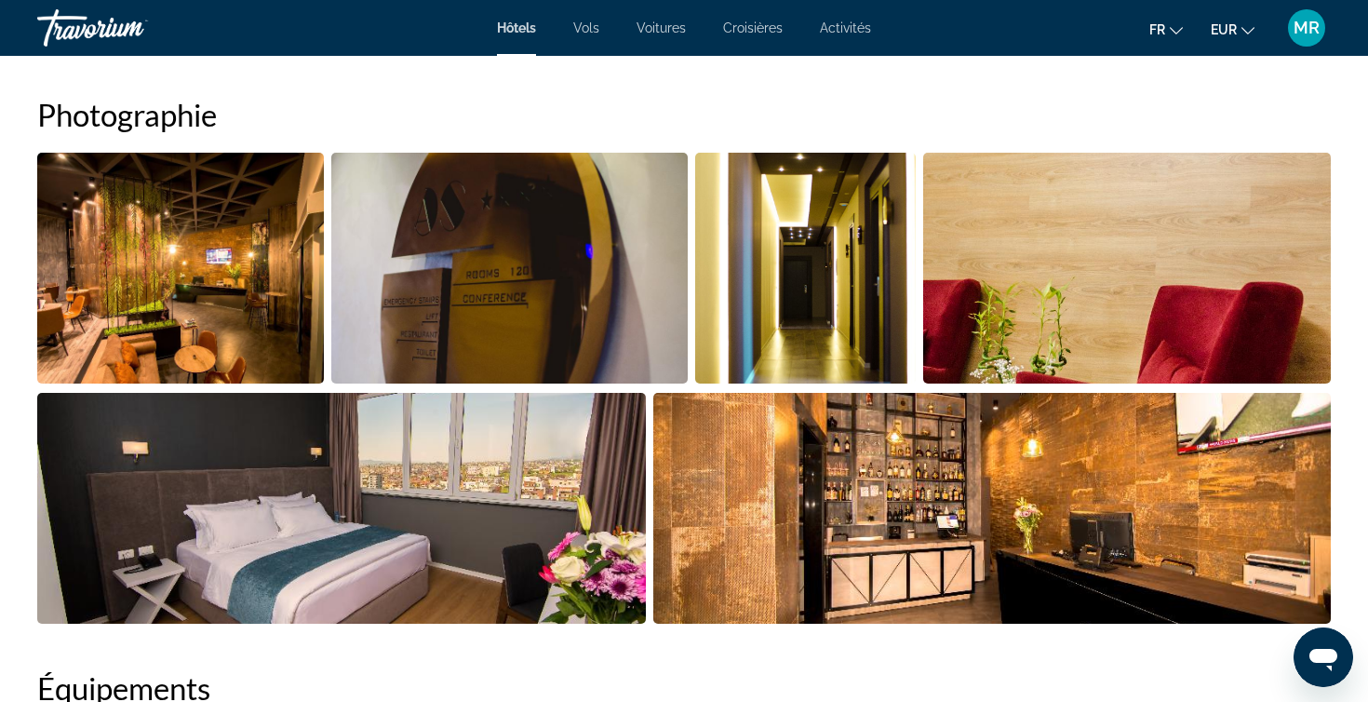
click at [246, 293] on img "Open full-screen image slider" at bounding box center [180, 268] width 287 height 231
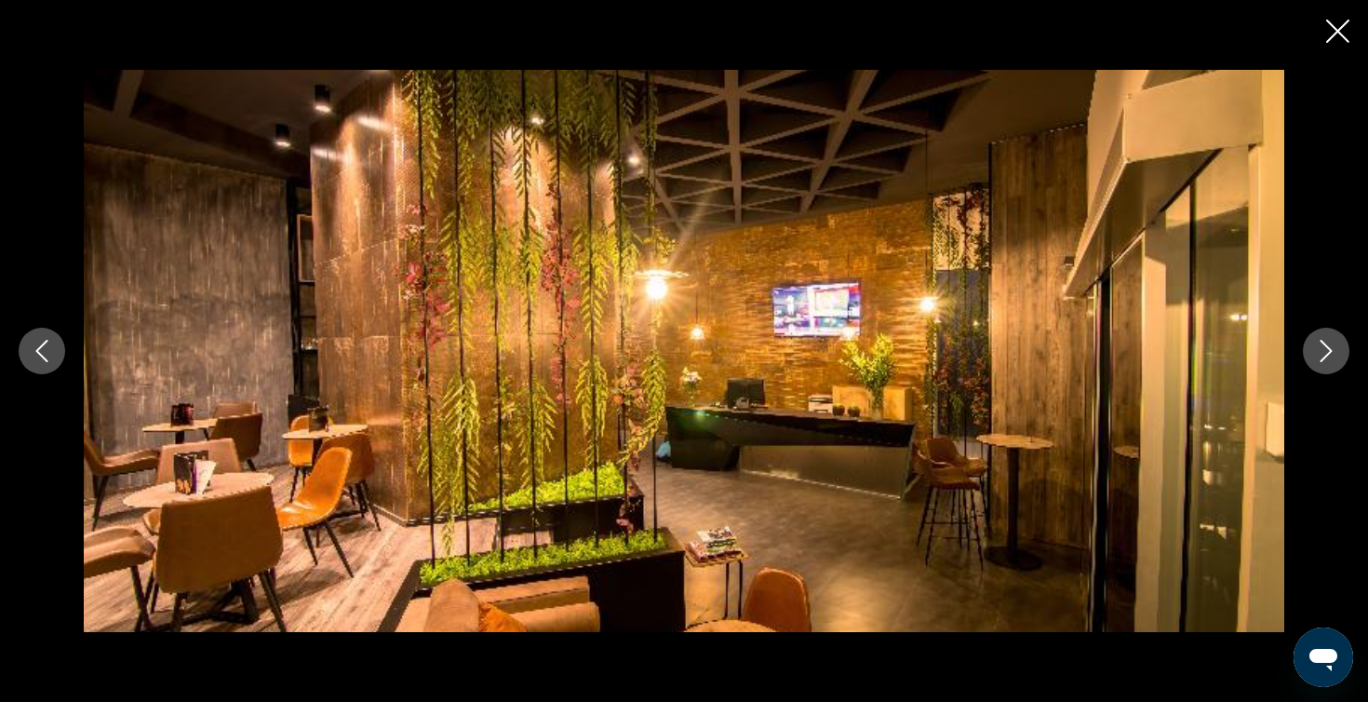
click at [1328, 354] on icon "Next image" at bounding box center [1326, 351] width 12 height 22
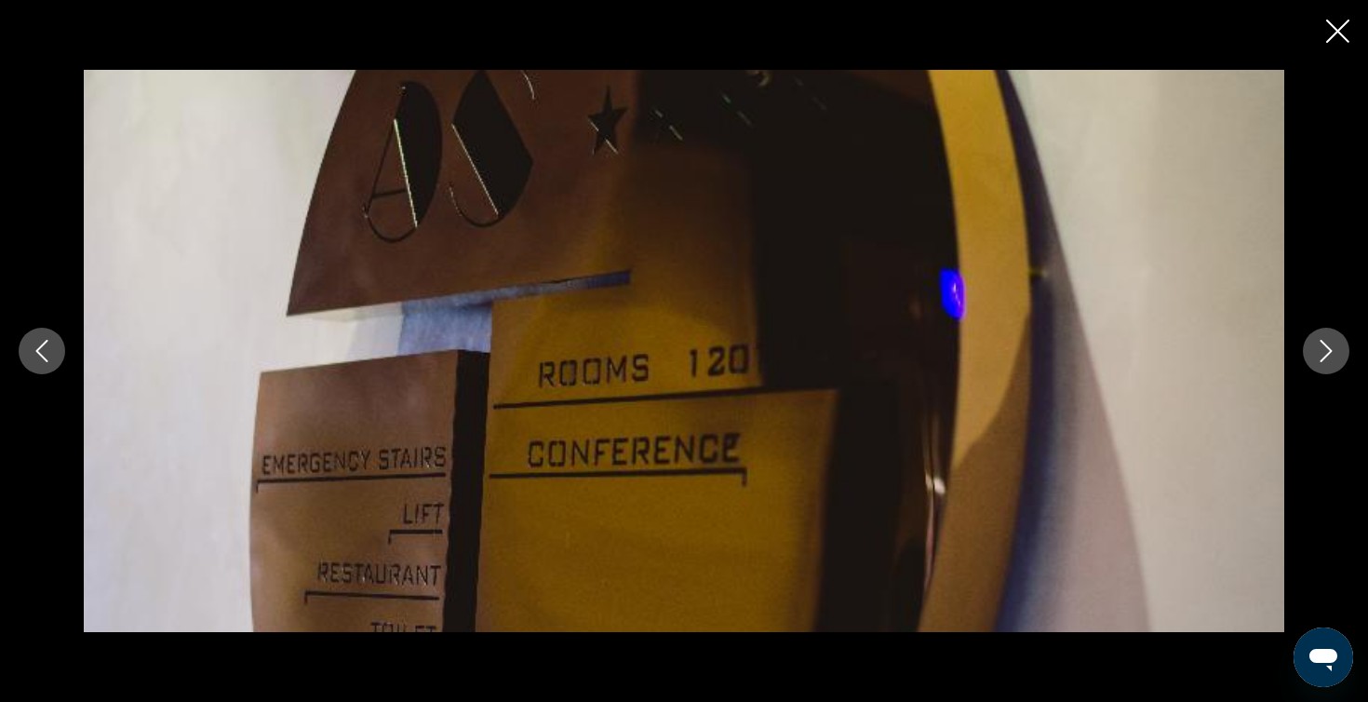
click at [1328, 354] on icon "Next image" at bounding box center [1326, 351] width 12 height 22
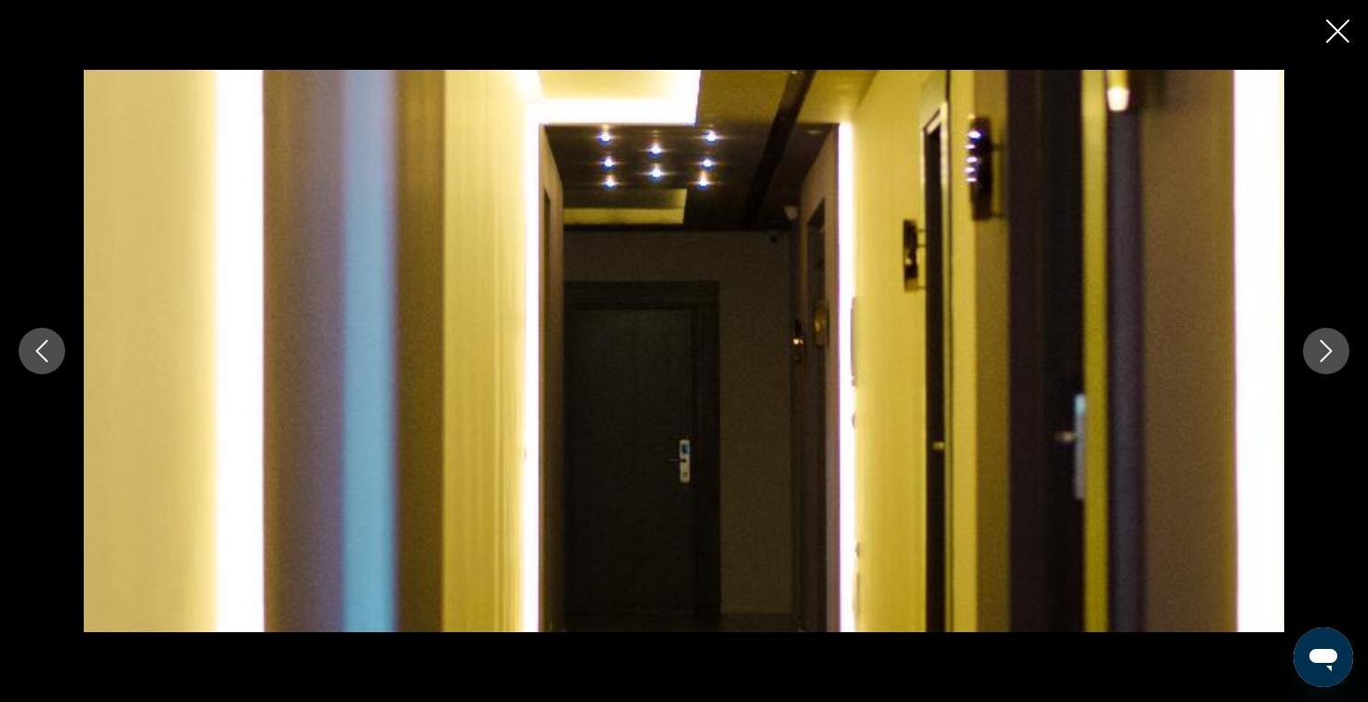
click at [1328, 354] on icon "Next image" at bounding box center [1326, 351] width 12 height 22
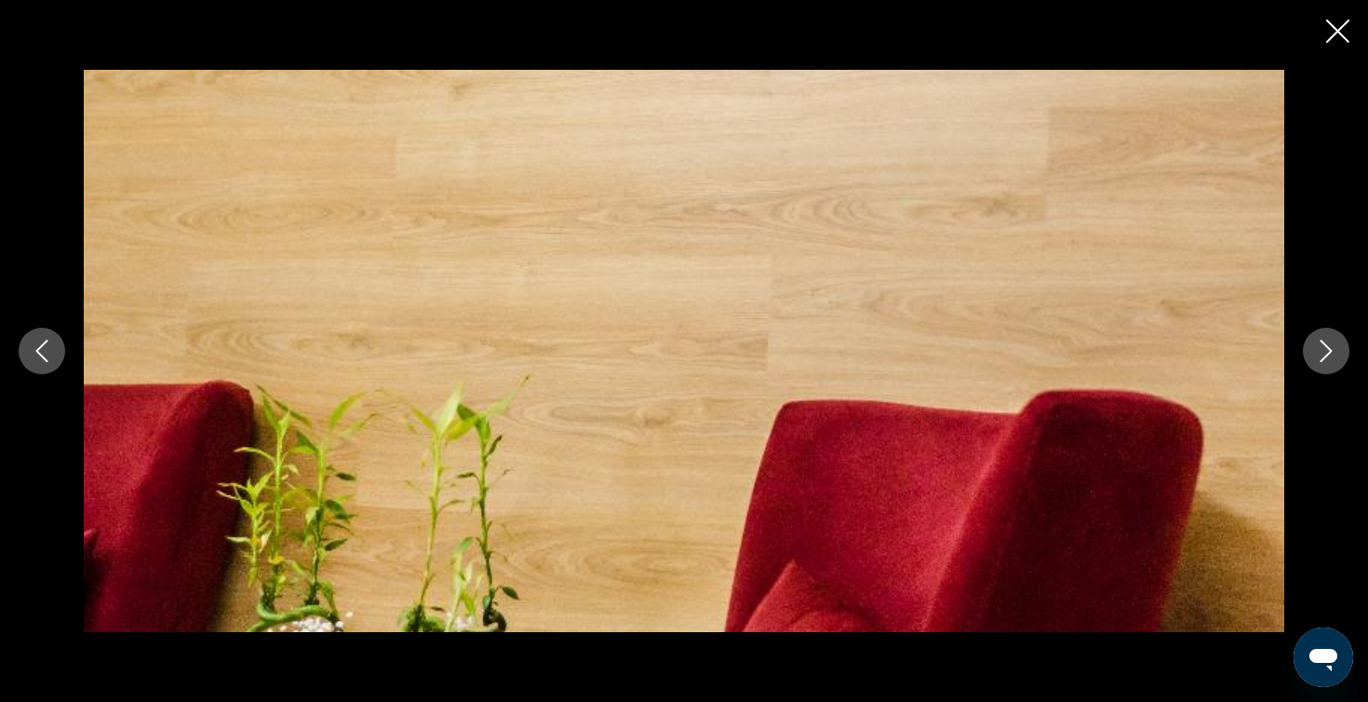
click at [1328, 354] on icon "Next image" at bounding box center [1326, 351] width 12 height 22
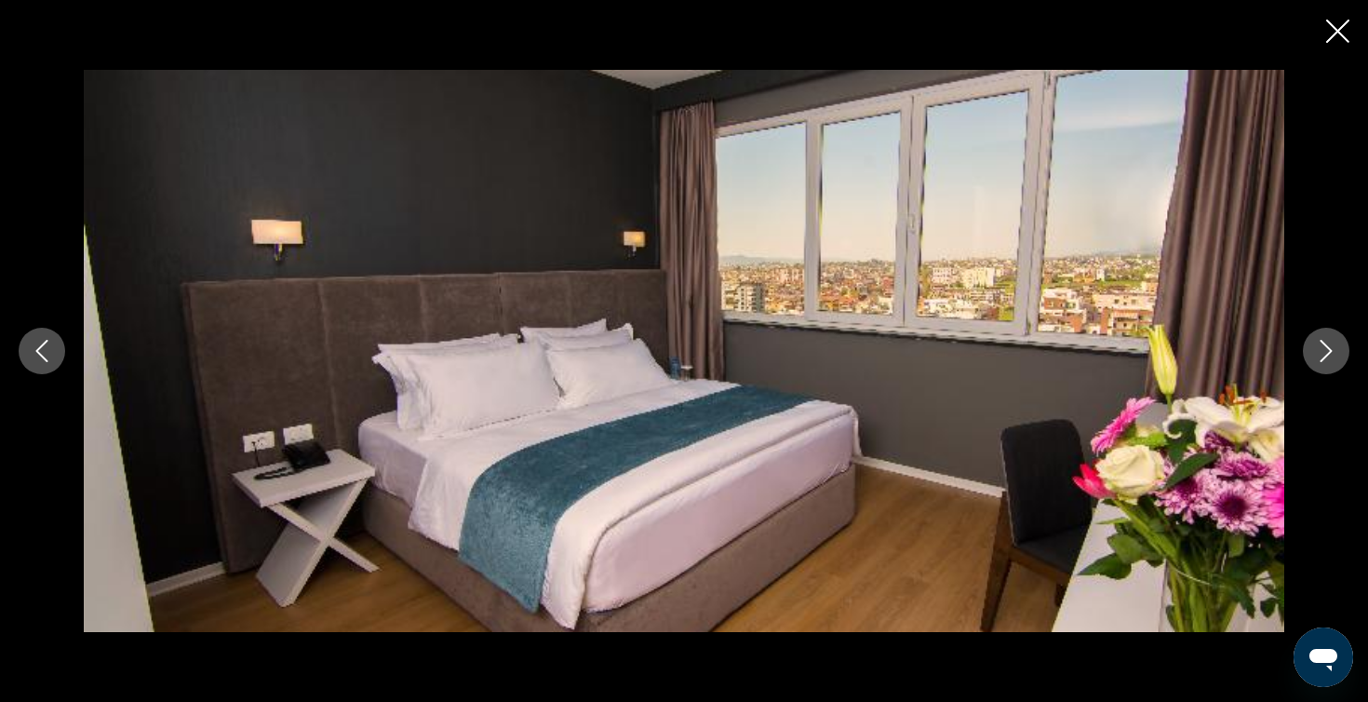
click at [1328, 354] on icon "Next image" at bounding box center [1326, 351] width 12 height 22
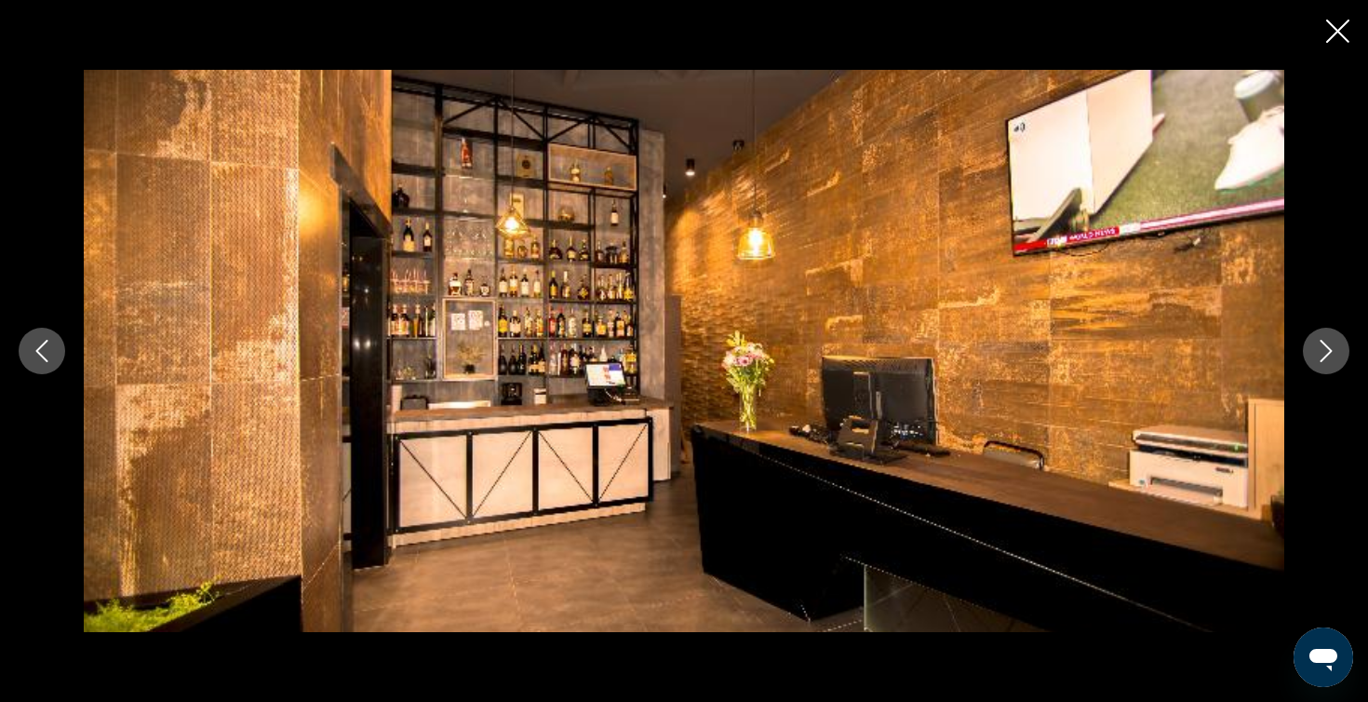
click at [1328, 354] on icon "Next image" at bounding box center [1326, 351] width 12 height 22
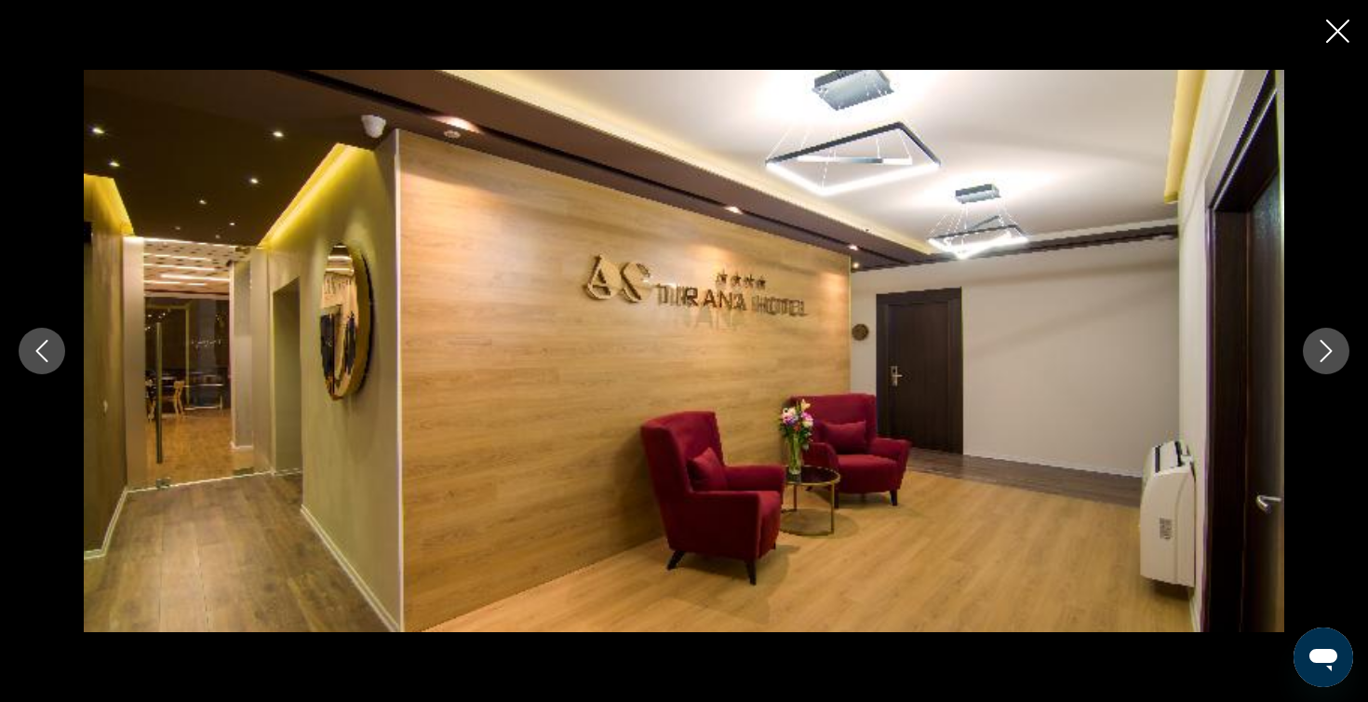
click at [1328, 354] on icon "Next image" at bounding box center [1326, 351] width 12 height 22
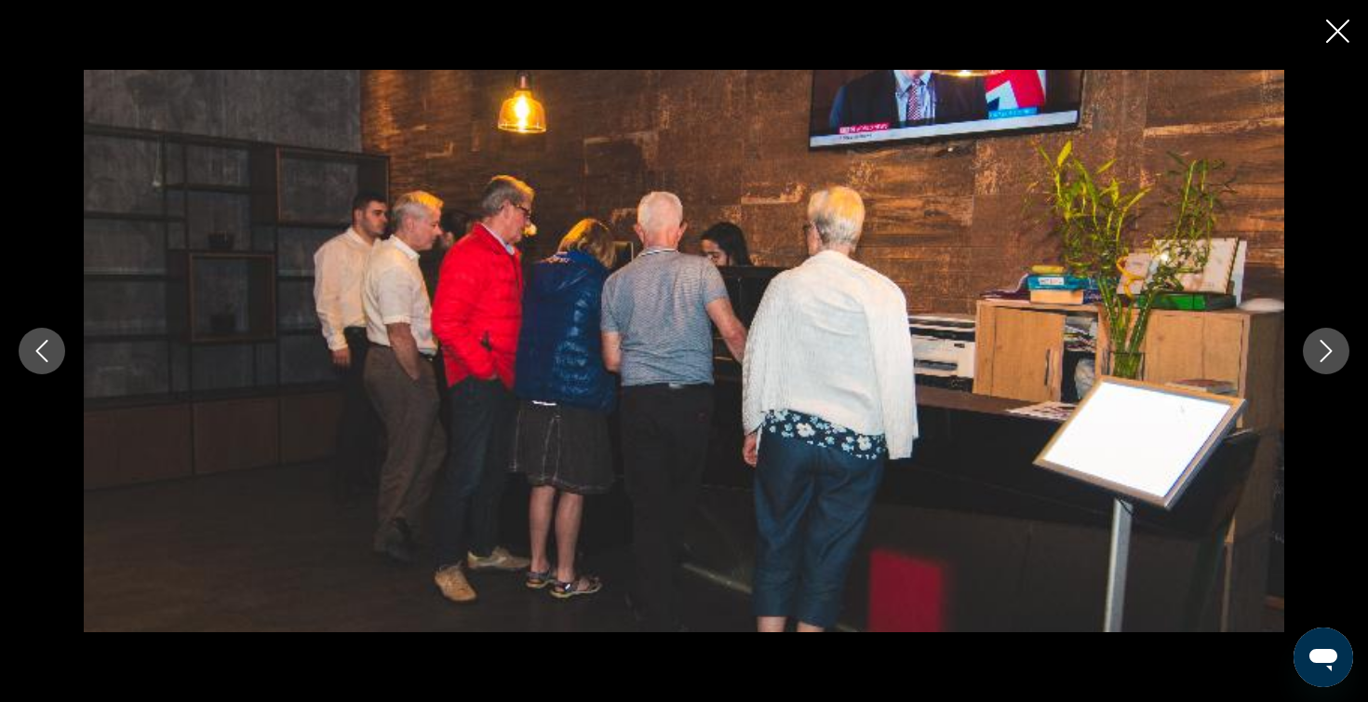
click at [1328, 354] on icon "Next image" at bounding box center [1326, 351] width 12 height 22
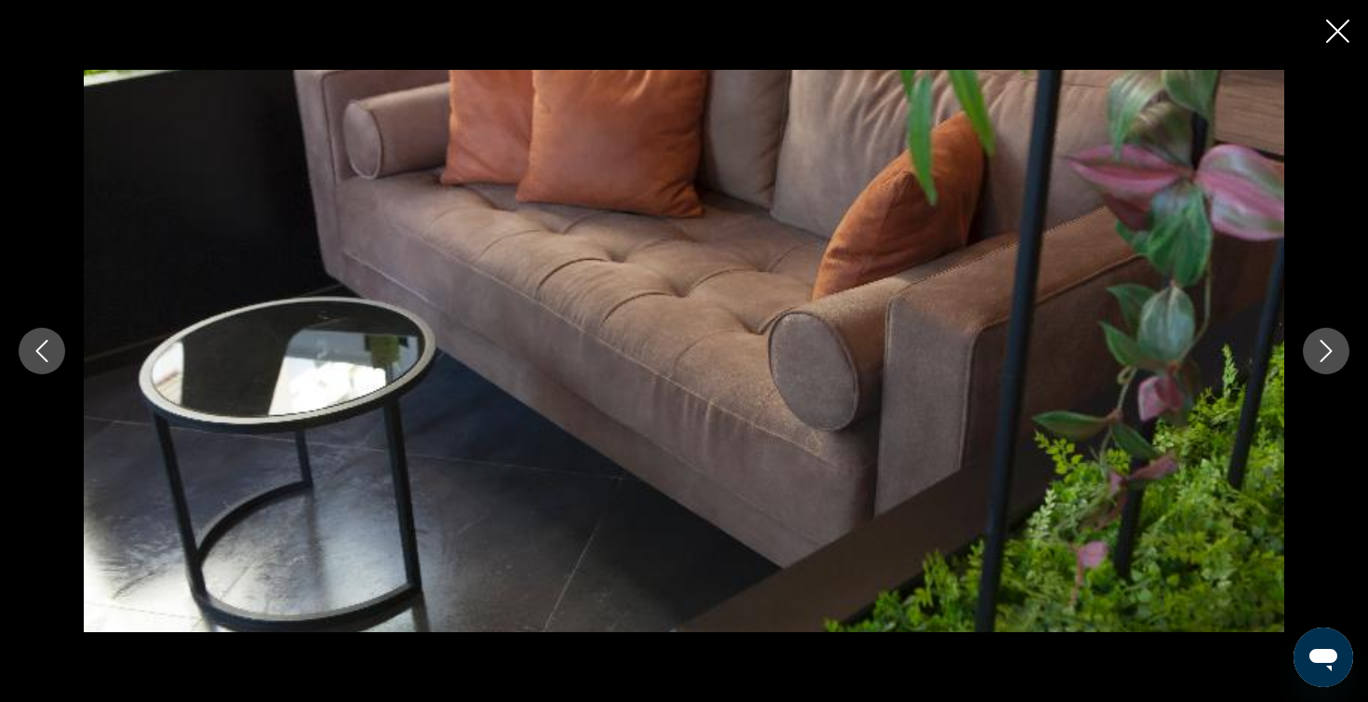
click at [1328, 354] on icon "Next image" at bounding box center [1326, 351] width 12 height 22
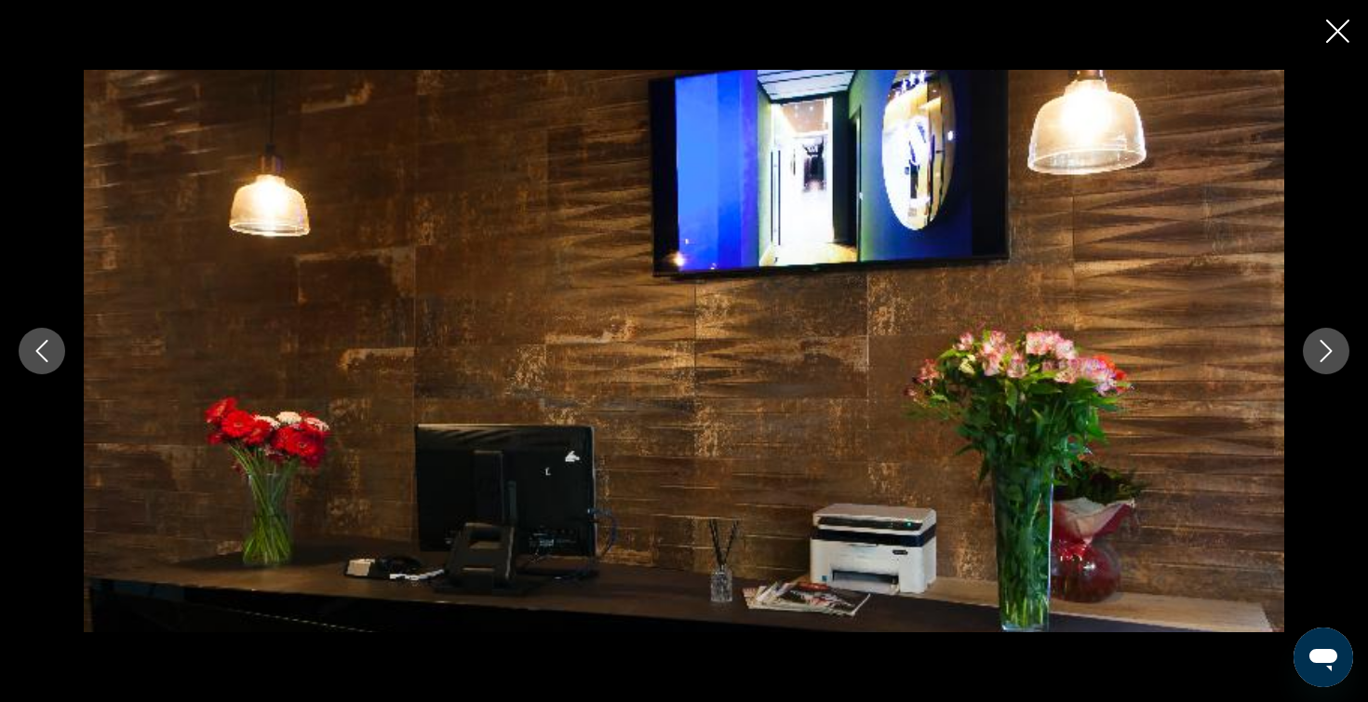
click at [1328, 354] on icon "Next image" at bounding box center [1326, 351] width 12 height 22
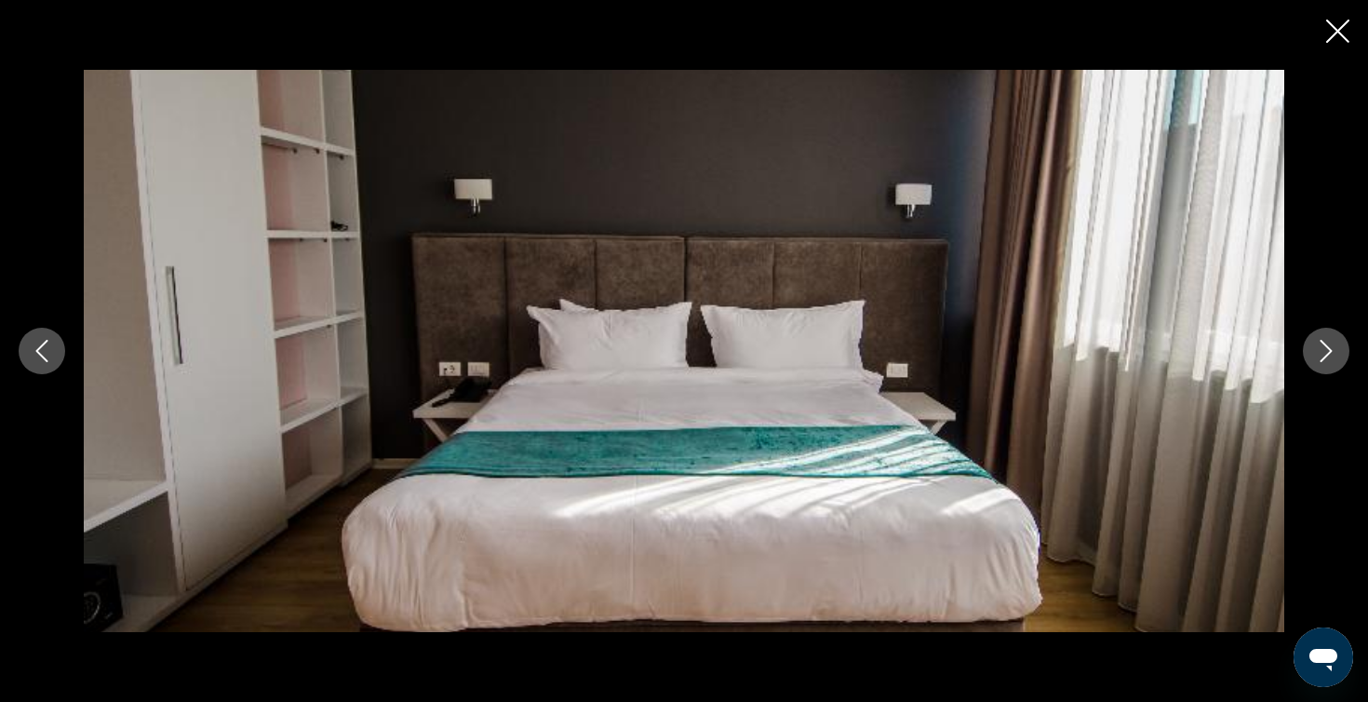
click at [1328, 354] on icon "Next image" at bounding box center [1326, 351] width 12 height 22
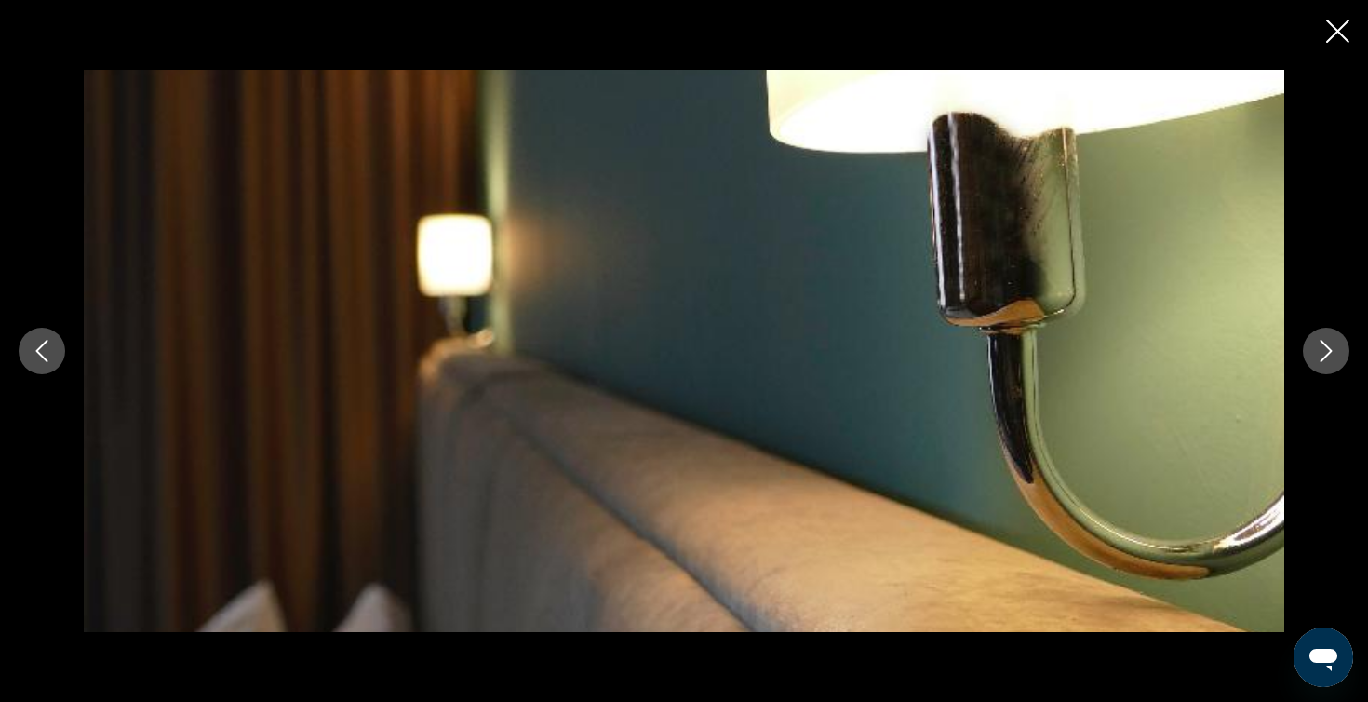
click at [1328, 354] on icon "Next image" at bounding box center [1326, 351] width 12 height 22
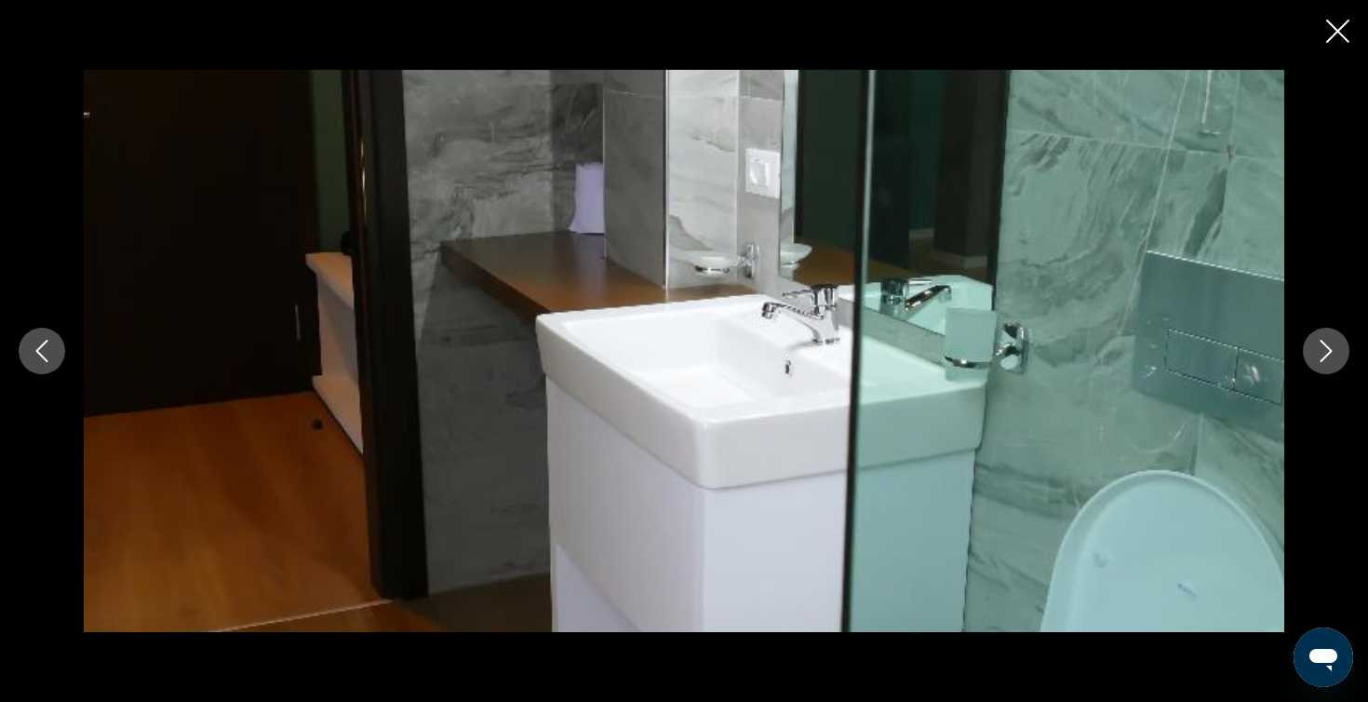
click at [1328, 354] on icon "Next image" at bounding box center [1326, 351] width 12 height 22
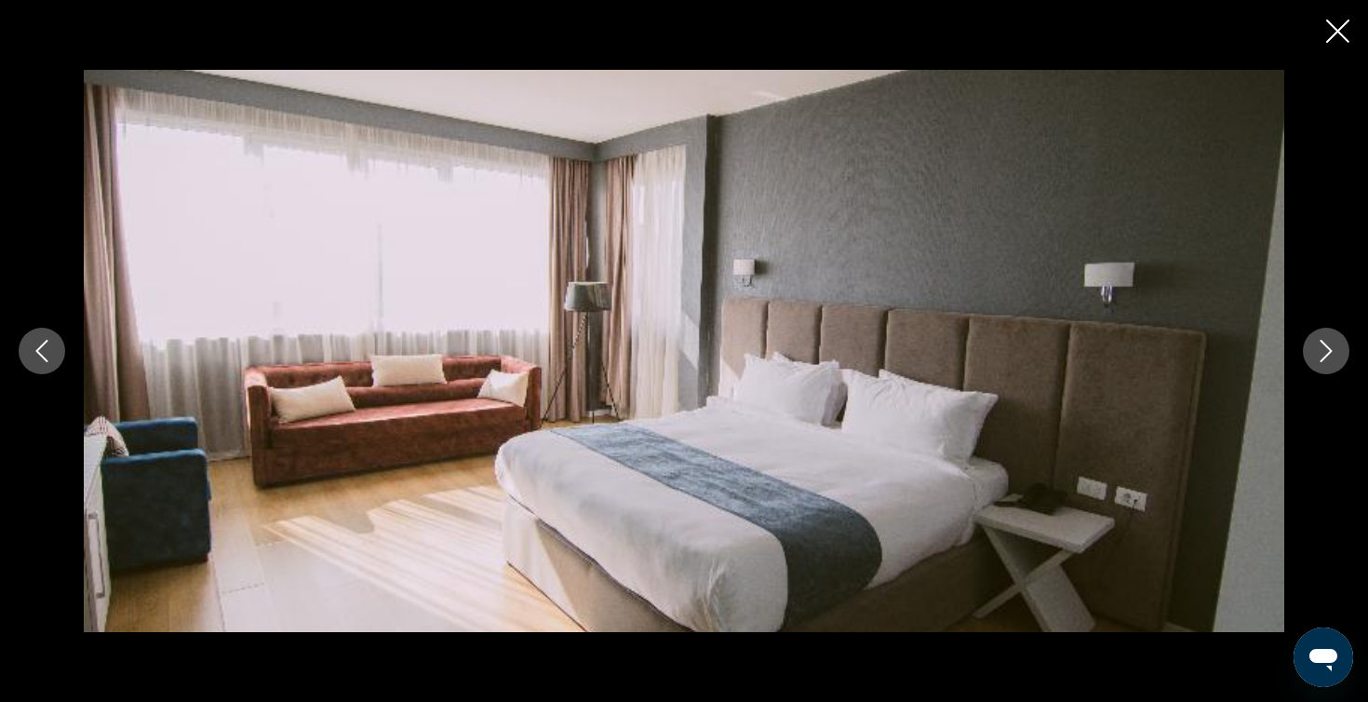
click at [1328, 354] on icon "Next image" at bounding box center [1326, 351] width 12 height 22
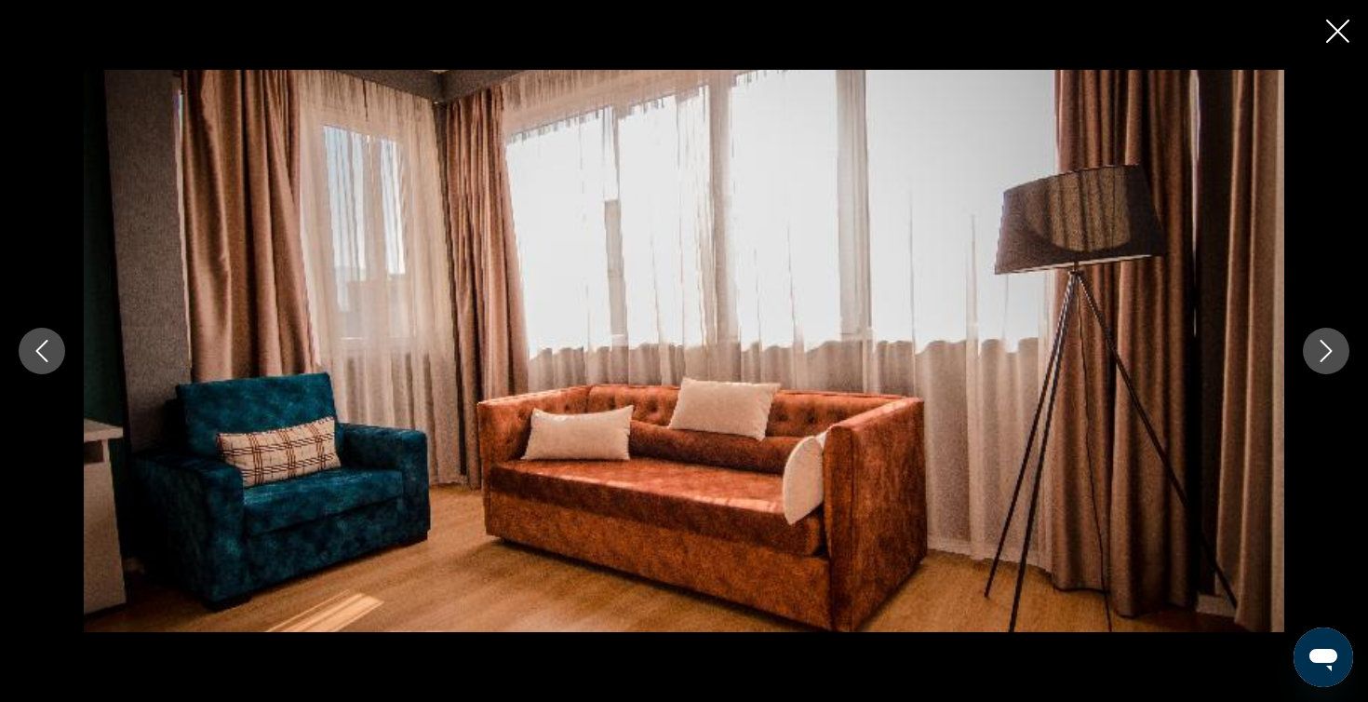
click at [1328, 354] on icon "Next image" at bounding box center [1326, 351] width 12 height 22
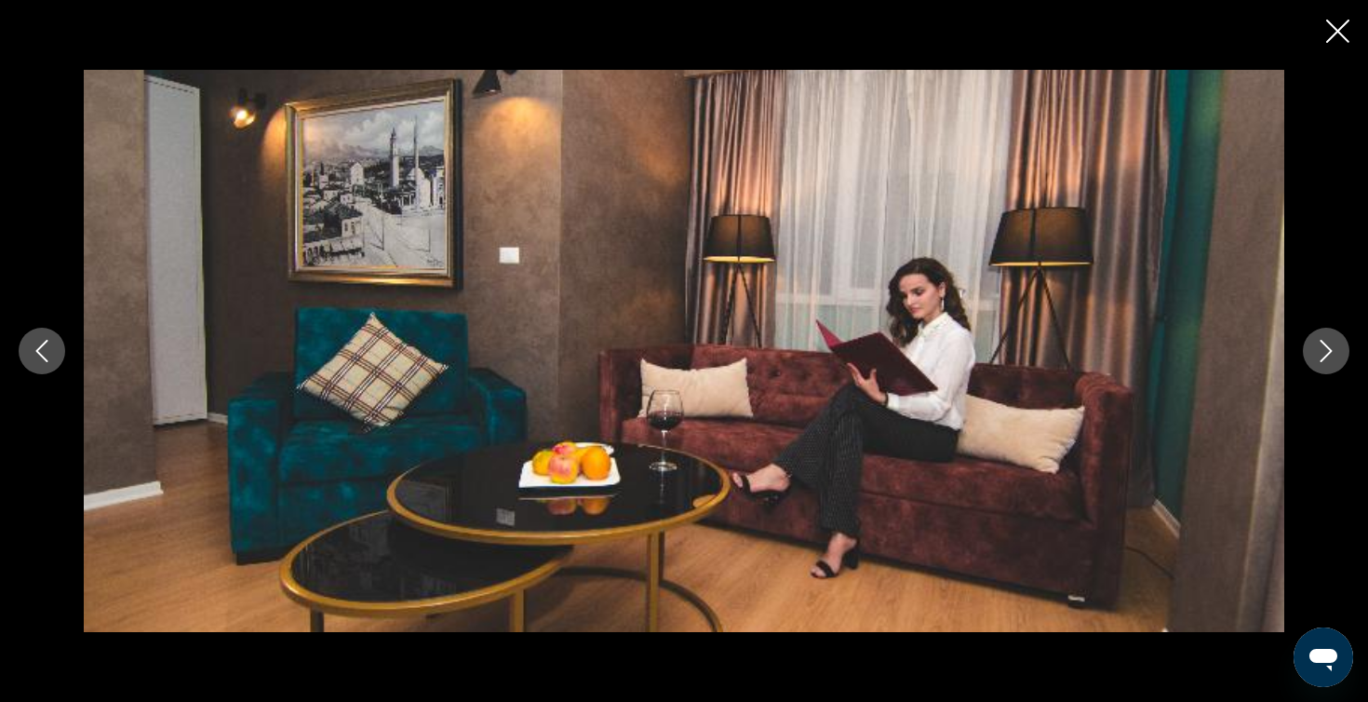
click at [1329, 354] on icon "Next image" at bounding box center [1326, 351] width 22 height 22
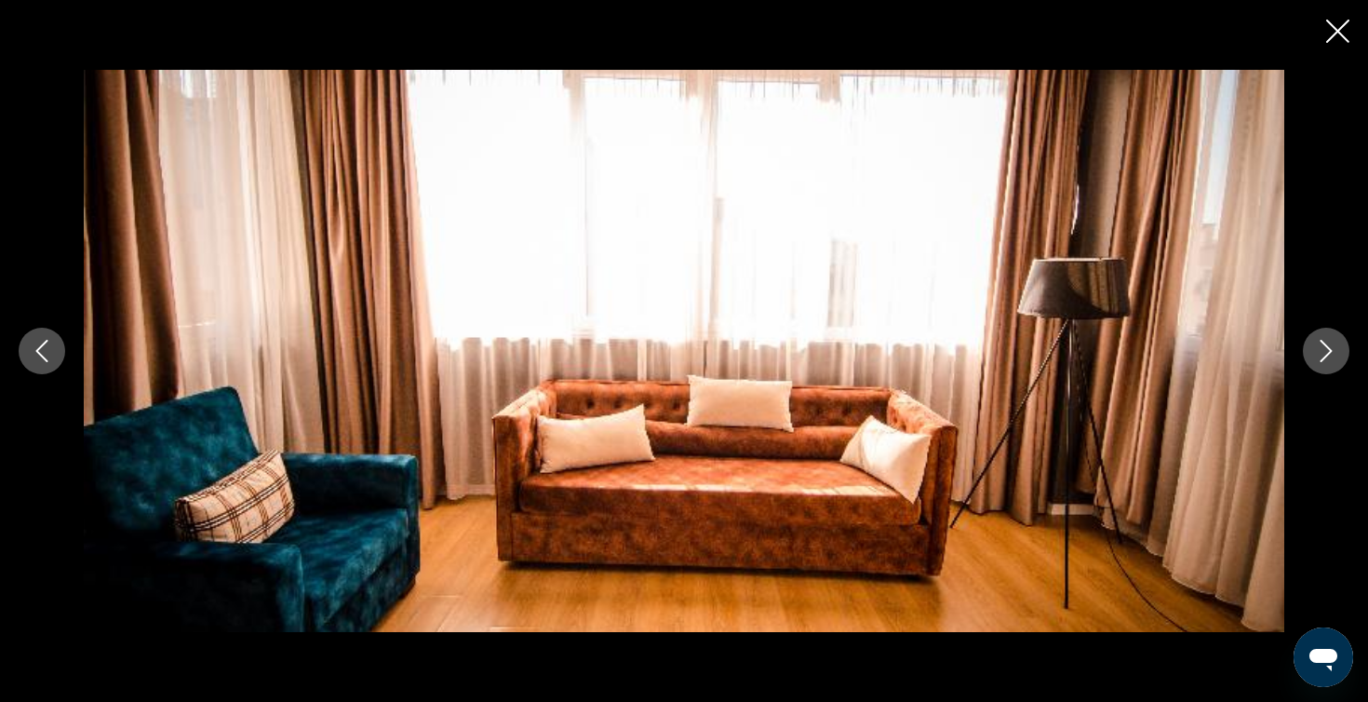
click at [1329, 354] on icon "Next image" at bounding box center [1326, 351] width 22 height 22
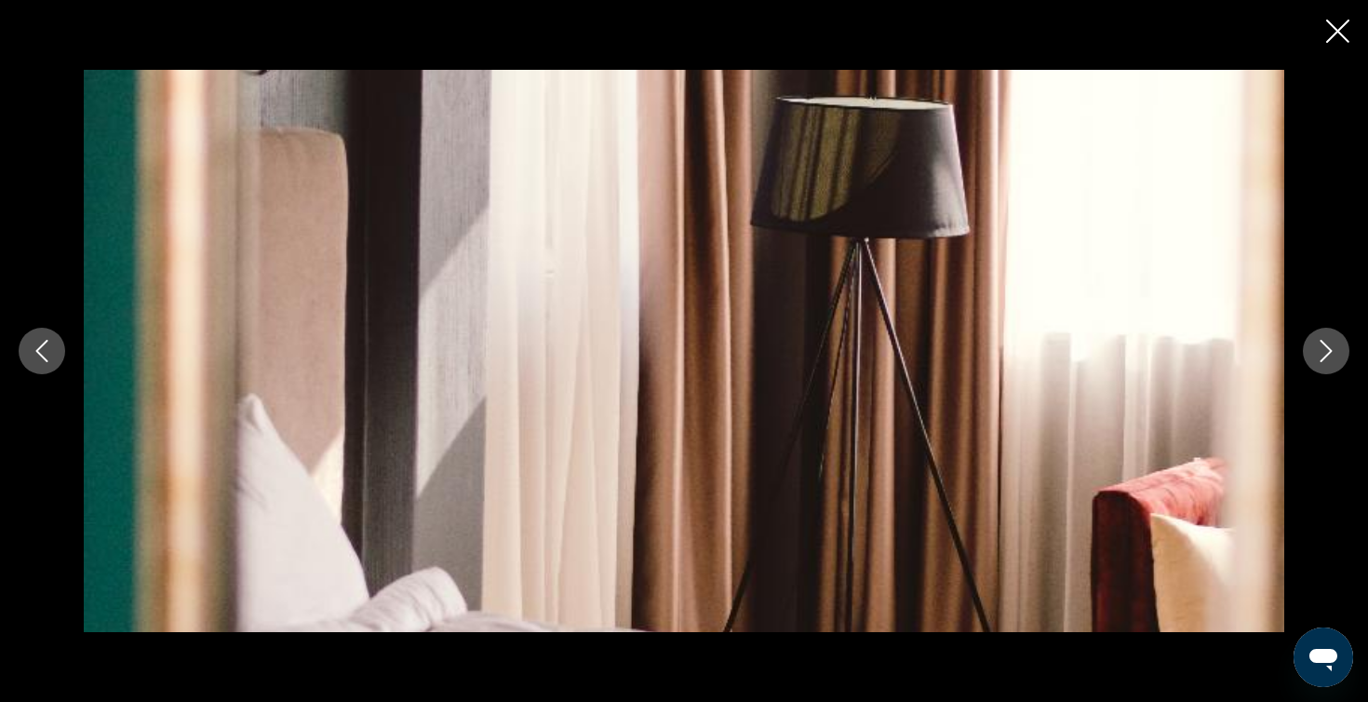
click at [1336, 36] on icon "Close slideshow" at bounding box center [1337, 31] width 23 height 23
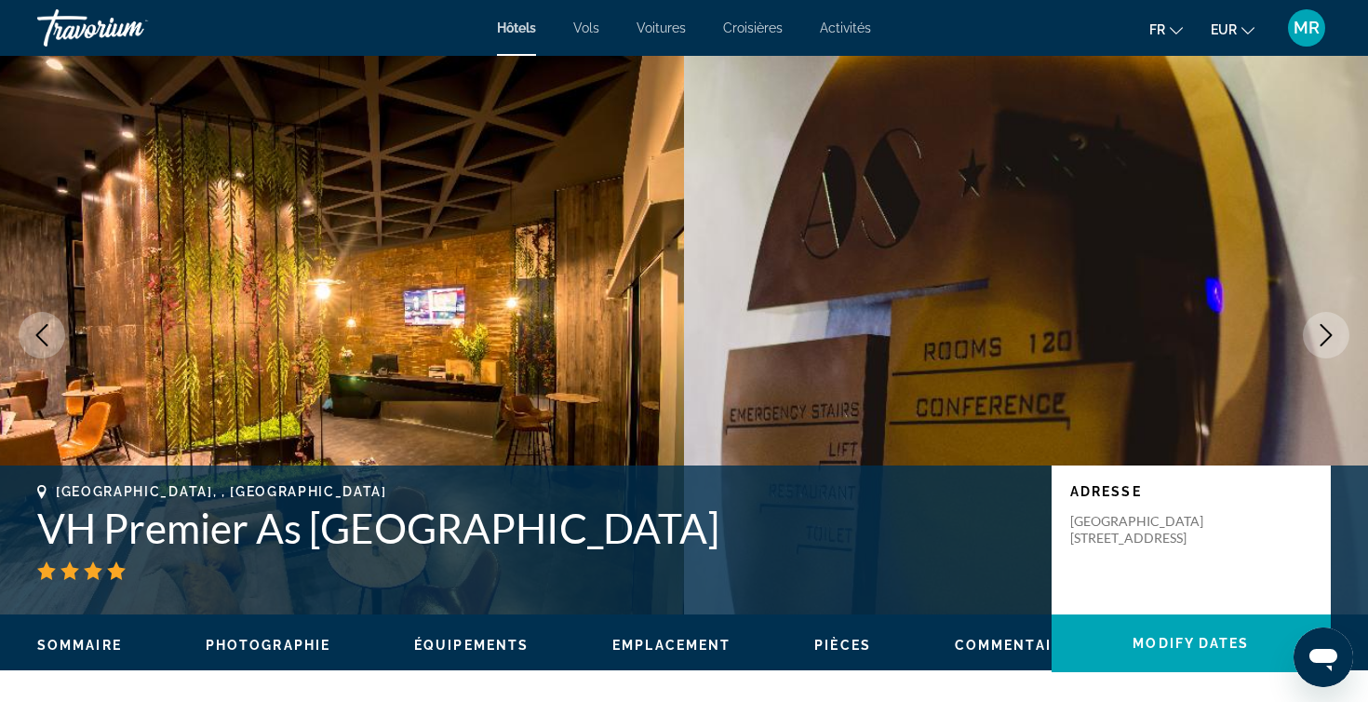
scroll to position [0, 0]
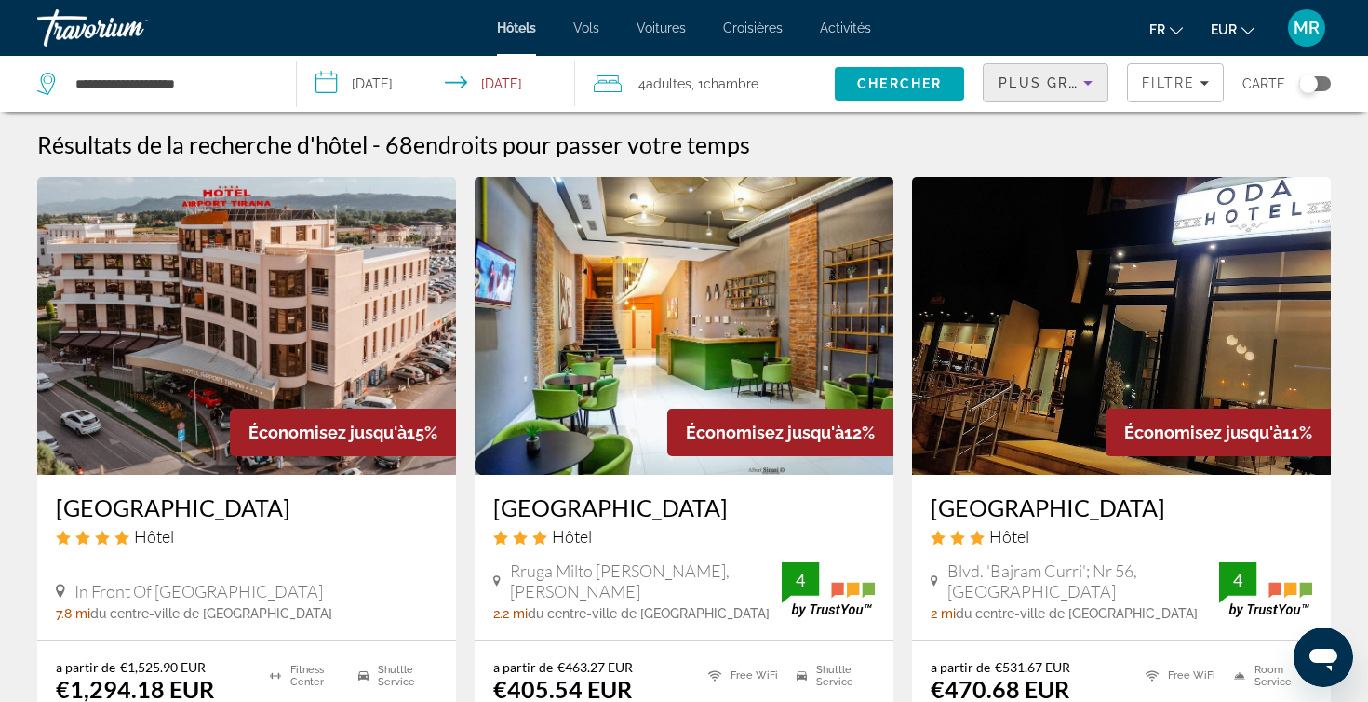
click at [1034, 75] on span "Plus grandes économies" at bounding box center [1109, 82] width 222 height 15
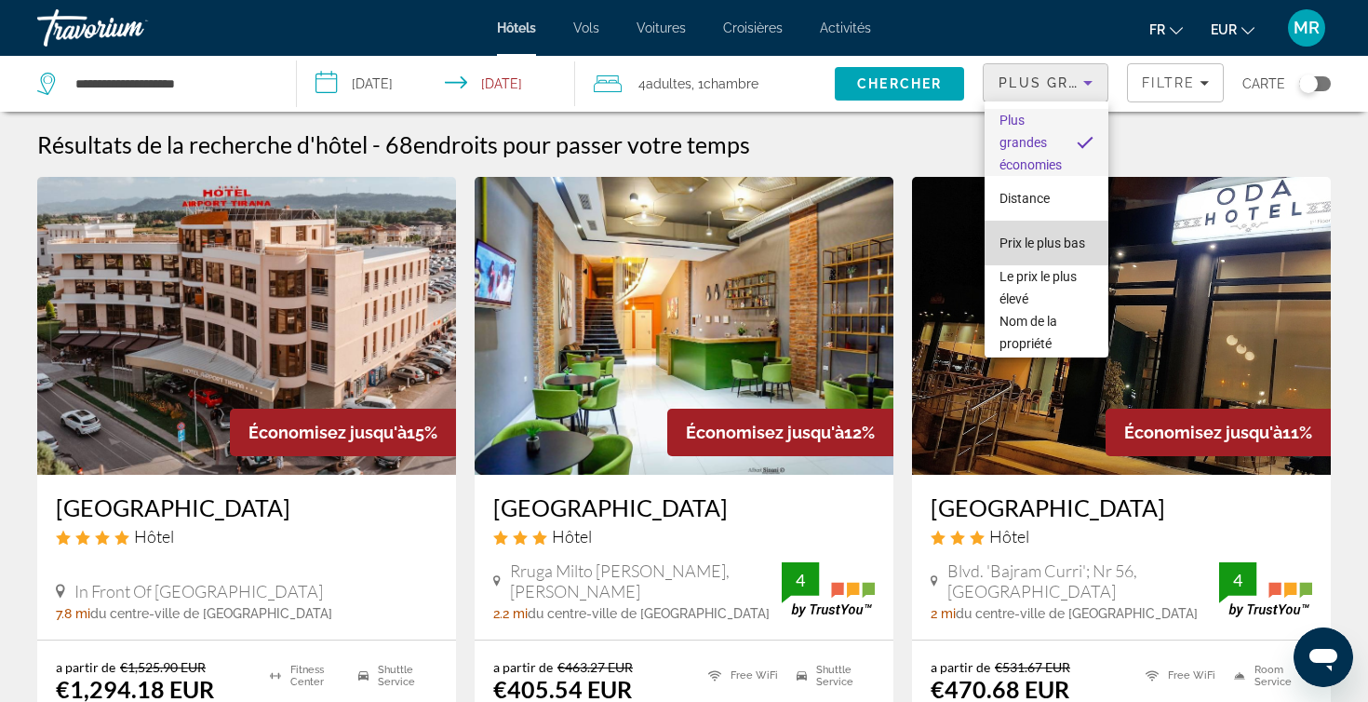
click at [1025, 249] on span "Prix le plus bas" at bounding box center [1042, 242] width 86 height 15
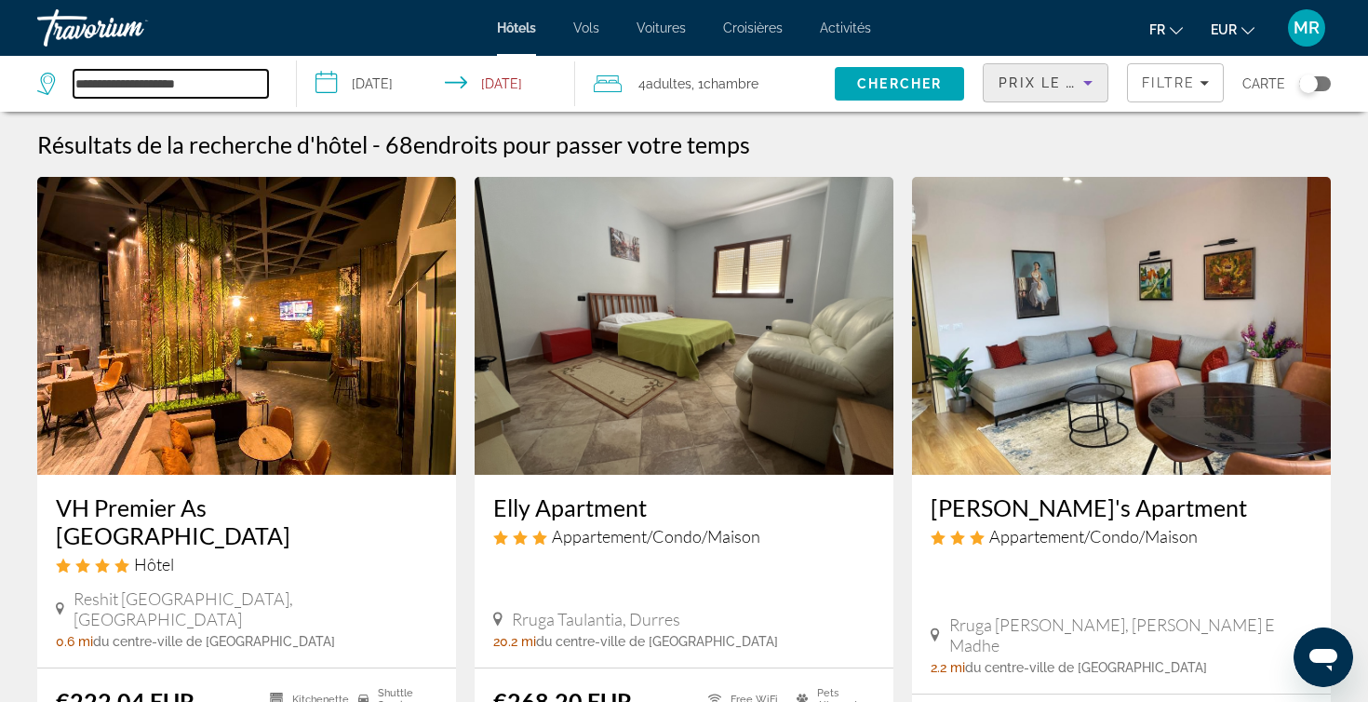
click at [171, 82] on input "**********" at bounding box center [171, 84] width 194 height 28
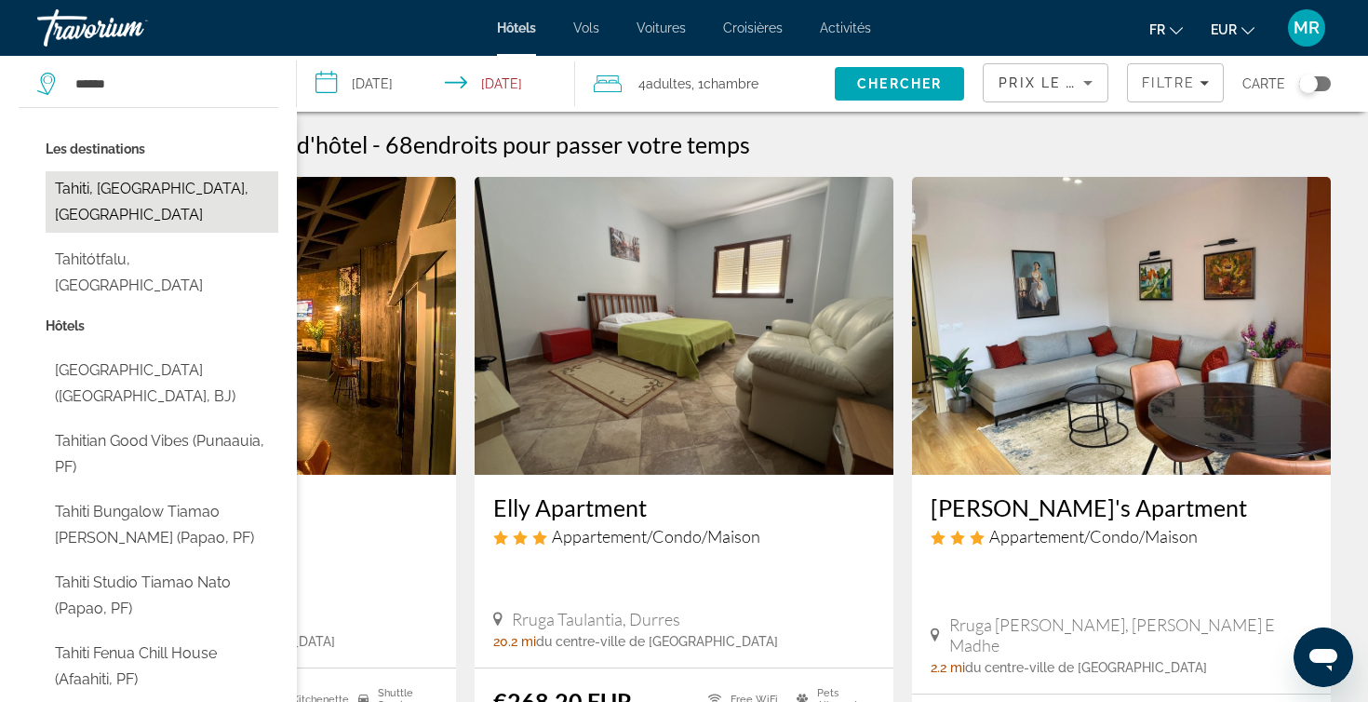
drag, startPoint x: 171, startPoint y: 82, endPoint x: 155, endPoint y: 191, distance: 110.0
click at [155, 191] on button "Tahiti, Society Islands, French Polynesia" at bounding box center [162, 201] width 233 height 61
type input "**********"
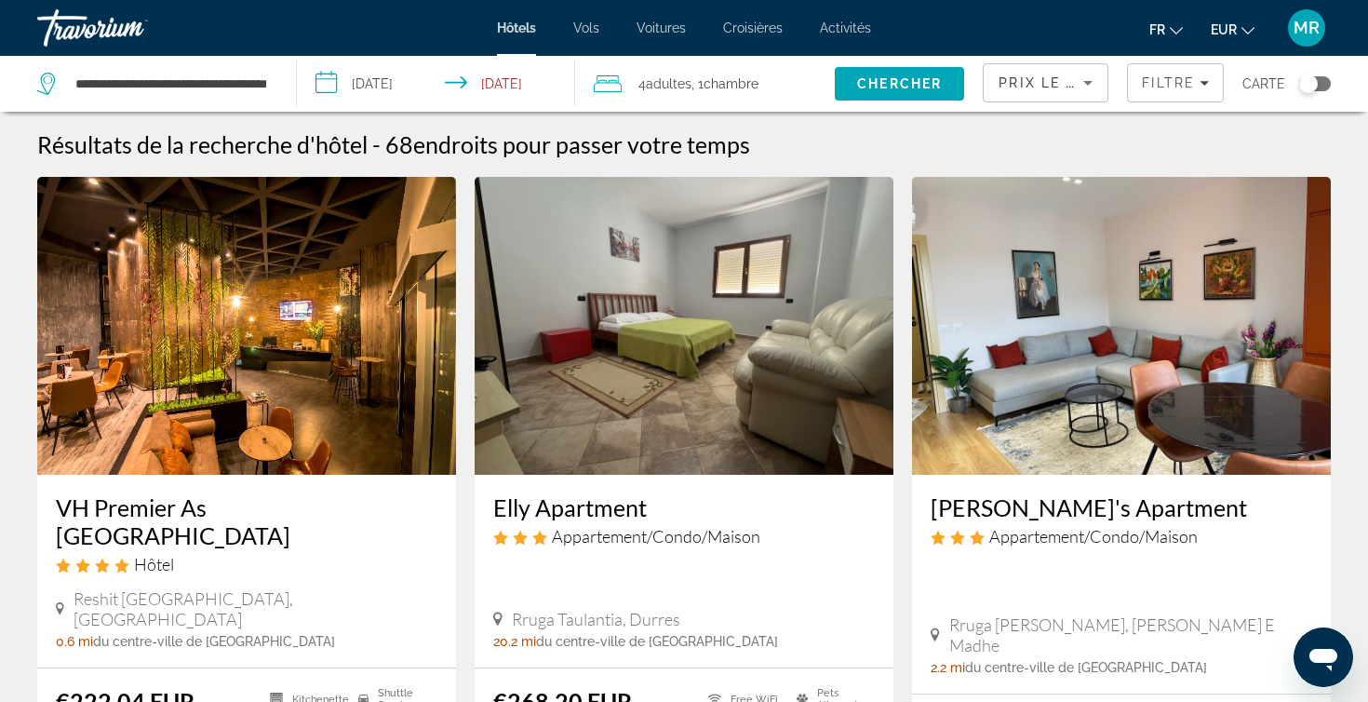
click at [397, 77] on input "**********" at bounding box center [440, 86] width 286 height 61
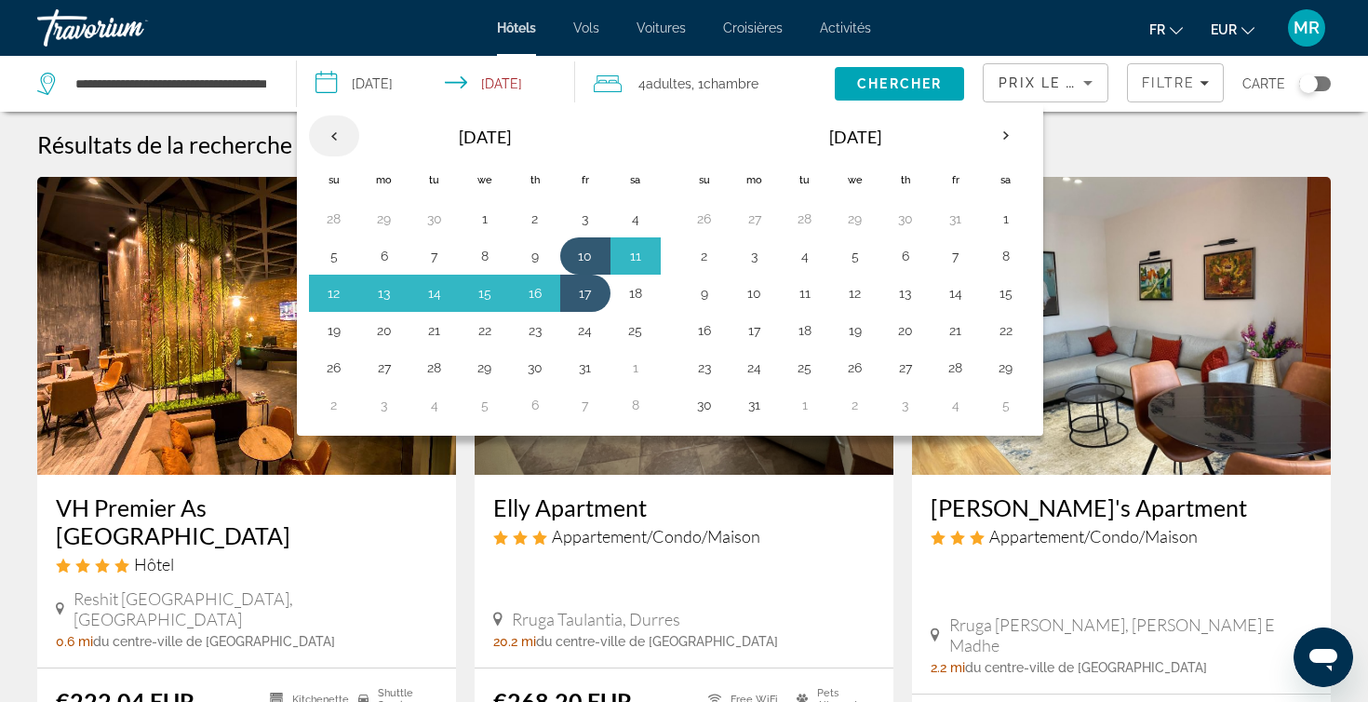
click at [339, 132] on th "Previous month" at bounding box center [334, 135] width 50 height 41
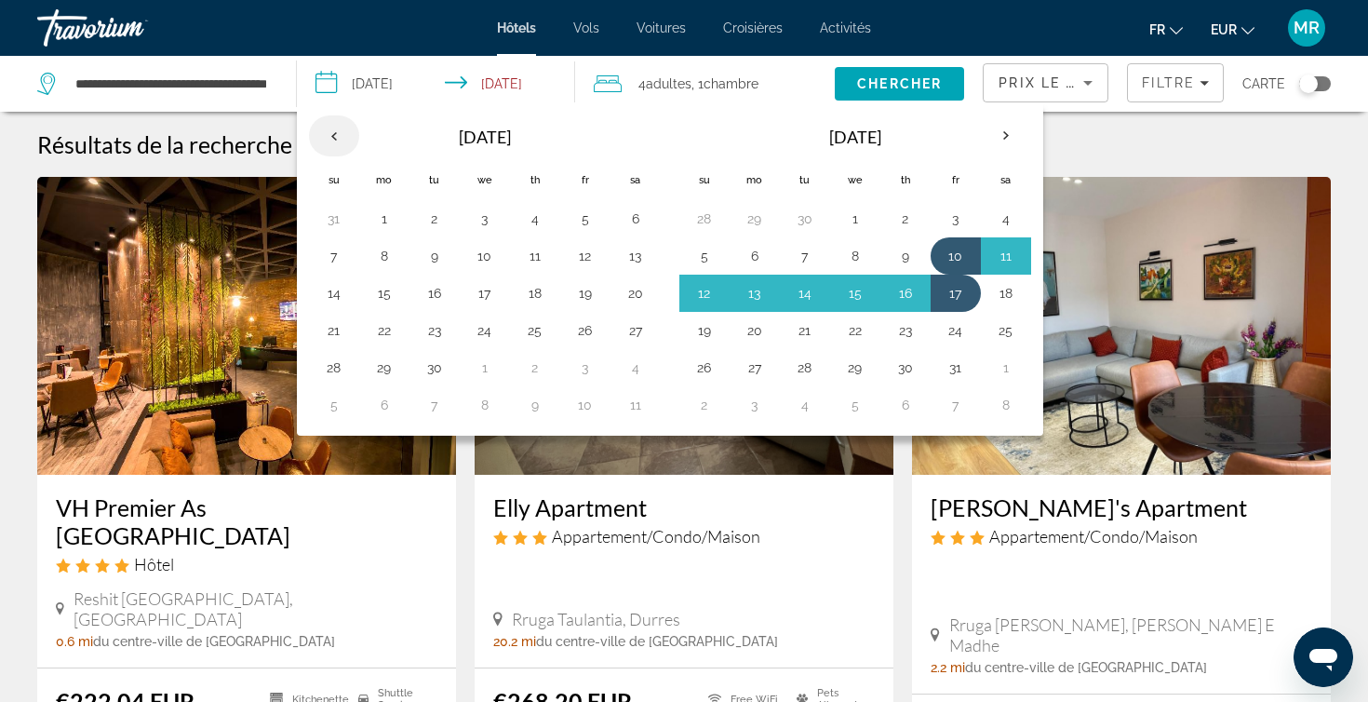
click at [339, 132] on th "Previous month" at bounding box center [334, 135] width 50 height 41
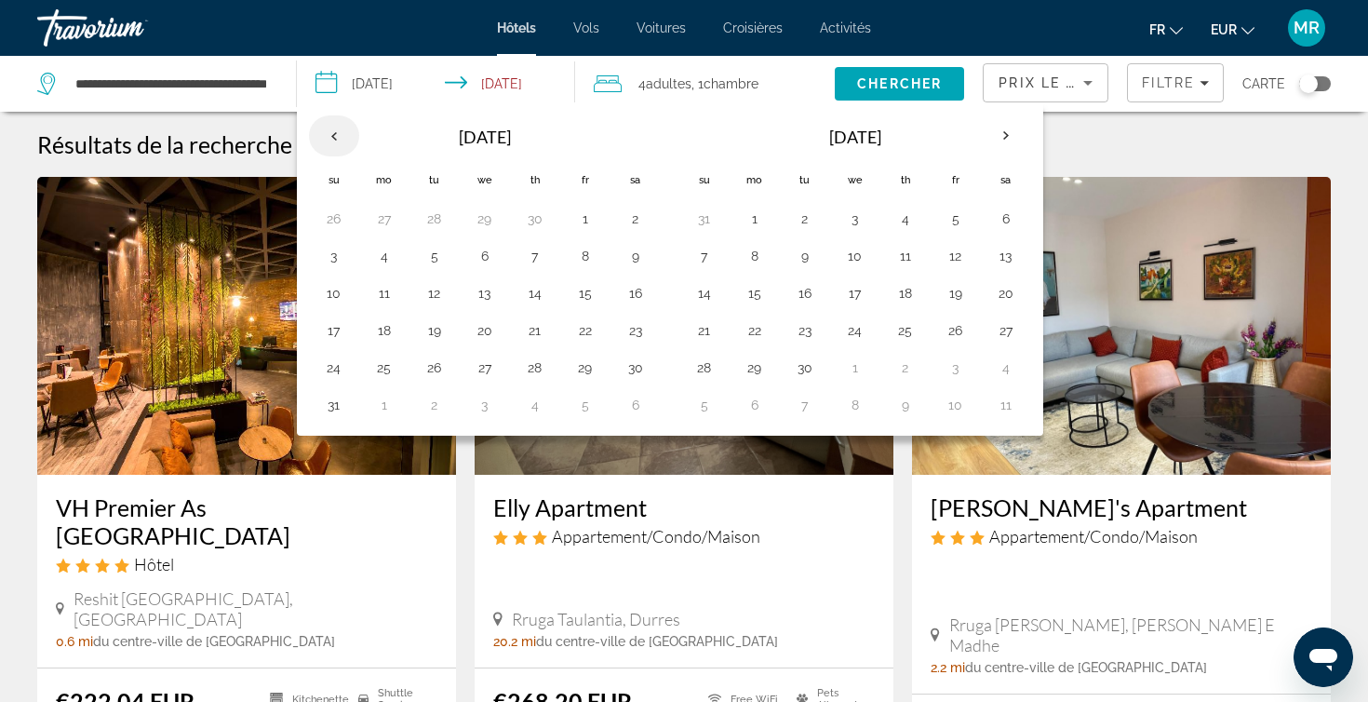
click at [339, 132] on th "Previous month" at bounding box center [334, 135] width 50 height 41
click at [339, 131] on th "Previous month" at bounding box center [334, 135] width 50 height 41
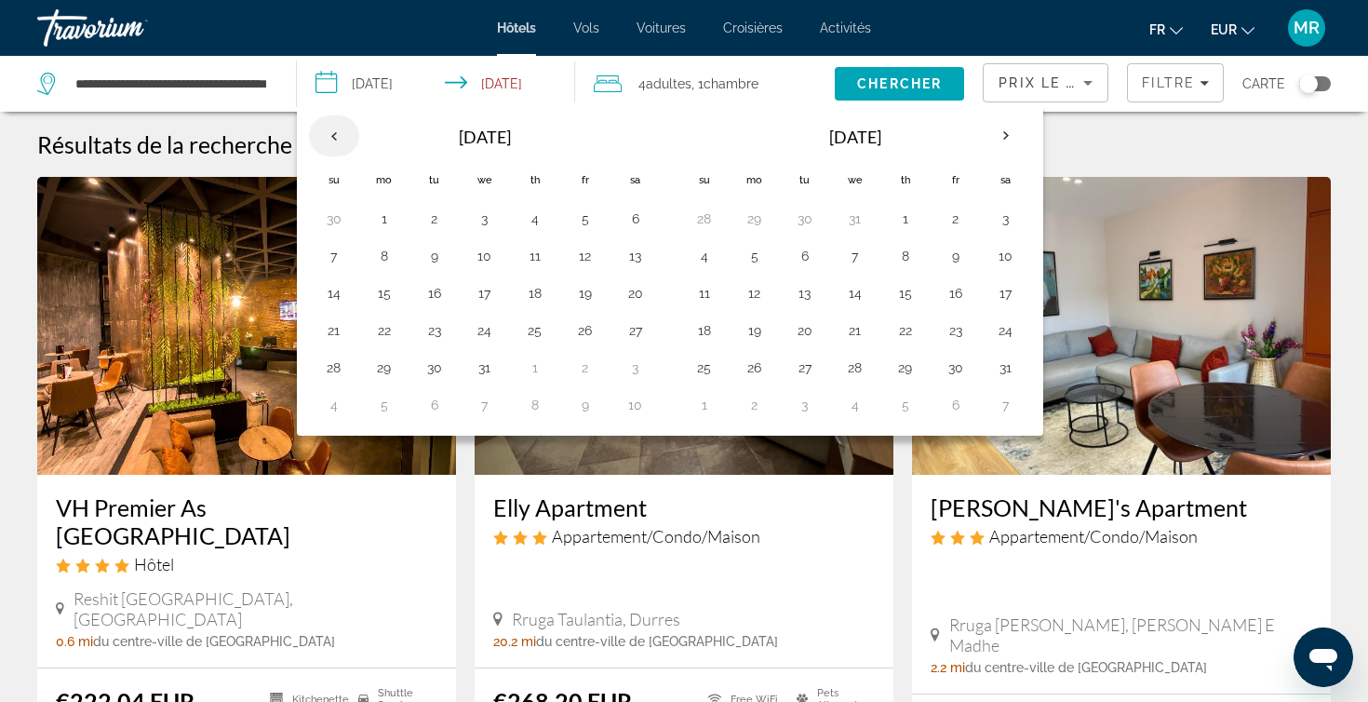
click at [339, 131] on th "Previous month" at bounding box center [334, 135] width 50 height 41
click at [579, 288] on button "14" at bounding box center [585, 293] width 30 height 26
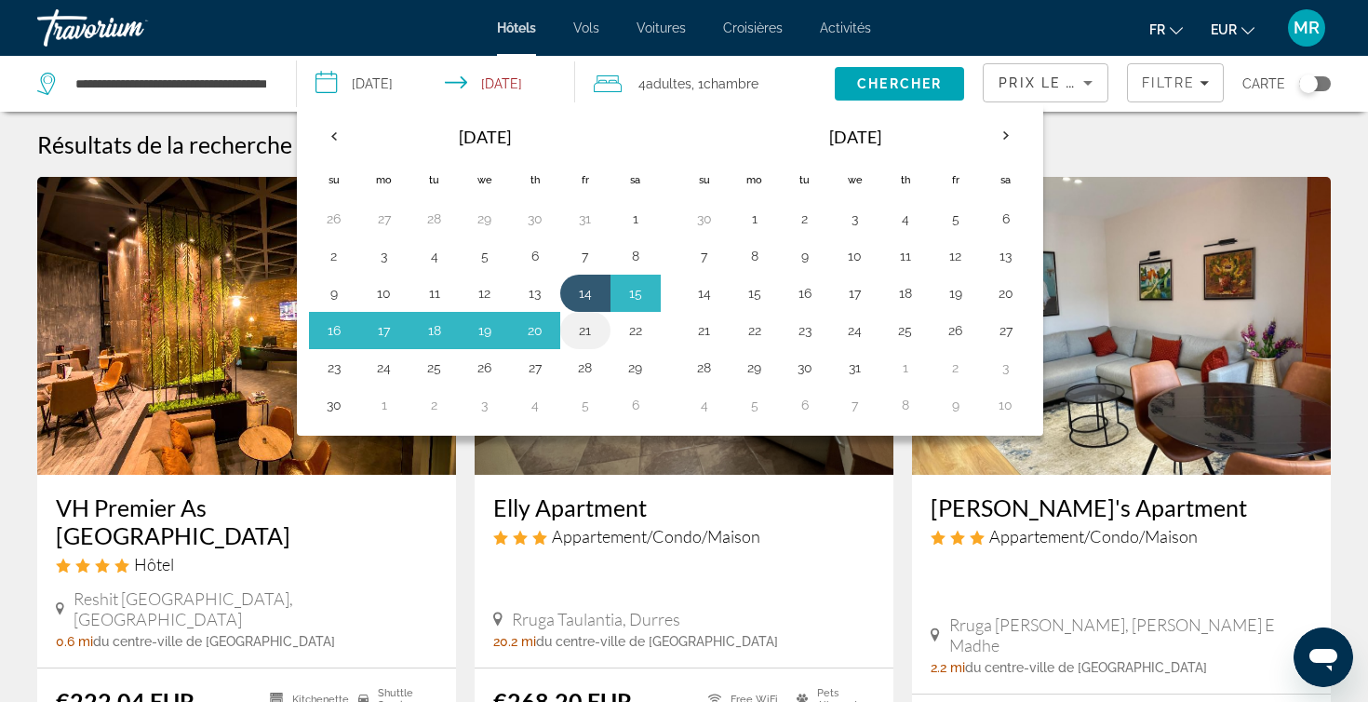
click at [584, 314] on td "21" at bounding box center [585, 330] width 50 height 37
click at [588, 327] on button "21" at bounding box center [585, 330] width 30 height 26
type input "**********"
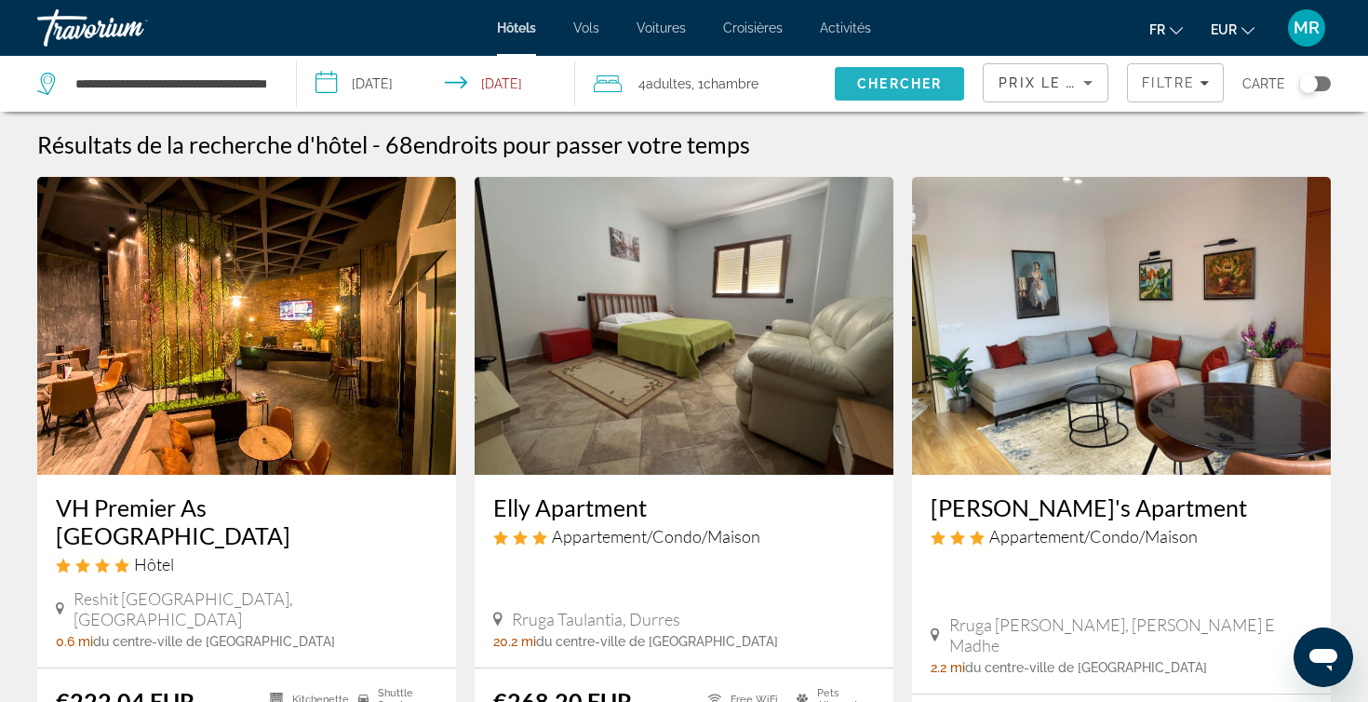
click at [899, 82] on span "Chercher" at bounding box center [899, 83] width 85 height 15
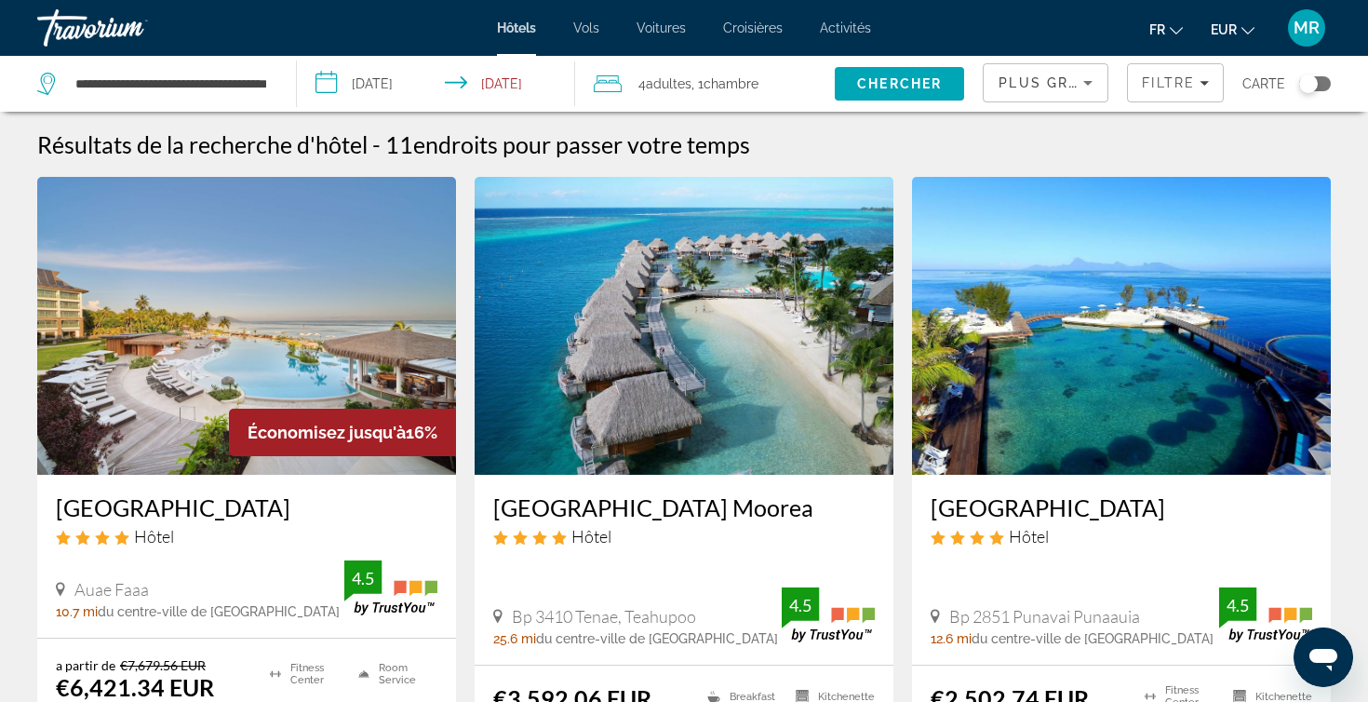
click at [1076, 83] on div "Plus grandes économies" at bounding box center [1040, 83] width 85 height 22
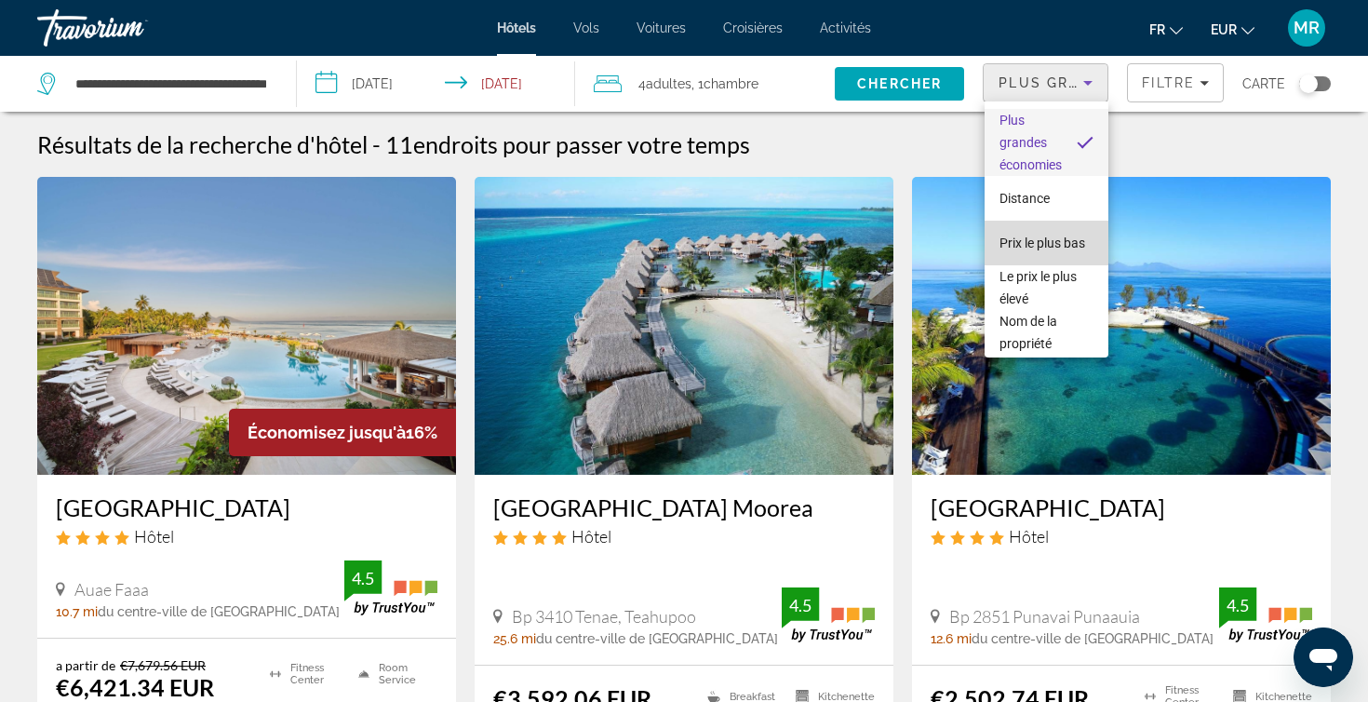
click at [1055, 247] on span "Prix le plus bas" at bounding box center [1042, 242] width 86 height 15
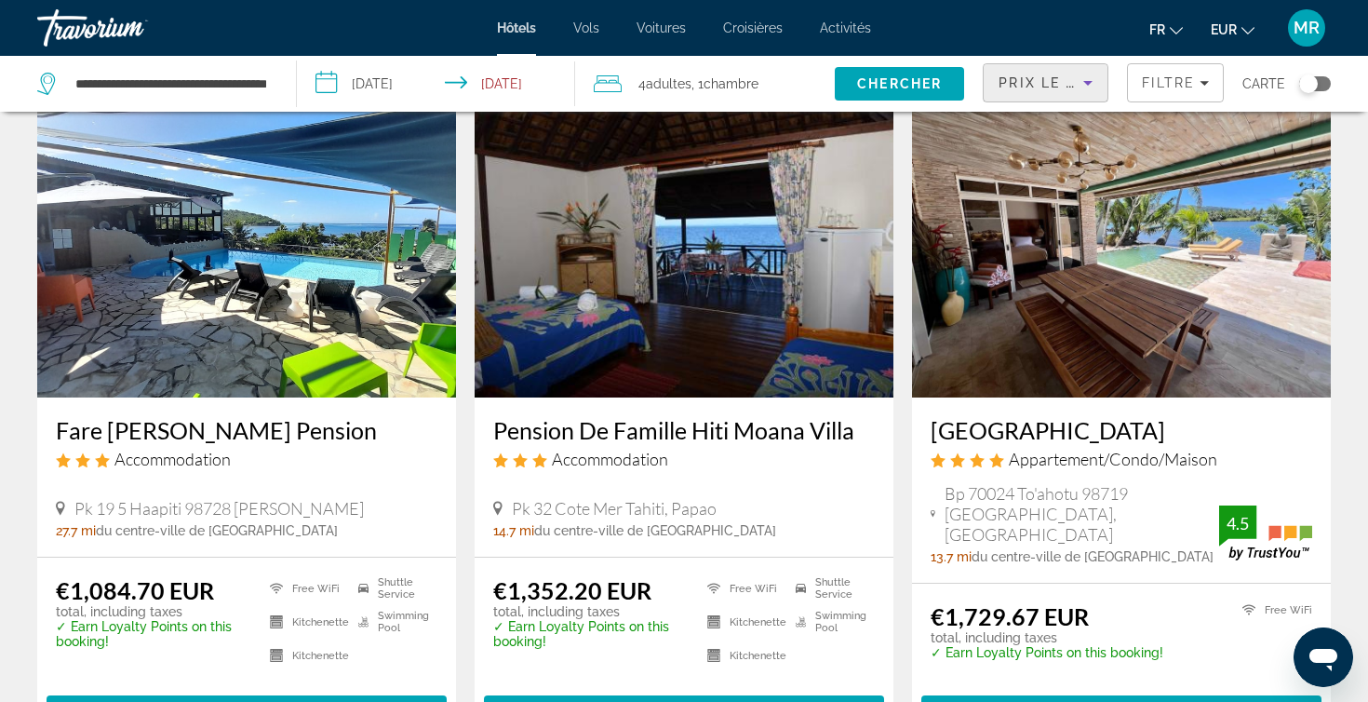
scroll to position [79, 0]
